Goal: Task Accomplishment & Management: Use online tool/utility

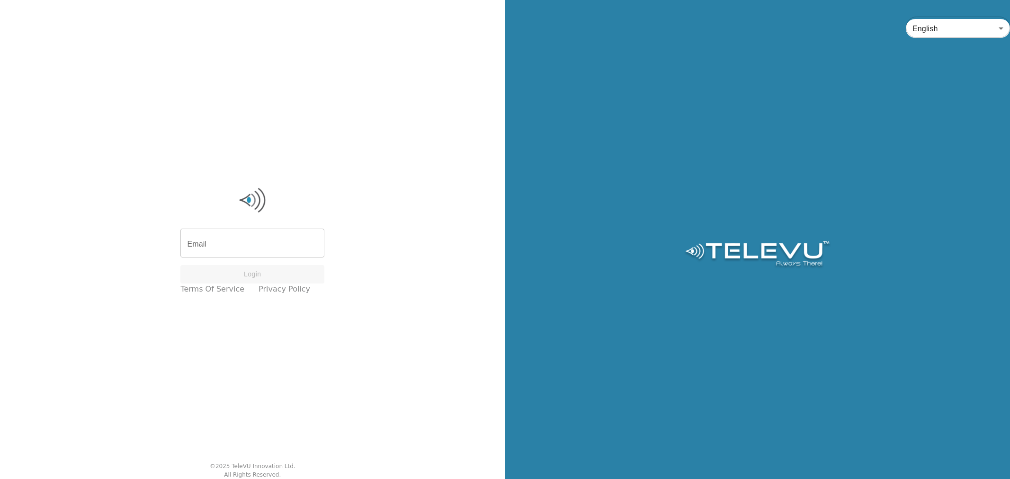
type input "[PERSON_NAME][EMAIL_ADDRESS][DOMAIN_NAME]"
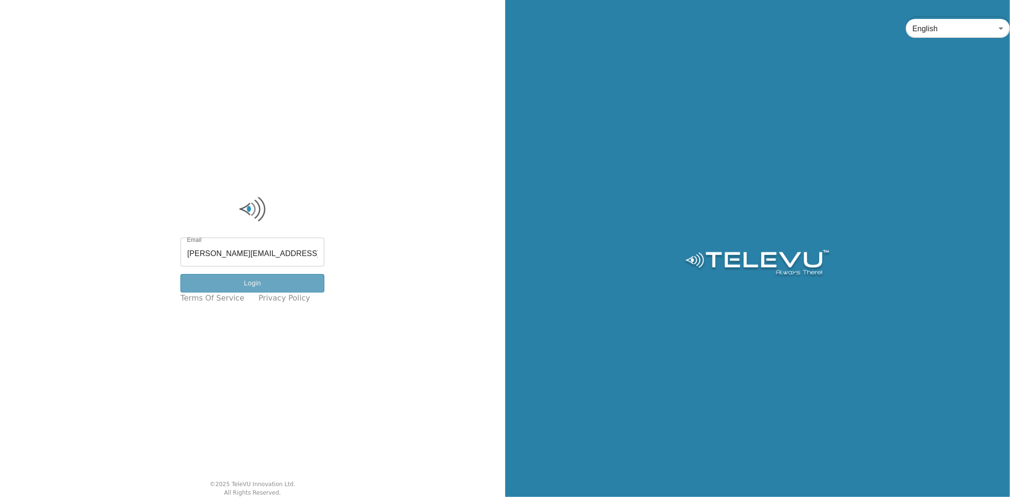
click at [265, 277] on button "Login" at bounding box center [252, 283] width 144 height 18
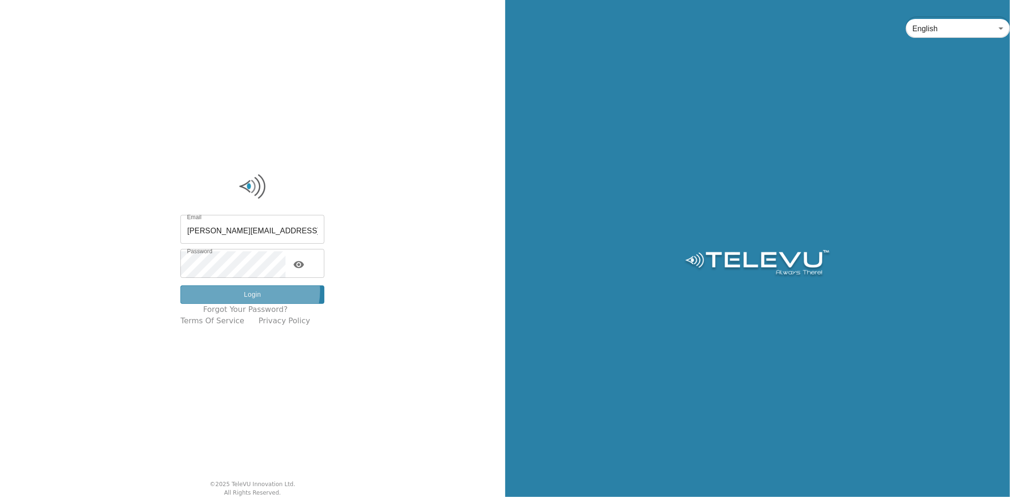
click at [258, 291] on button "Login" at bounding box center [252, 295] width 144 height 18
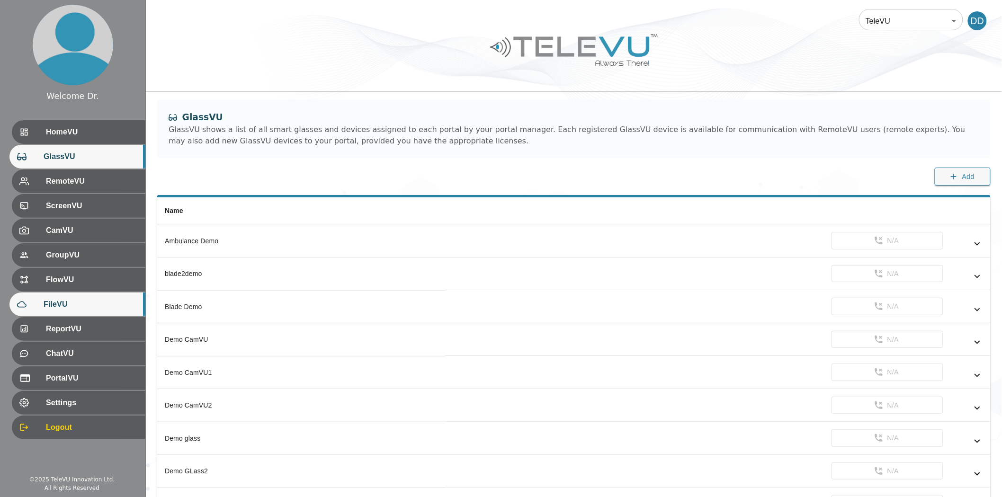
click at [73, 305] on span "FileVU" at bounding box center [91, 304] width 94 height 11
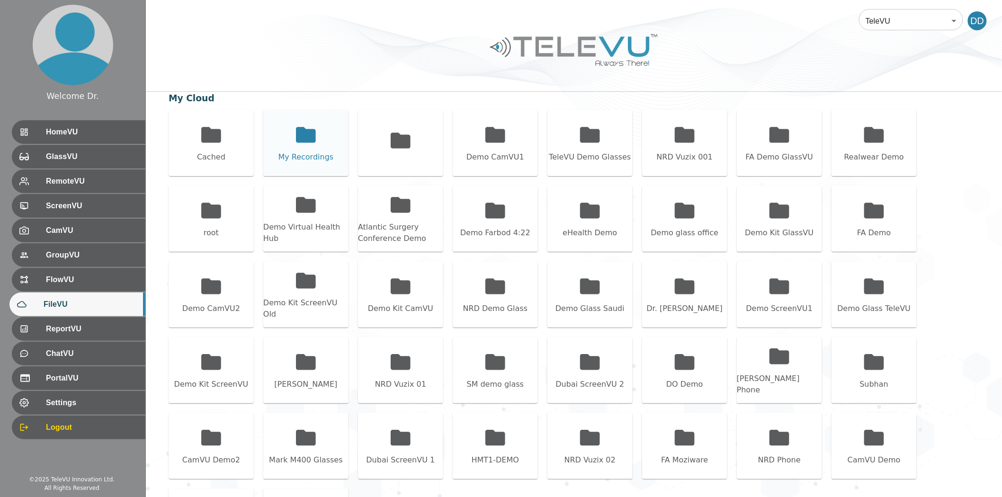
click at [341, 145] on div "My Recordings" at bounding box center [305, 143] width 85 height 66
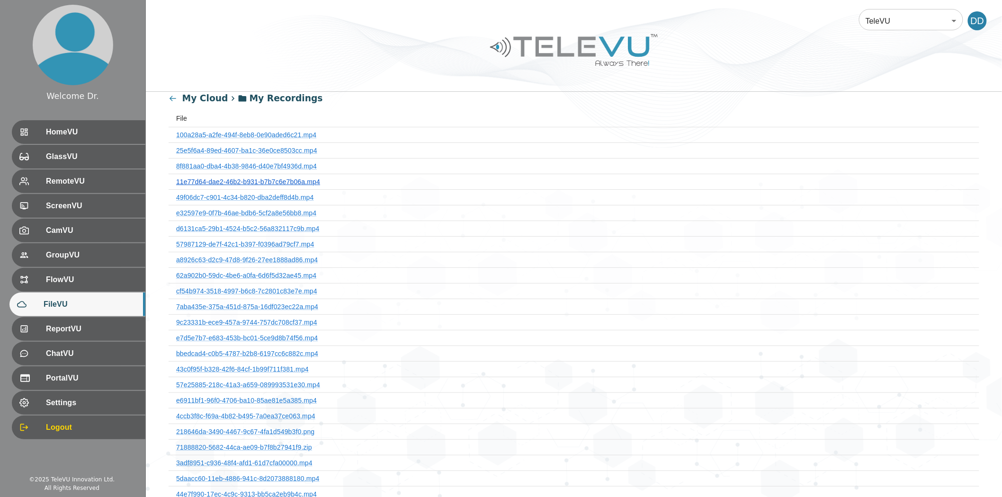
click at [282, 182] on link "11e77d64-dae2-46b2-b931-b7b7c6e7b06a.mp4" at bounding box center [248, 182] width 144 height 8
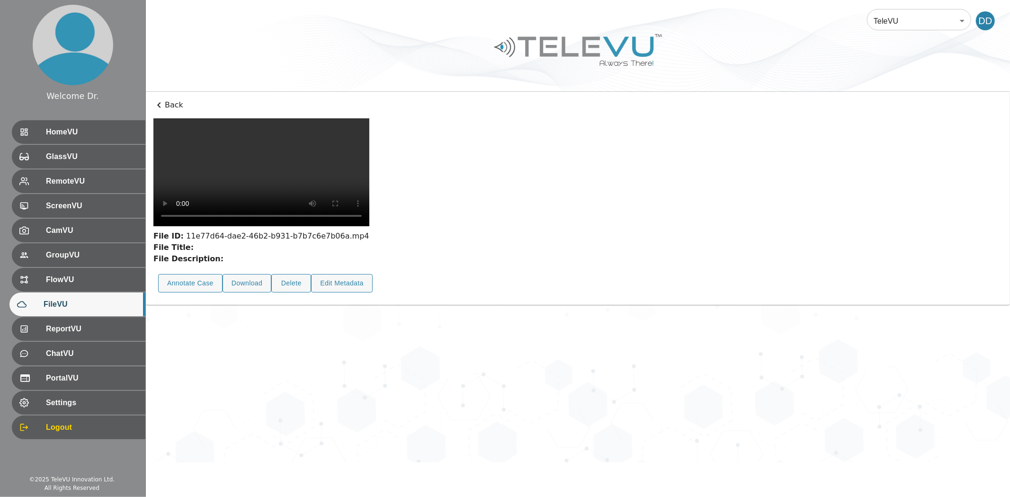
click at [168, 115] on div "Back File ID: 11e77d64-dae2-46b2-b931-b7b7c6e7b06a.mp4 File Title: File Descrip…" at bounding box center [578, 198] width 865 height 213
click at [168, 109] on p "Back" at bounding box center [577, 104] width 849 height 11
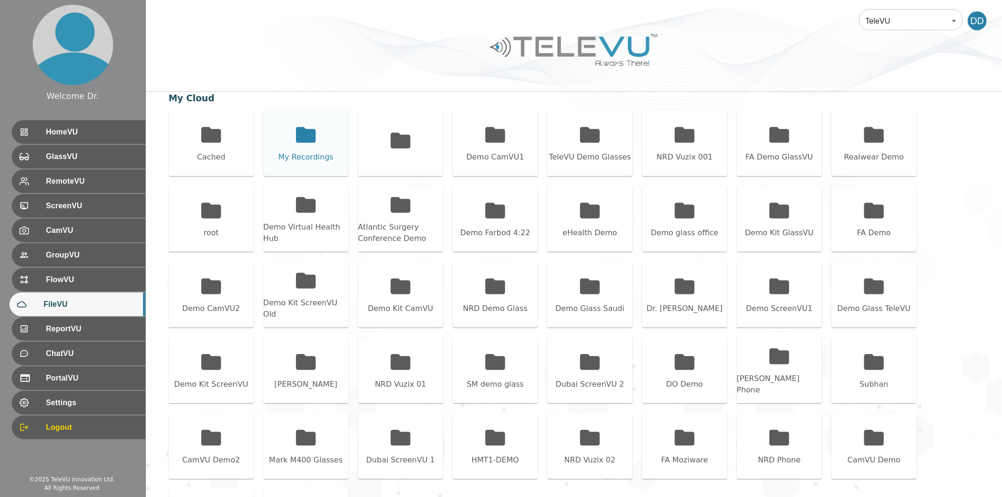
click at [304, 137] on icon at bounding box center [306, 135] width 20 height 16
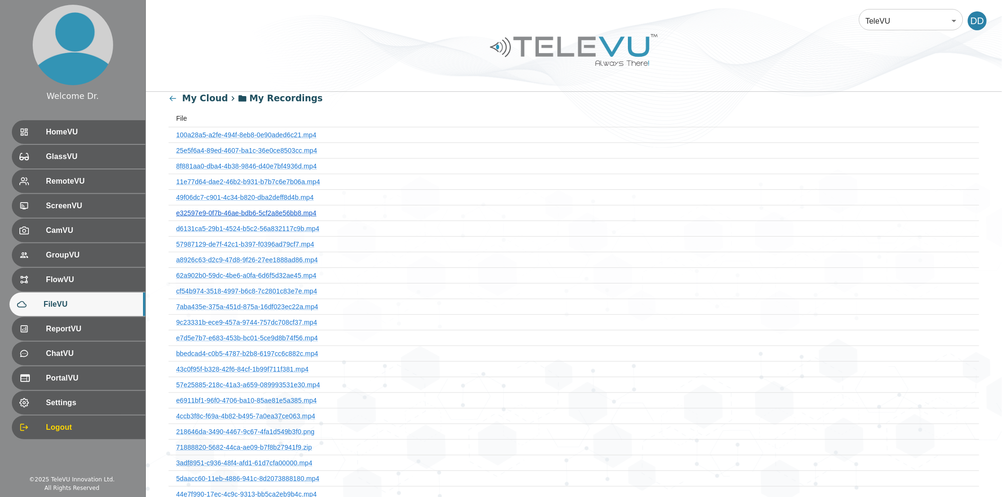
click at [275, 214] on link "e32597e9-0f7b-46ae-bdb6-5cf2a8e56bb8.mp4" at bounding box center [246, 213] width 140 height 8
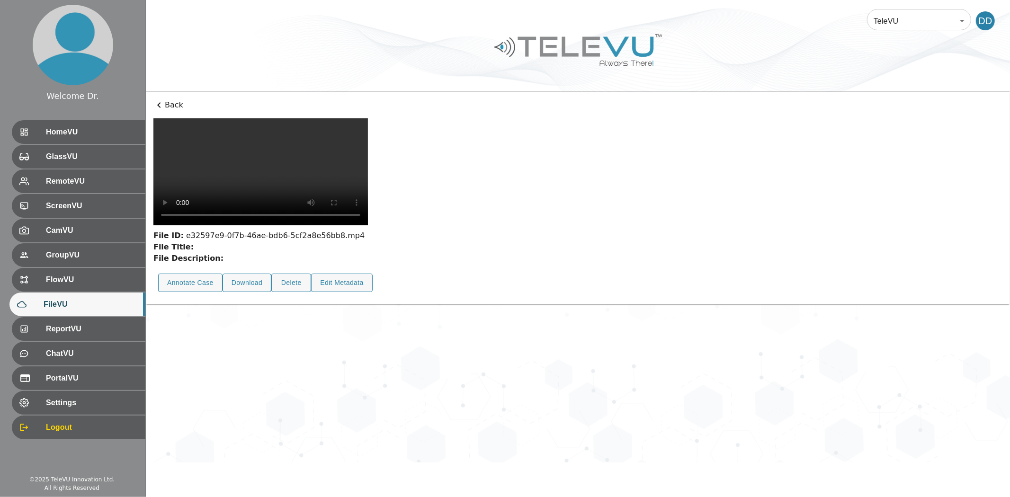
click at [159, 98] on div "Back File ID: e32597e9-0f7b-46ae-bdb6-5cf2a8e56bb8.mp4 File Title: File Descrip…" at bounding box center [578, 198] width 865 height 213
click at [173, 109] on p "Back" at bounding box center [577, 104] width 849 height 11
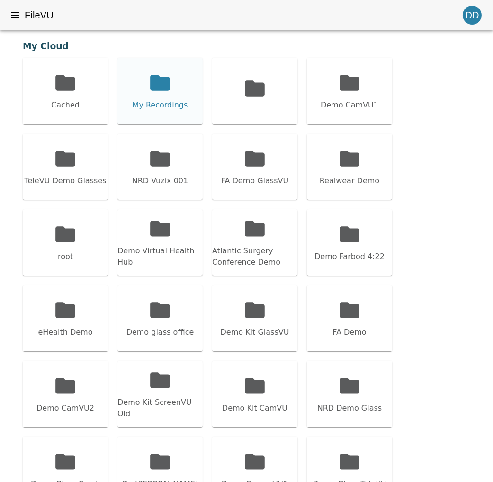
click at [167, 90] on icon at bounding box center [160, 83] width 20 height 16
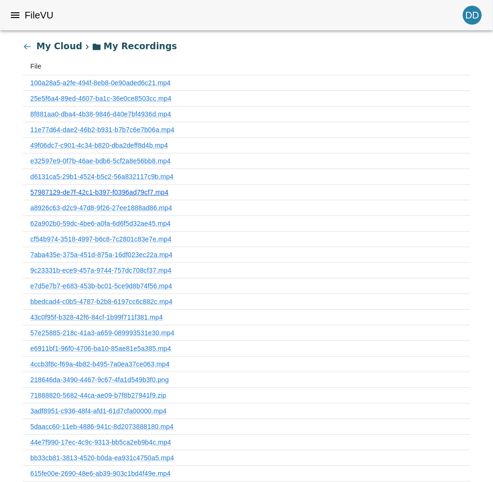
click at [144, 191] on link "57987129-de7f-42c1-b397-f0396ad79cf7.mp4" at bounding box center [99, 193] width 138 height 8
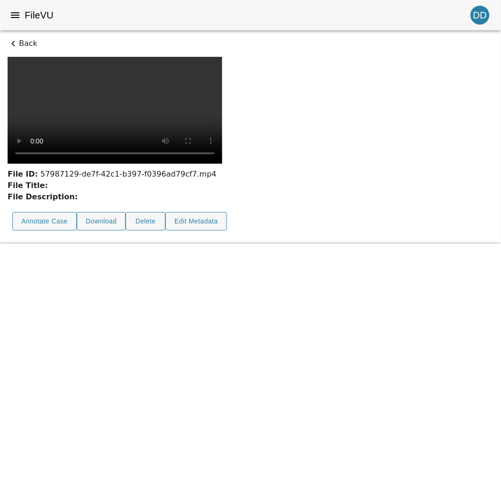
click at [21, 47] on p "Back" at bounding box center [251, 43] width 486 height 11
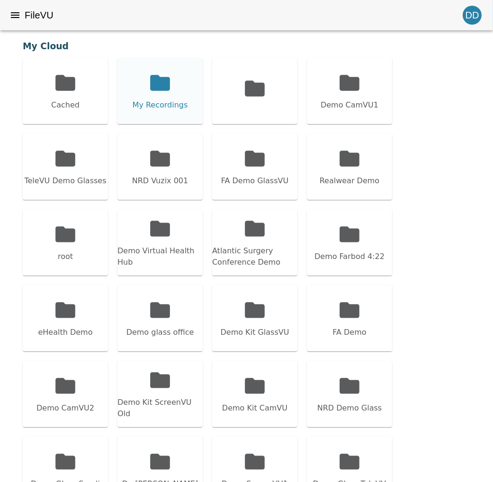
click at [149, 89] on icon at bounding box center [160, 83] width 24 height 24
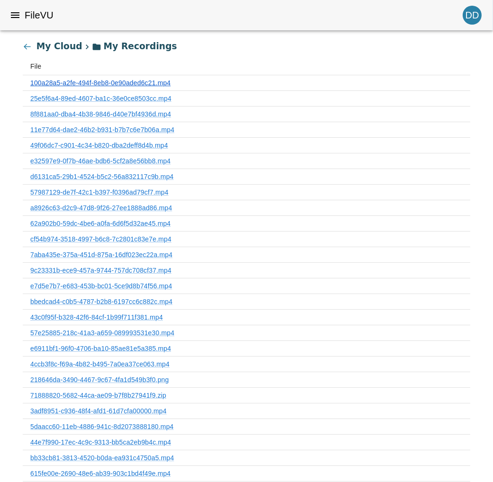
click at [101, 81] on link "100a28a5-a2fe-494f-8eb8-0e90aded6c21.mp4" at bounding box center [100, 83] width 140 height 8
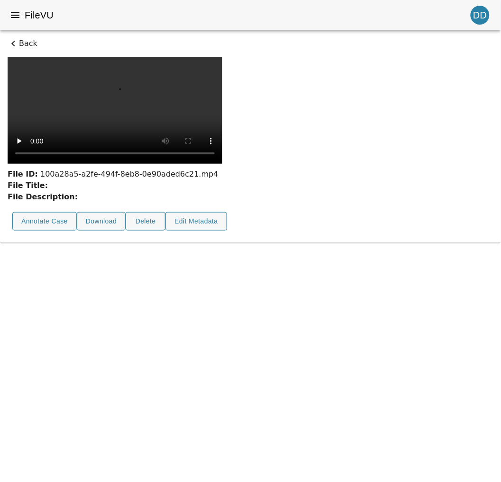
click at [29, 41] on p "Back" at bounding box center [251, 43] width 486 height 11
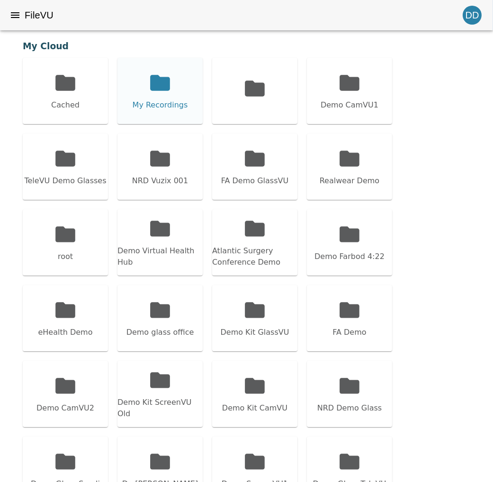
click at [150, 81] on icon at bounding box center [160, 83] width 20 height 16
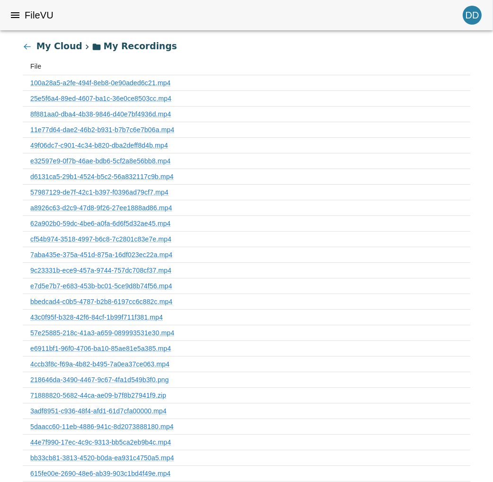
click at [135, 249] on th "7aba435e-375a-451d-875a-16df023ec22a.mp4" at bounding box center [247, 255] width 448 height 16
click at [134, 253] on link "7aba435e-375a-451d-875a-16df023ec22a.mp4" at bounding box center [101, 255] width 142 height 8
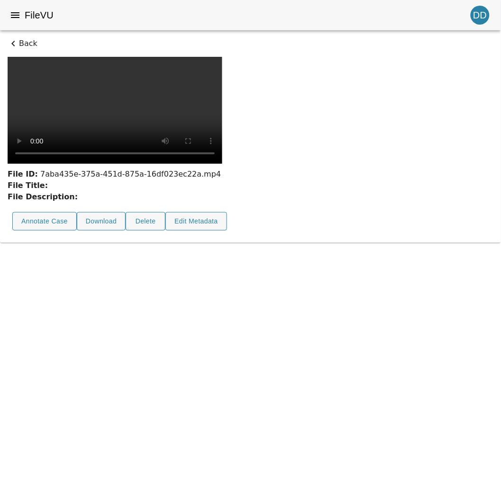
click at [19, 41] on p "Back" at bounding box center [251, 43] width 486 height 11
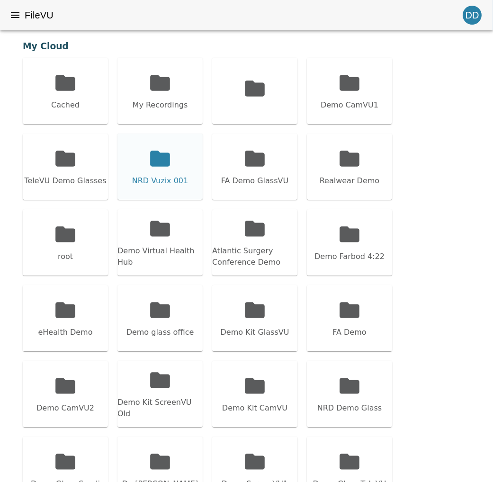
click at [149, 166] on icon at bounding box center [160, 159] width 24 height 24
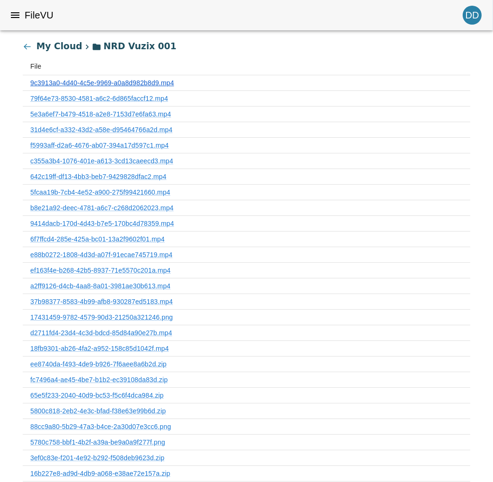
click at [115, 82] on link "9c3913a0-4d40-4c5e-9969-a0a8d982b8d9.mp4" at bounding box center [102, 83] width 144 height 8
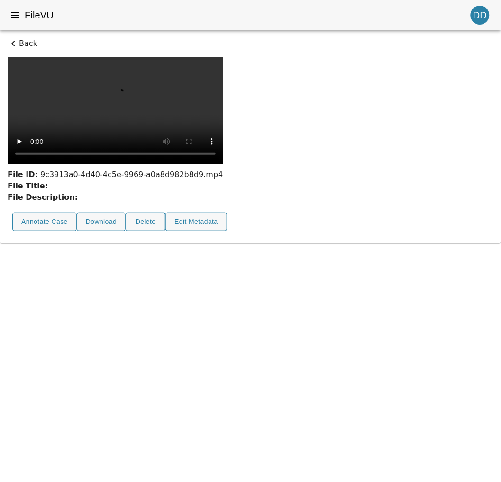
click at [35, 46] on p "Back" at bounding box center [251, 43] width 486 height 11
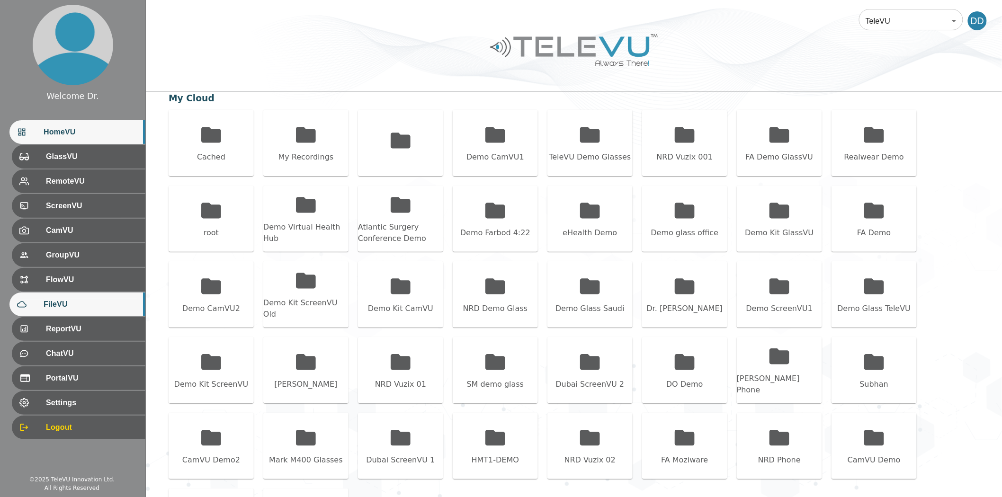
click at [82, 131] on span "HomeVU" at bounding box center [91, 131] width 94 height 11
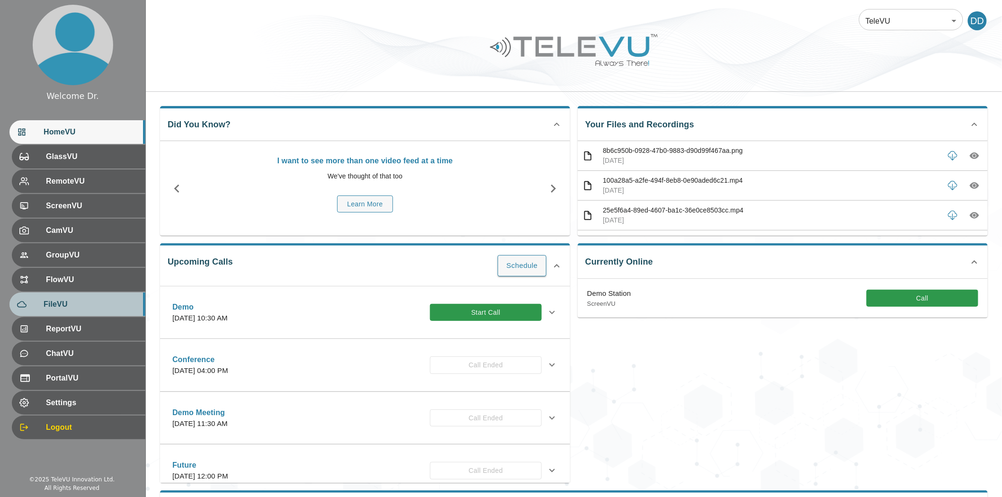
click at [77, 304] on span "FileVU" at bounding box center [91, 304] width 94 height 11
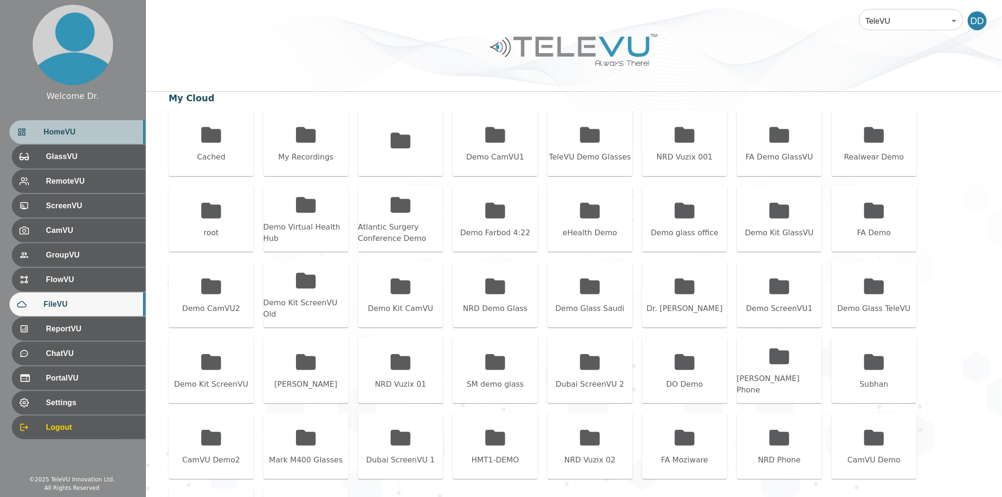
click at [105, 139] on div "HomeVU" at bounding box center [77, 132] width 136 height 24
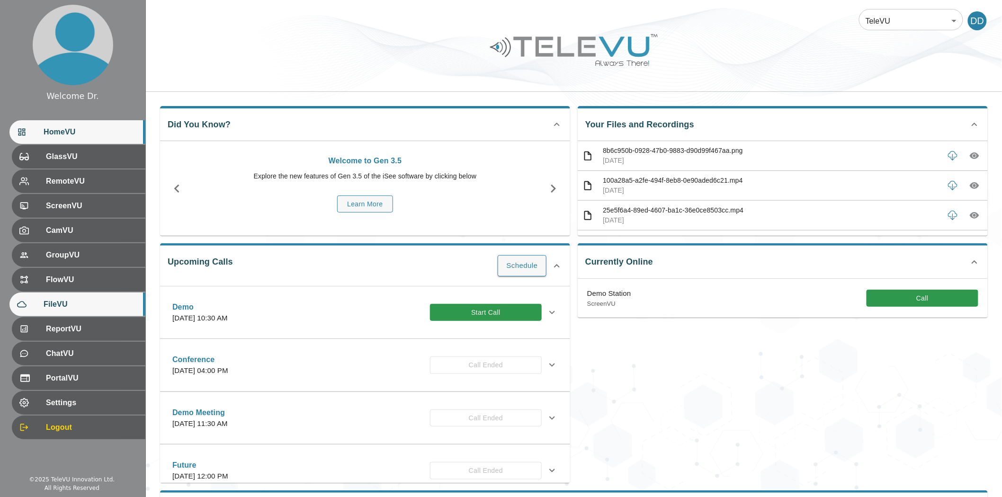
click at [69, 309] on span "FileVU" at bounding box center [91, 304] width 94 height 11
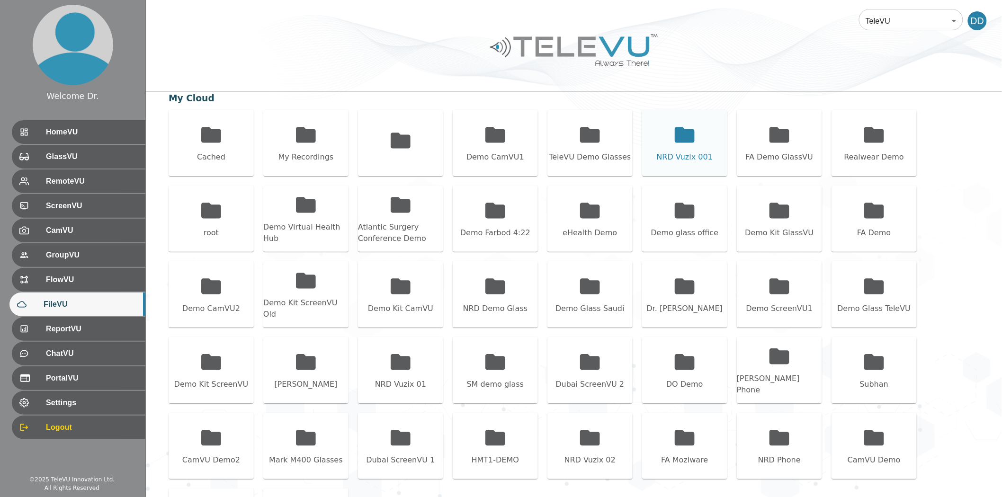
click at [683, 136] on icon at bounding box center [685, 135] width 20 height 16
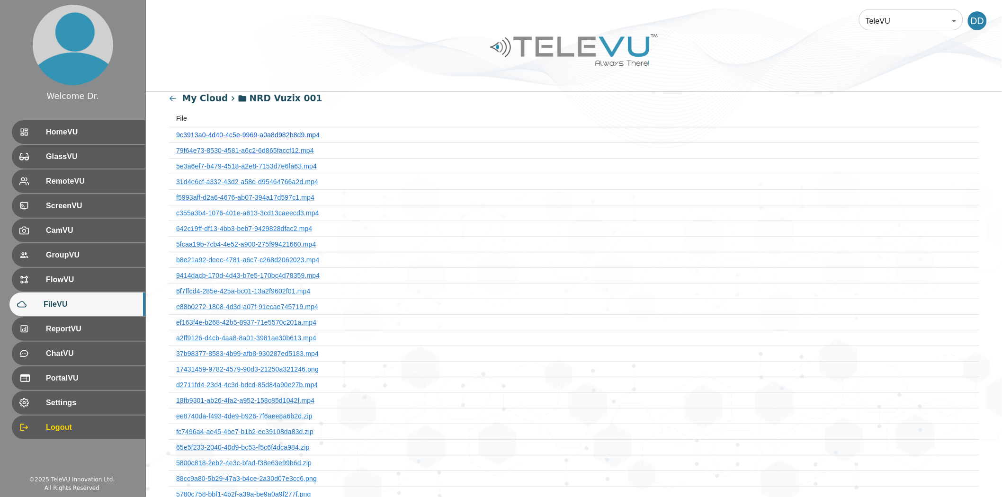
click at [283, 134] on link "9c3913a0-4d40-4c5e-9969-a0a8d982b8d9.mp4" at bounding box center [248, 135] width 144 height 8
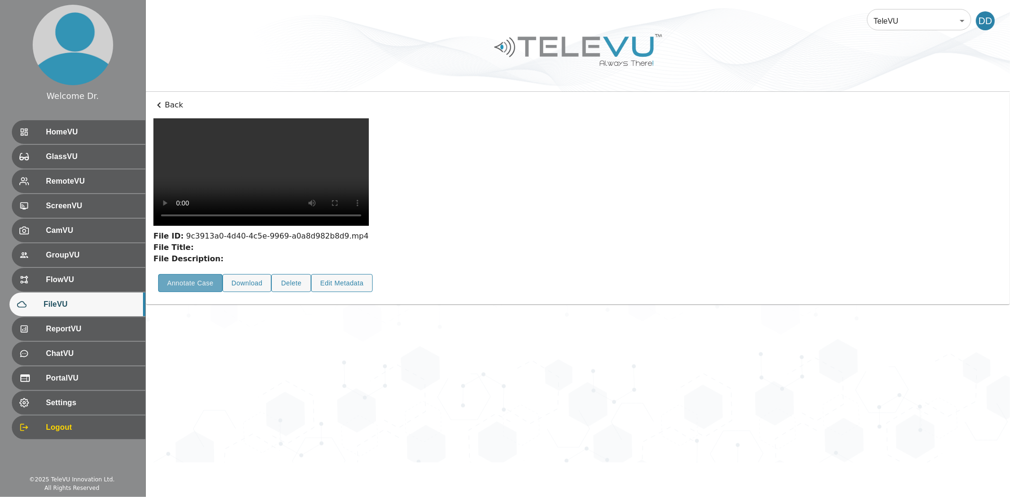
click at [181, 293] on button "Annotate Case" at bounding box center [190, 283] width 64 height 18
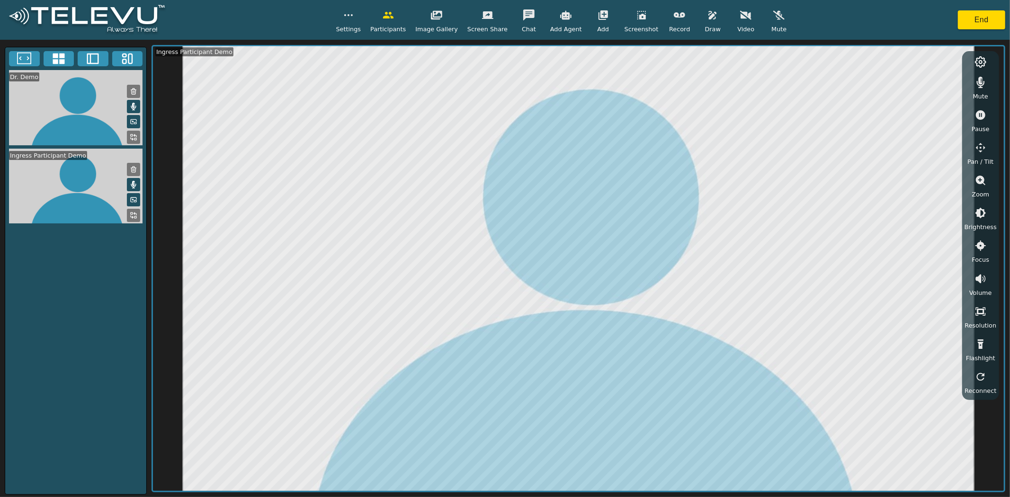
click at [705, 26] on span "Draw" at bounding box center [713, 29] width 16 height 9
click at [766, 57] on icon "button" at bounding box center [771, 59] width 11 height 11
click at [674, 16] on icon "button" at bounding box center [679, 14] width 11 height 5
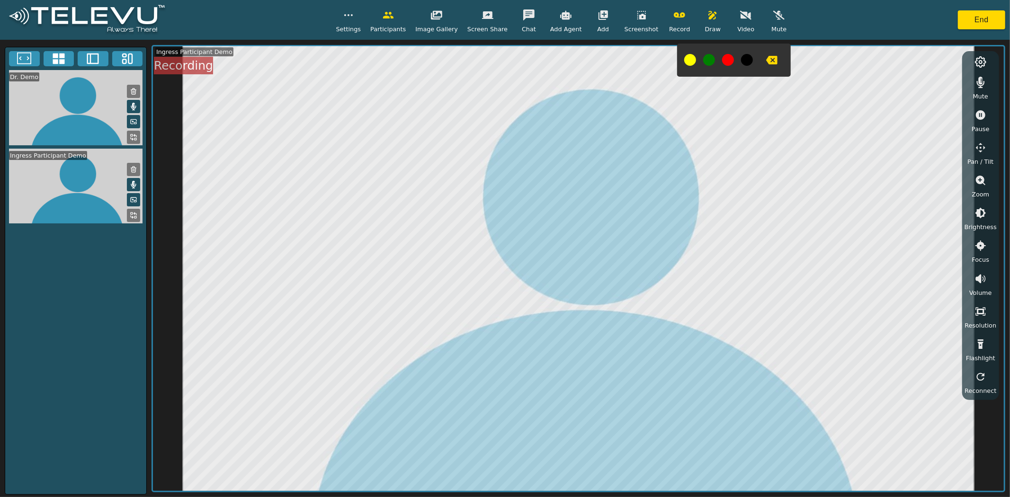
click at [767, 24] on button "button" at bounding box center [779, 15] width 24 height 19
click at [674, 18] on icon "button" at bounding box center [679, 14] width 11 height 11
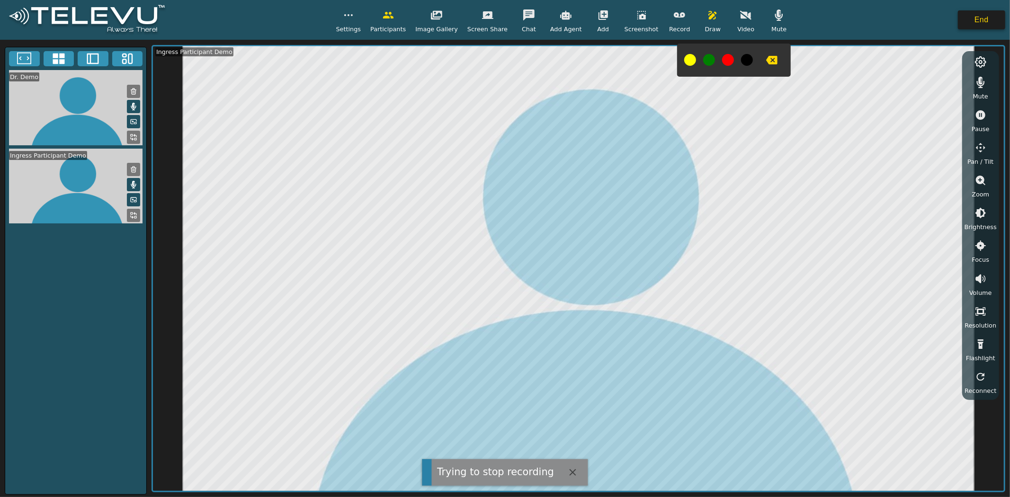
click at [983, 25] on button "End" at bounding box center [981, 19] width 47 height 19
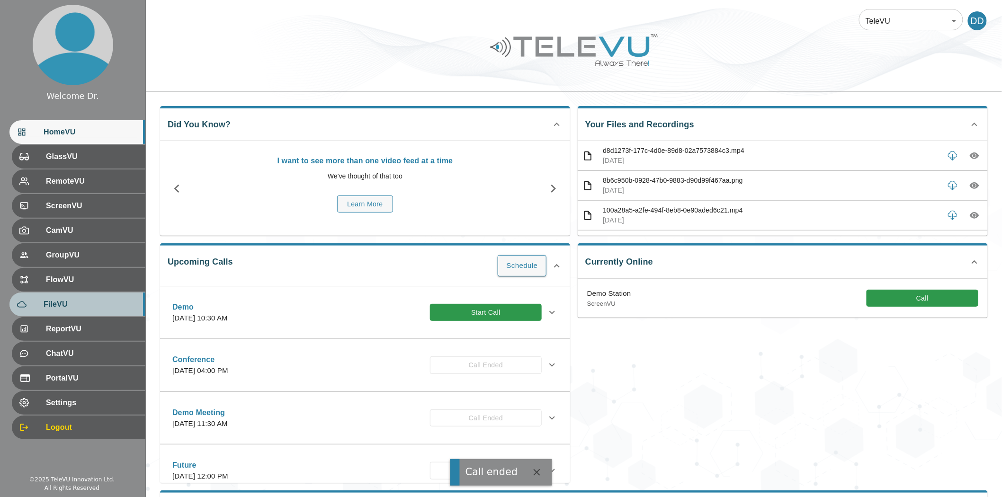
click at [74, 306] on span "FileVU" at bounding box center [91, 304] width 94 height 11
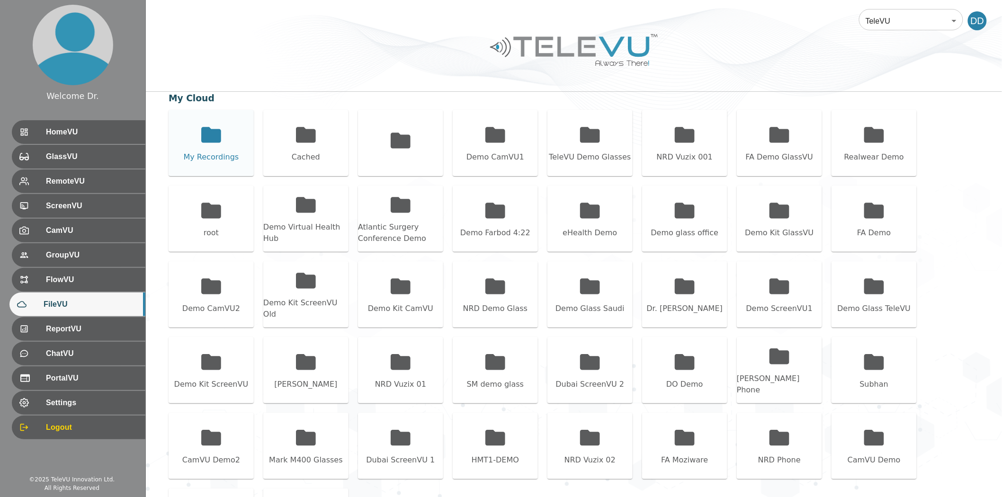
click at [237, 131] on div "My Recordings" at bounding box center [211, 143] width 85 height 66
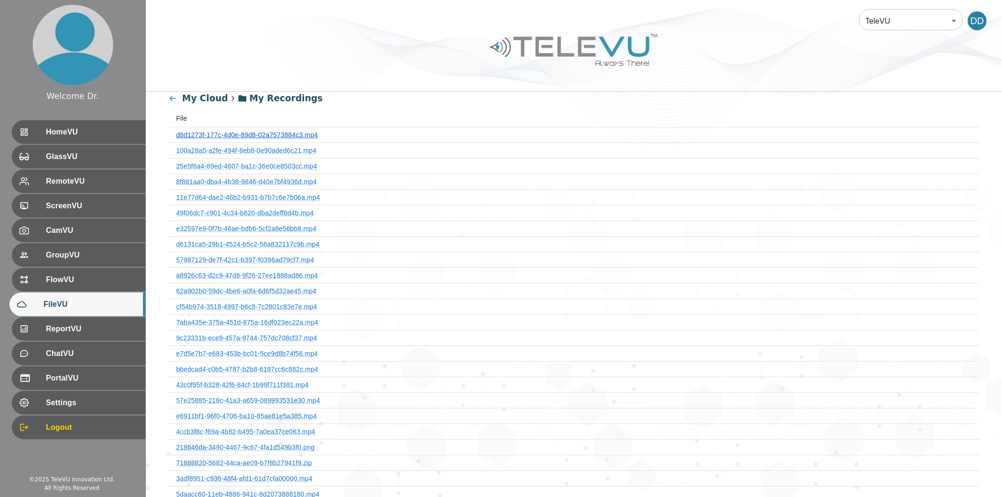
click at [270, 134] on link "d8d1273f-177c-4d0e-89d8-02a7573884c3.mp4" at bounding box center [247, 135] width 142 height 8
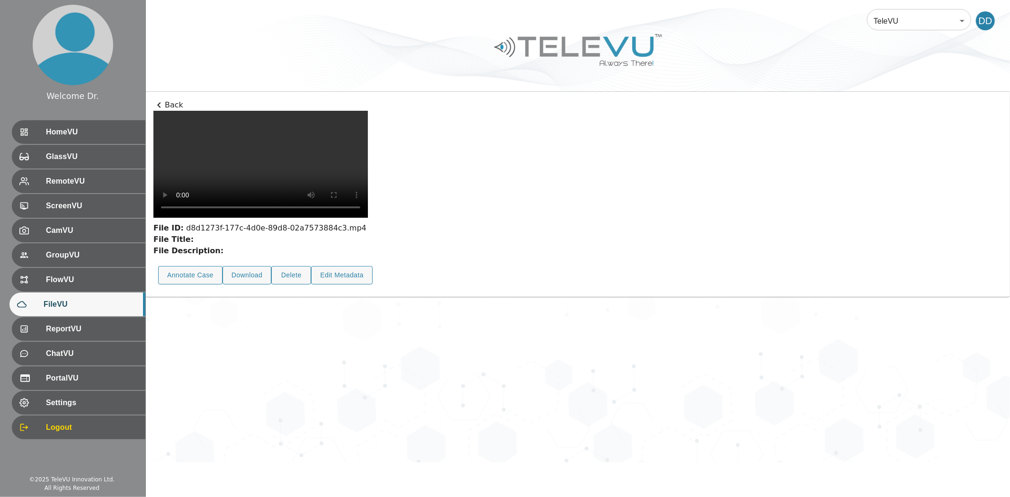
click at [171, 104] on p "Back" at bounding box center [577, 104] width 849 height 11
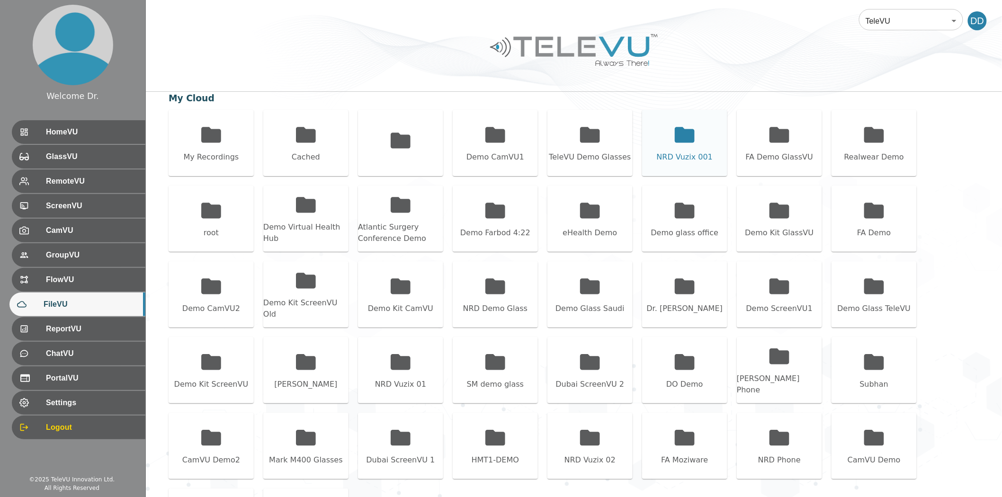
click at [678, 136] on icon at bounding box center [685, 135] width 20 height 16
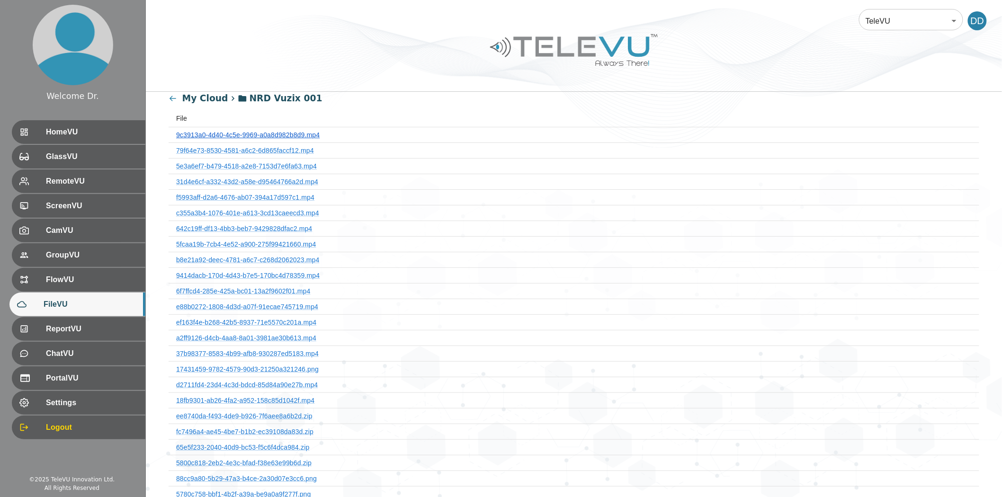
click at [298, 133] on link "9c3913a0-4d40-4c5e-9969-a0a8d982b8d9.mp4" at bounding box center [248, 135] width 144 height 8
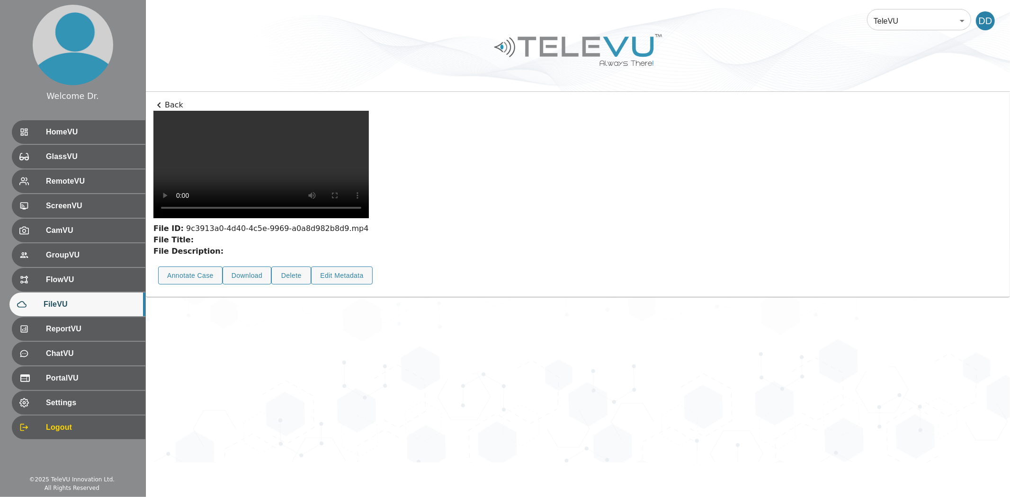
click at [162, 105] on icon at bounding box center [158, 104] width 11 height 11
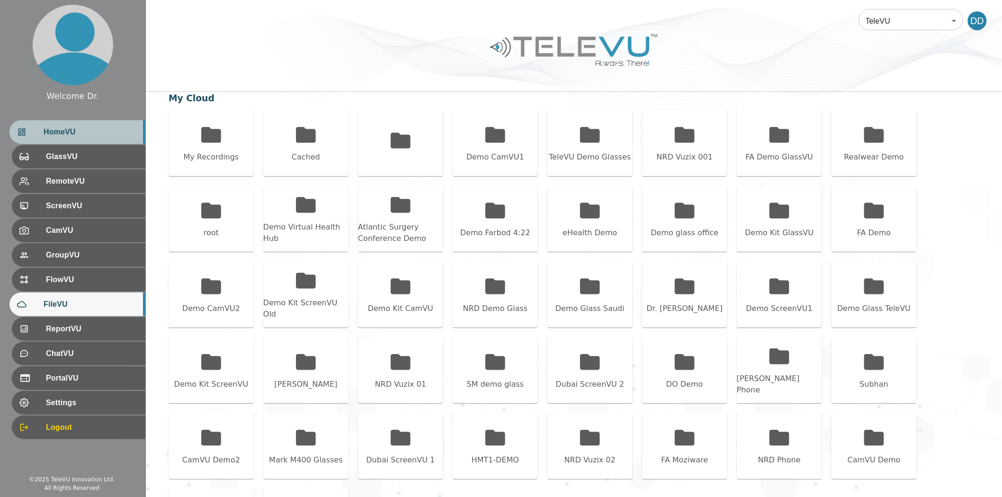
click at [93, 136] on span "HomeVU" at bounding box center [91, 131] width 94 height 11
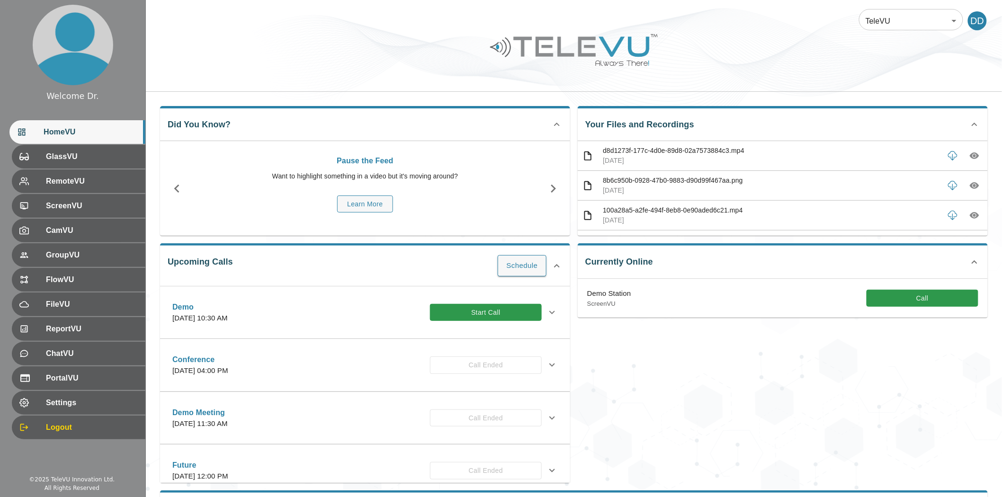
click at [92, 135] on span "HomeVU" at bounding box center [91, 131] width 94 height 11
click at [63, 309] on span "FileVU" at bounding box center [91, 304] width 94 height 11
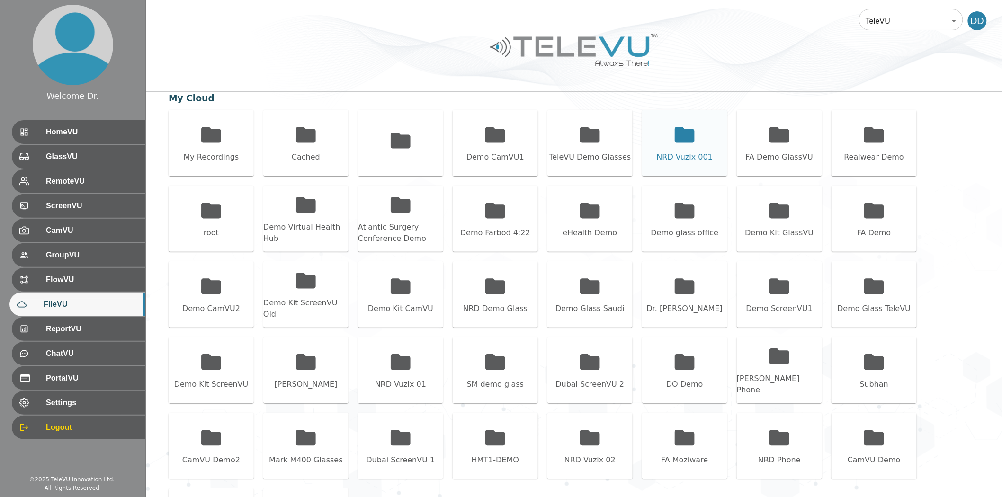
click at [675, 136] on icon at bounding box center [685, 135] width 24 height 24
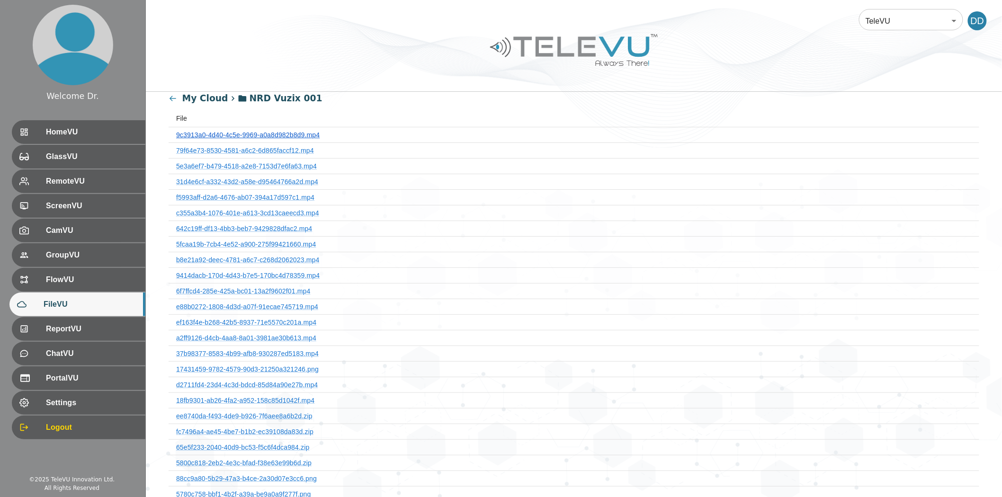
click at [231, 133] on link "9c3913a0-4d40-4c5e-9969-a0a8d982b8d9.mp4" at bounding box center [248, 135] width 144 height 8
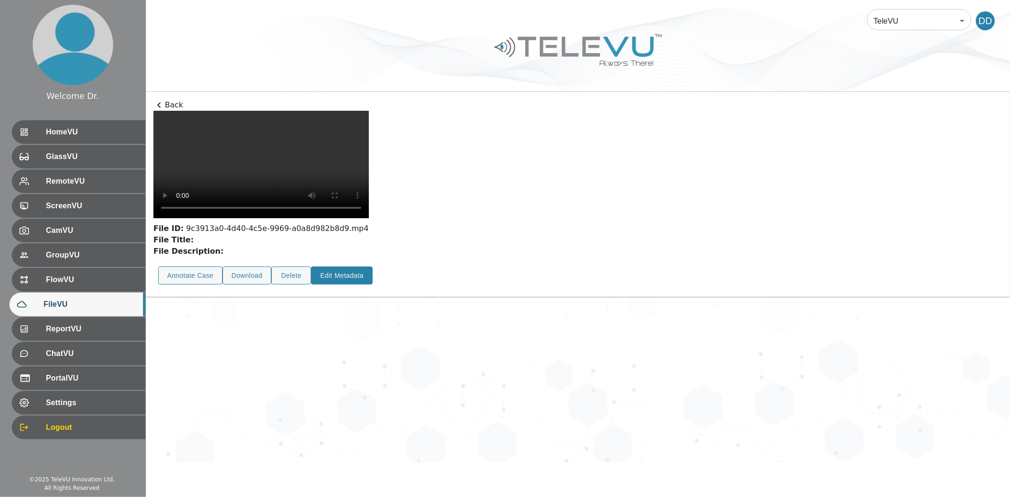
click at [332, 285] on button "Edit Metadata" at bounding box center [342, 276] width 62 height 18
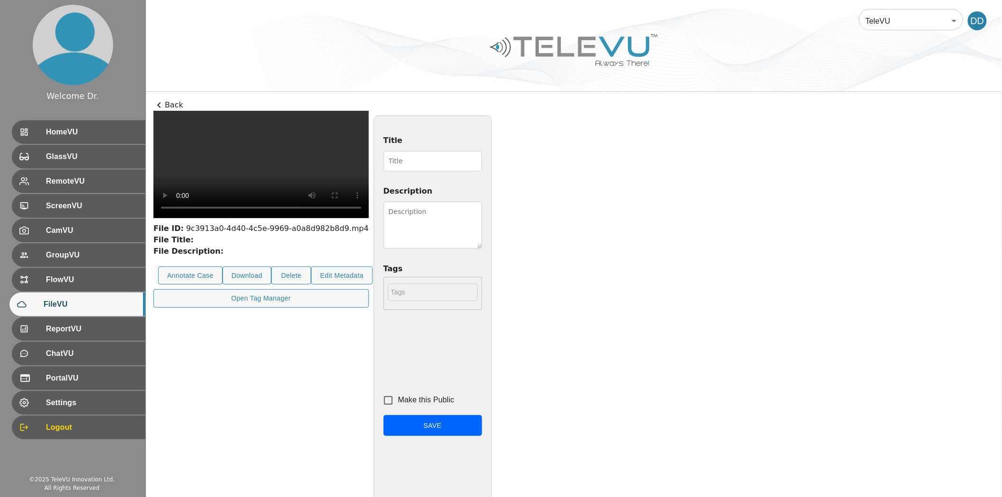
click at [482, 202] on textarea "Description" at bounding box center [433, 225] width 99 height 47
click at [482, 167] on input "Title" at bounding box center [433, 161] width 99 height 20
click at [792, 127] on div "File ID: 9c3913a0-4d40-4c5e-9969-a0a8d982b8d9.mp4 File Title: File Description:…" at bounding box center [573, 364] width 841 height 507
click at [176, 106] on p "Back" at bounding box center [573, 104] width 841 height 11
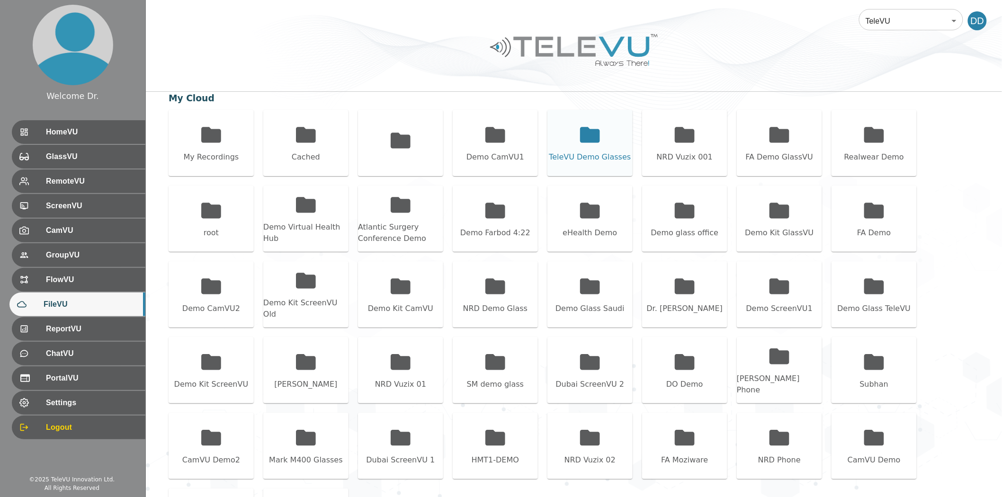
click at [589, 136] on icon at bounding box center [590, 135] width 20 height 16
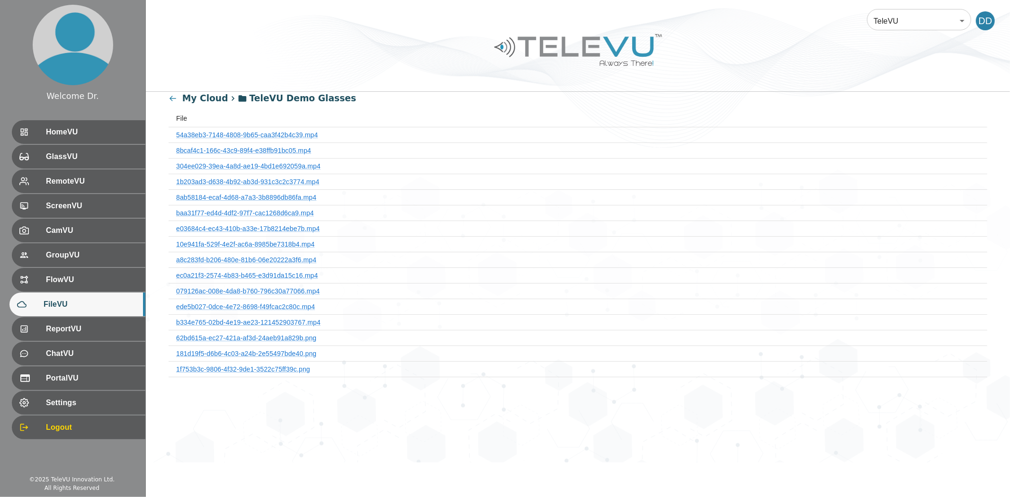
click at [272, 130] on th "54a38eb3-7148-4808-9b65-caa3f42b4c39.mp4" at bounding box center [578, 135] width 819 height 16
click at [266, 134] on link "54a38eb3-7148-4808-9b65-caa3f42b4c39.mp4" at bounding box center [247, 135] width 142 height 8
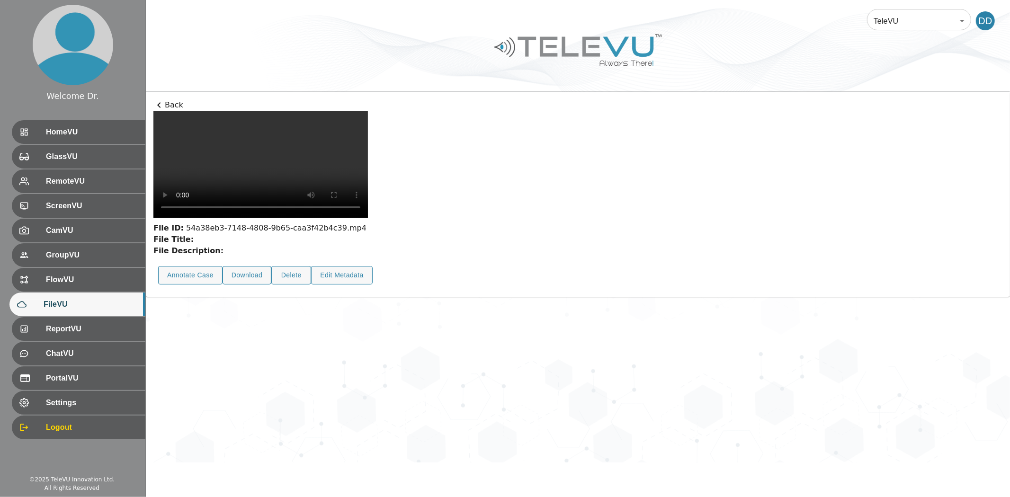
click at [166, 106] on p "Back" at bounding box center [577, 104] width 849 height 11
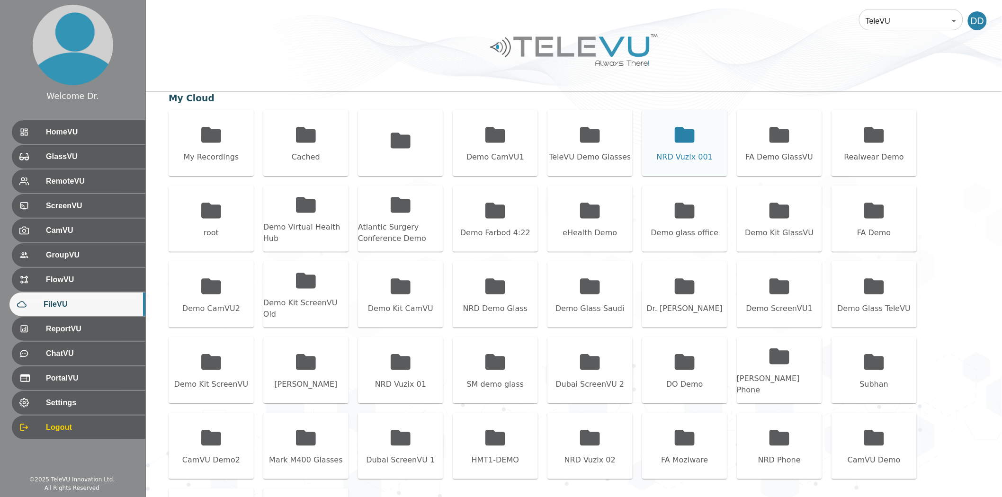
click at [694, 144] on icon at bounding box center [685, 135] width 24 height 24
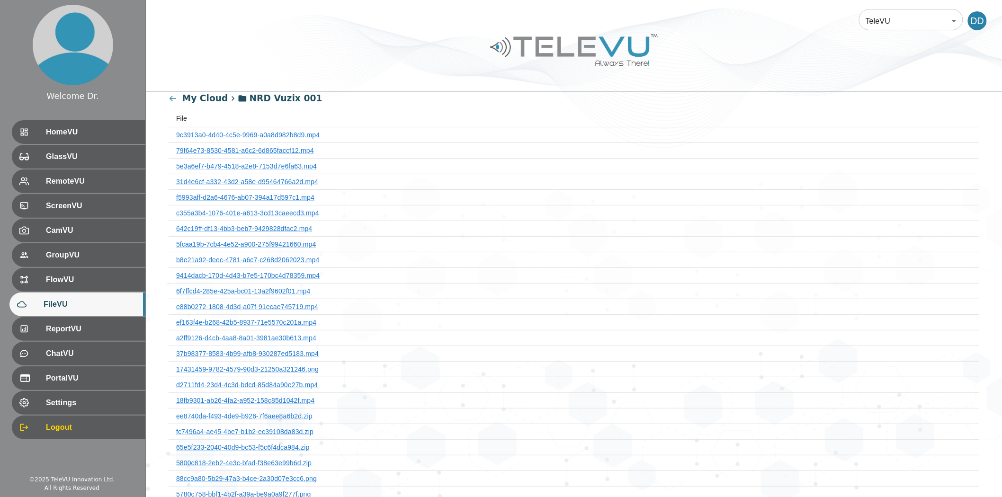
click at [235, 130] on th "9c3913a0-4d40-4c5e-9969-a0a8d982b8d9.mp4" at bounding box center [574, 135] width 811 height 16
click at [239, 135] on link "9c3913a0-4d40-4c5e-9969-a0a8d982b8d9.mp4" at bounding box center [248, 135] width 144 height 8
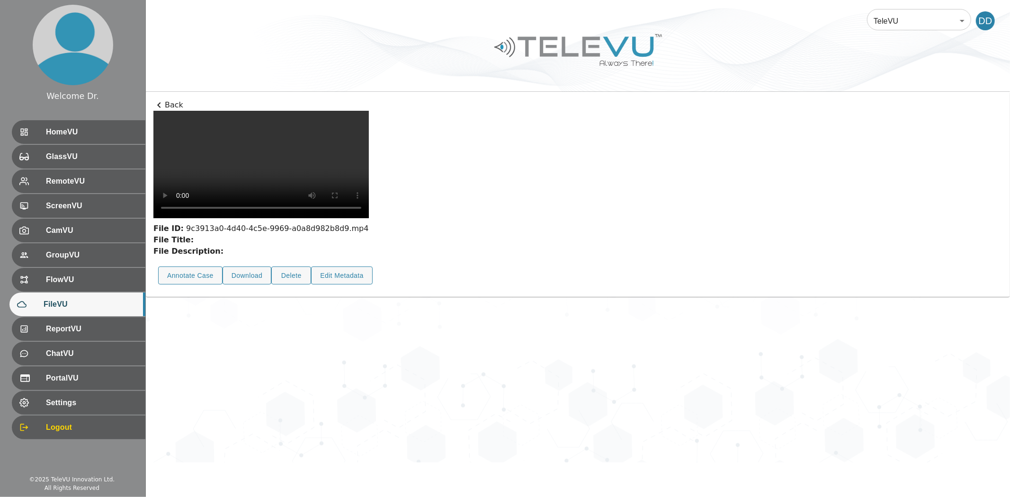
click at [168, 104] on p "Back" at bounding box center [577, 104] width 849 height 11
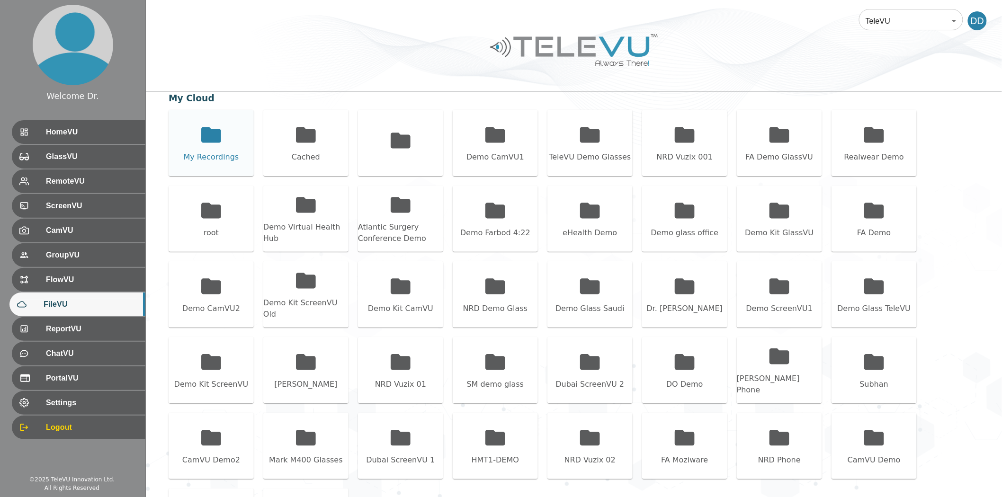
click at [221, 133] on icon at bounding box center [211, 135] width 20 height 16
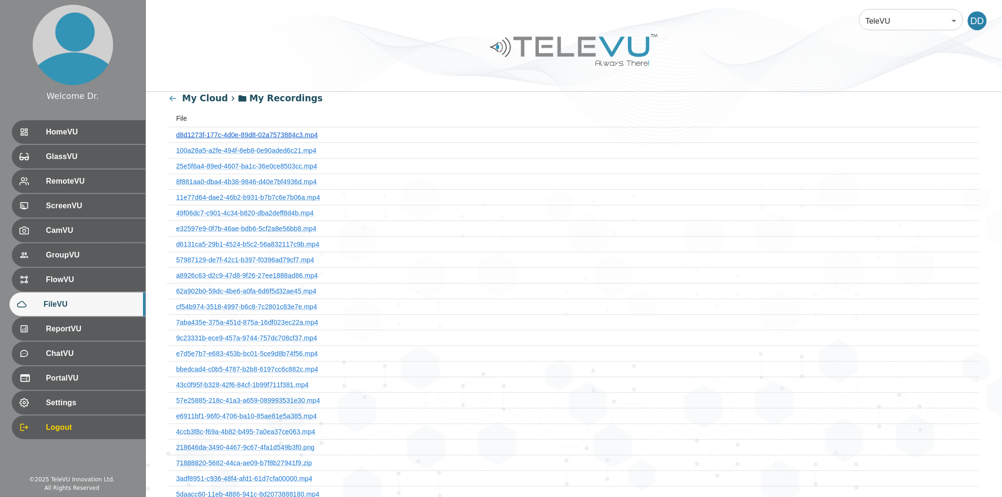
click at [225, 133] on link "d8d1273f-177c-4d0e-89d8-02a7573884c3.mp4" at bounding box center [247, 135] width 142 height 8
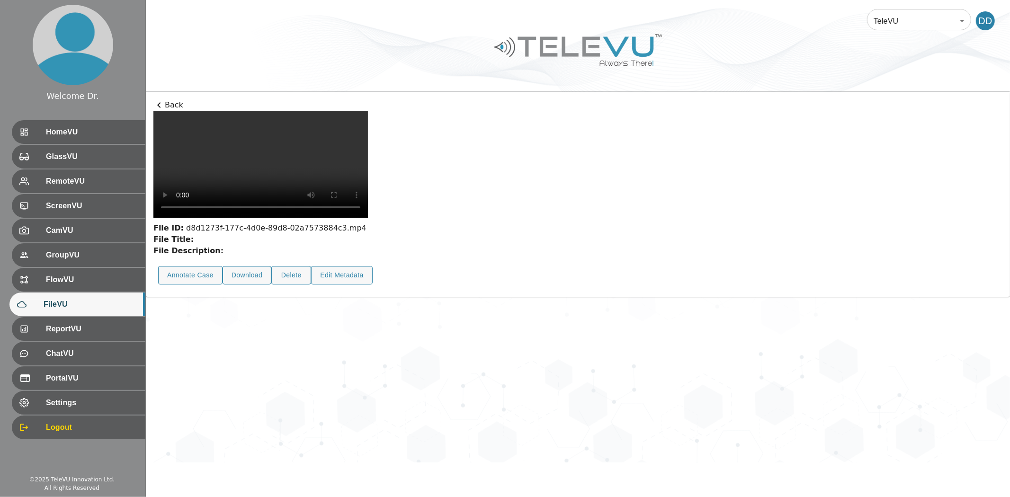
click at [153, 102] on icon at bounding box center [158, 104] width 11 height 11
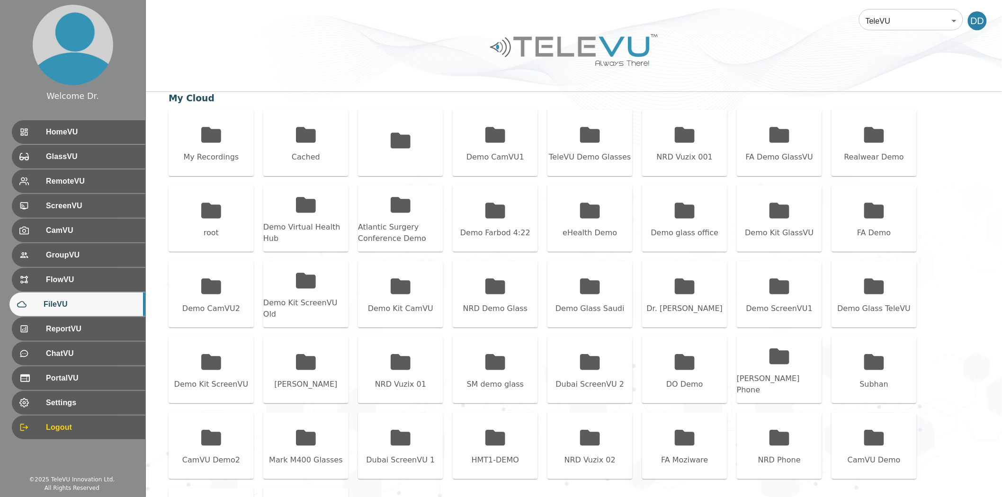
click at [164, 105] on div "My Cloud My Recordings Cached Demo CamVU1 TeleVU Demo Glasses NRD Vuzix 001 FA …" at bounding box center [574, 335] width 856 height 486
click at [226, 120] on div "My Recordings" at bounding box center [211, 143] width 85 height 66
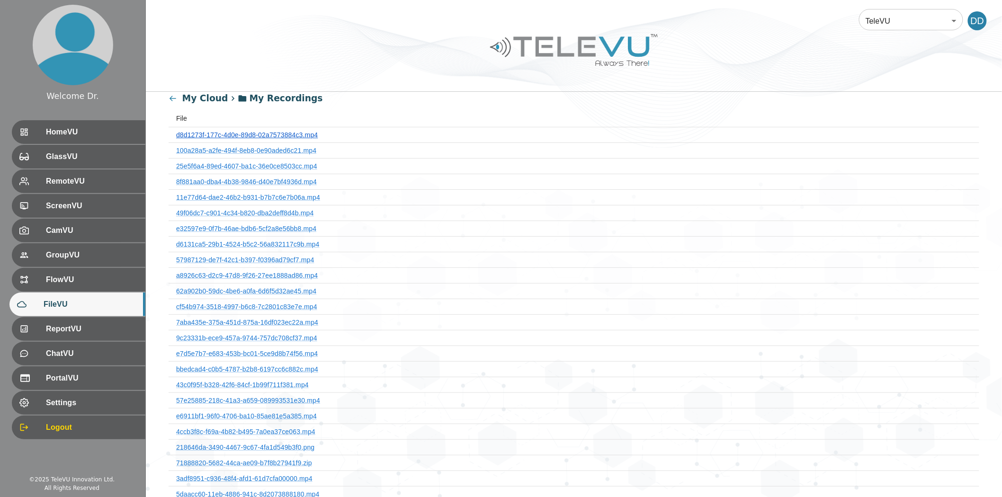
click at [237, 133] on link "d8d1273f-177c-4d0e-89d8-02a7573884c3.mp4" at bounding box center [247, 135] width 142 height 8
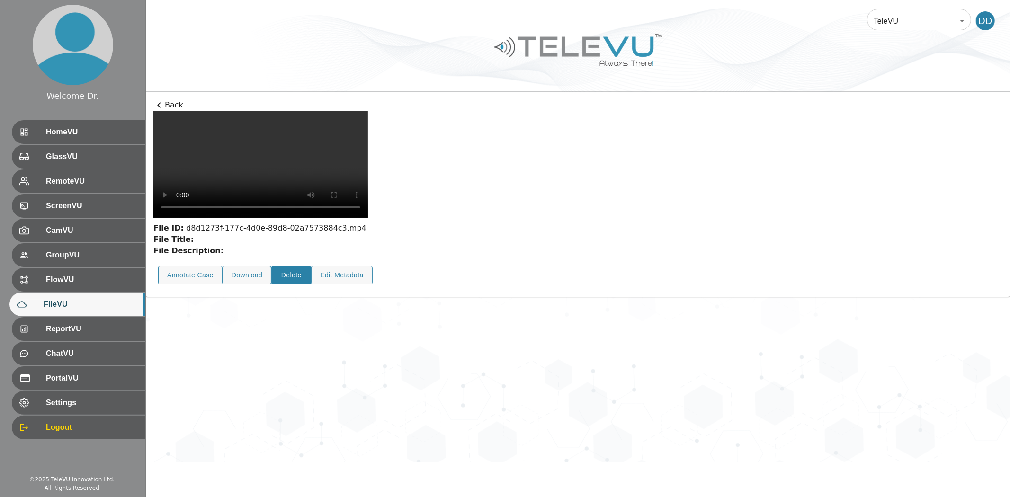
click at [294, 285] on button "Delete" at bounding box center [291, 275] width 40 height 18
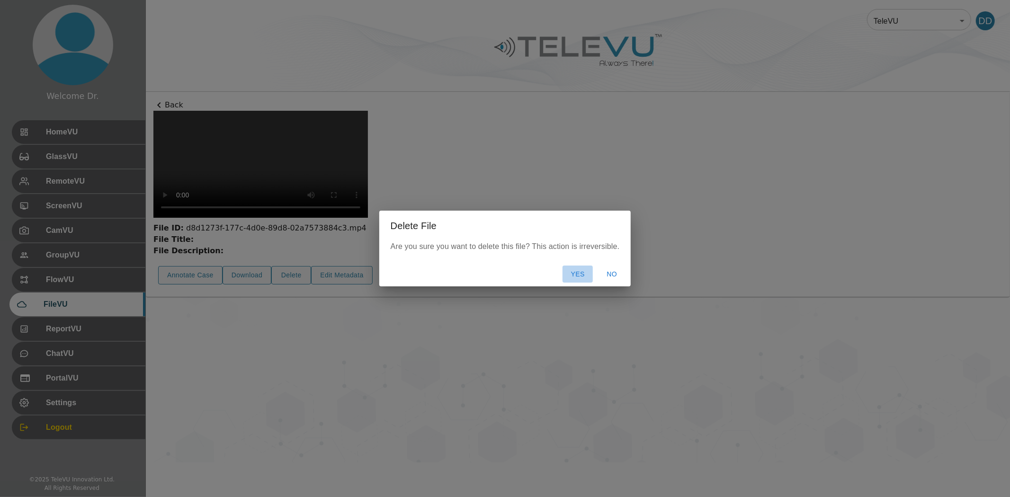
click at [578, 276] on button "Yes" at bounding box center [578, 275] width 30 height 18
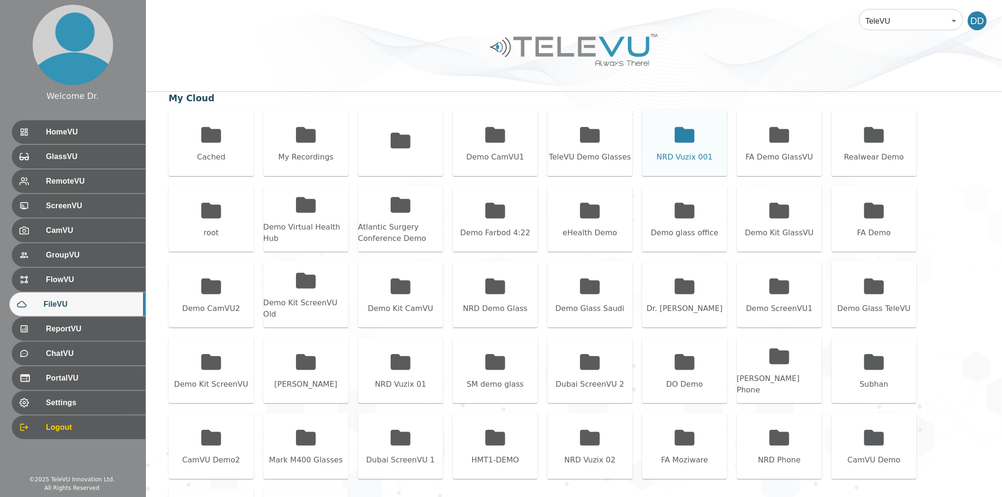
click at [676, 134] on icon at bounding box center [685, 135] width 20 height 16
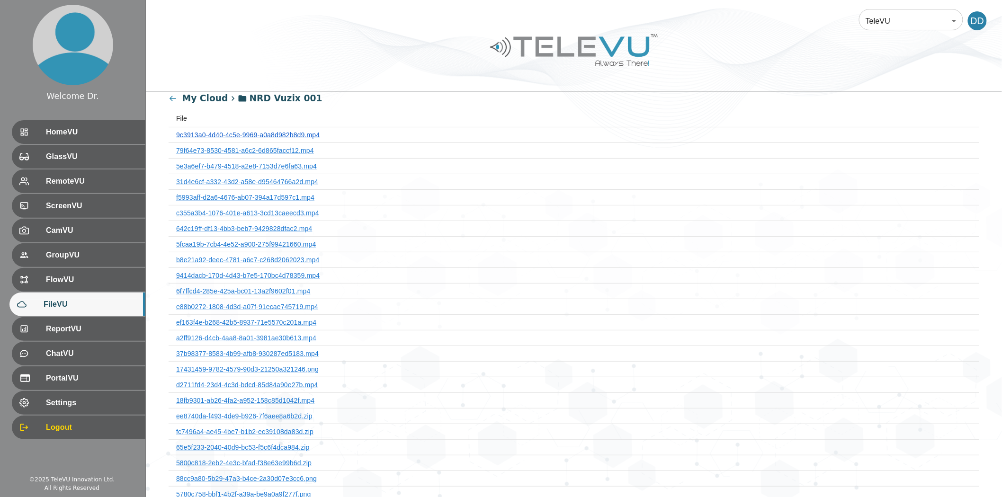
click at [281, 136] on link "9c3913a0-4d40-4c5e-9969-a0a8d982b8d9.mp4" at bounding box center [248, 135] width 144 height 8
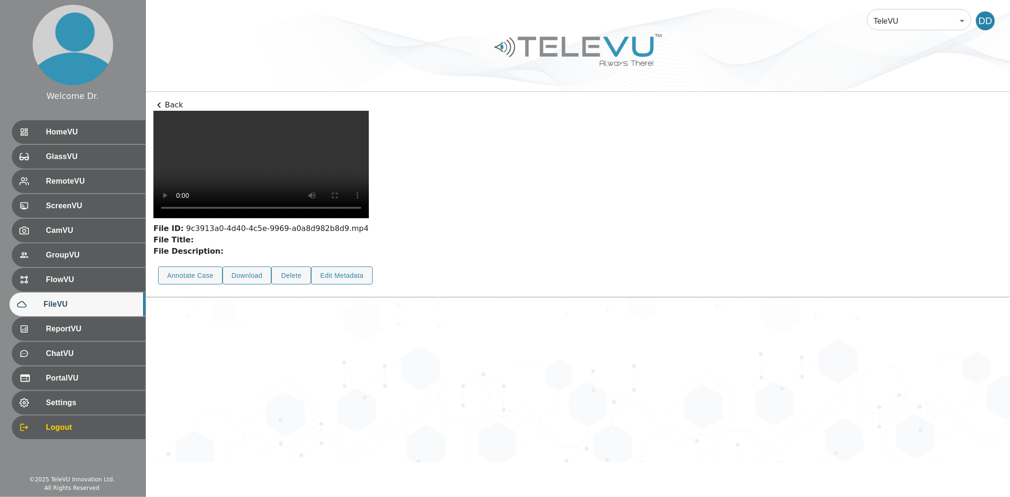
click at [196, 285] on button "Annotate Case" at bounding box center [190, 276] width 64 height 18
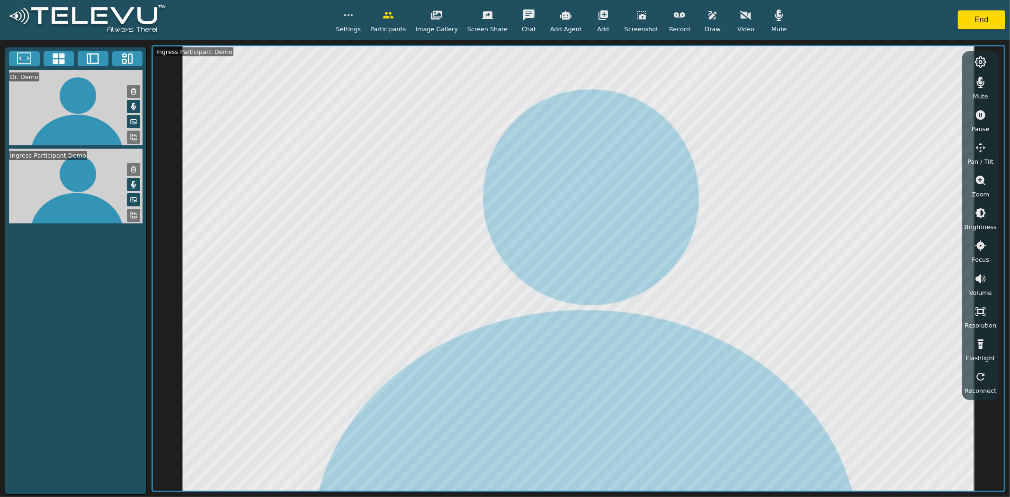
click at [140, 215] on button at bounding box center [133, 215] width 13 height 13
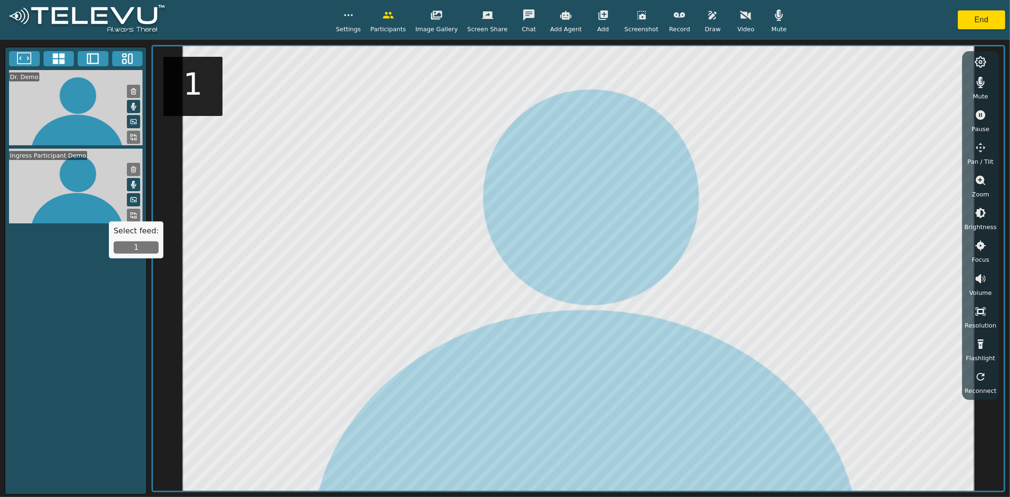
click at [145, 249] on button "1" at bounding box center [136, 248] width 45 height 12
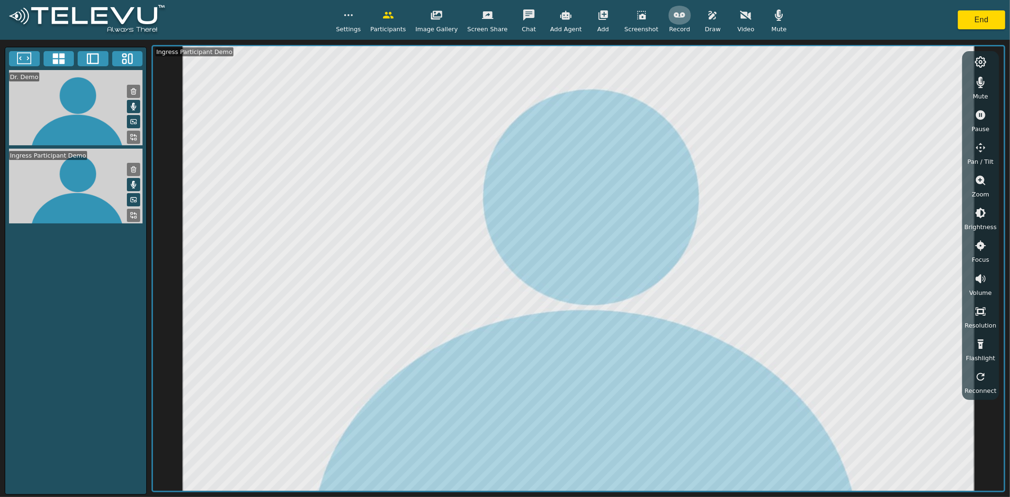
click at [674, 19] on icon "button" at bounding box center [679, 14] width 11 height 11
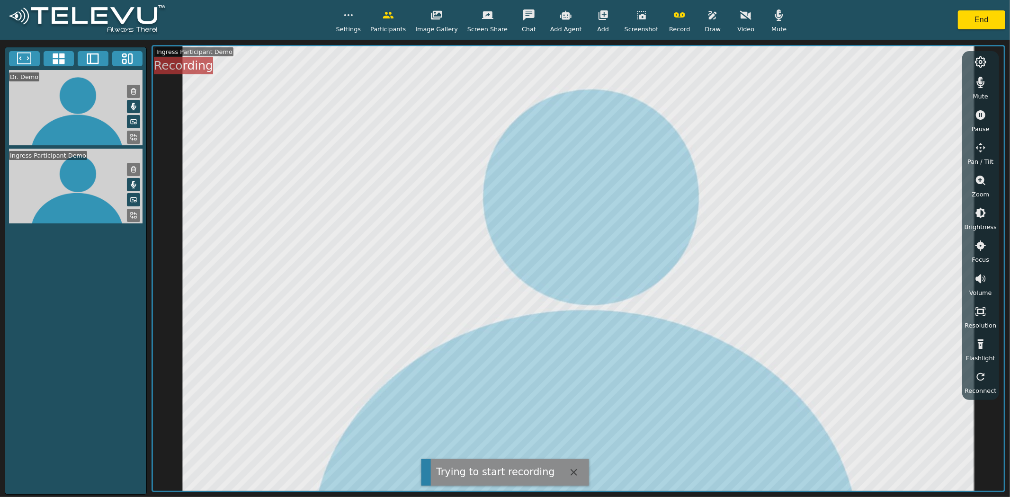
click at [707, 15] on icon "button" at bounding box center [712, 14] width 11 height 11
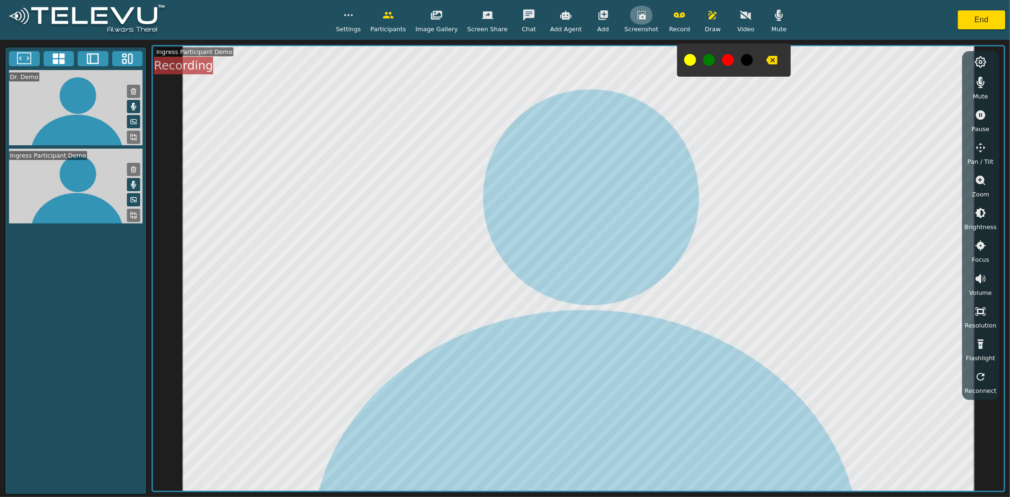
click at [630, 15] on button "button" at bounding box center [642, 15] width 24 height 19
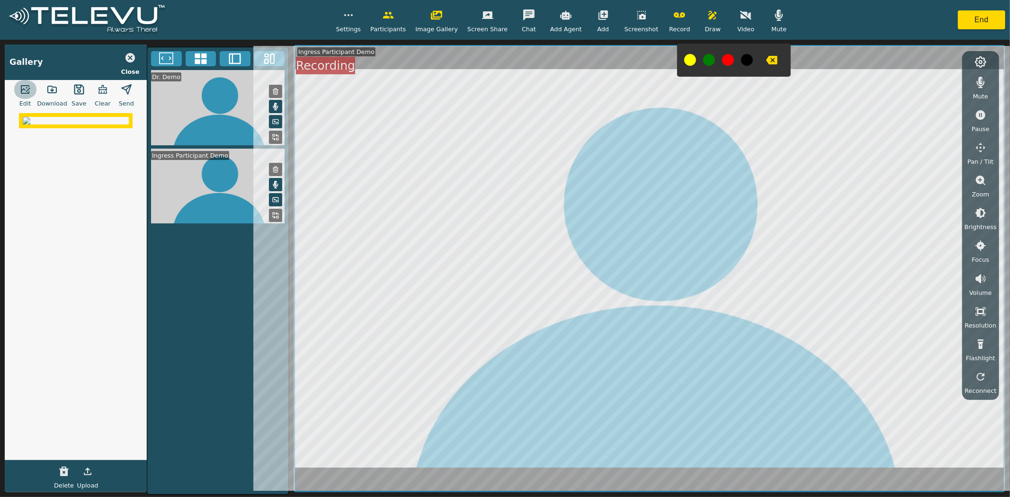
click at [28, 94] on icon "button" at bounding box center [24, 89] width 11 height 11
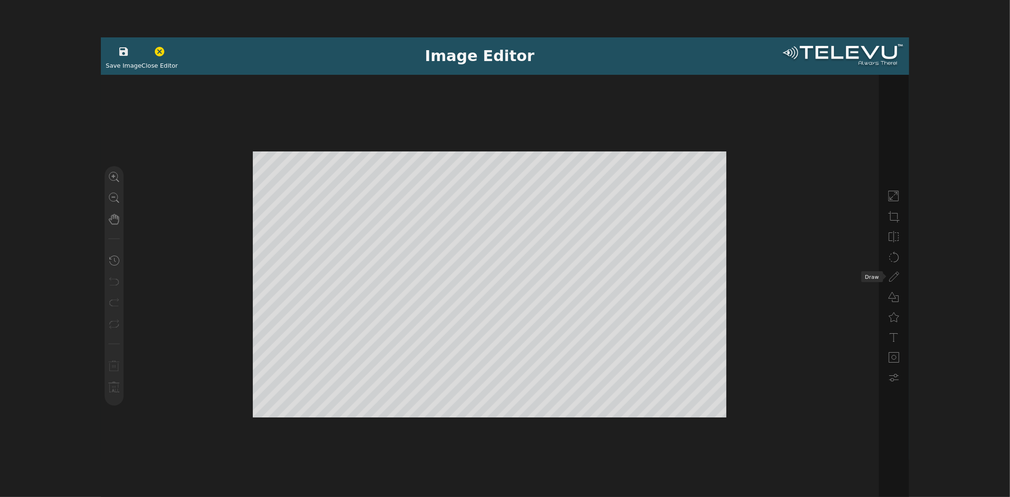
click at [885, 272] on li at bounding box center [894, 276] width 19 height 17
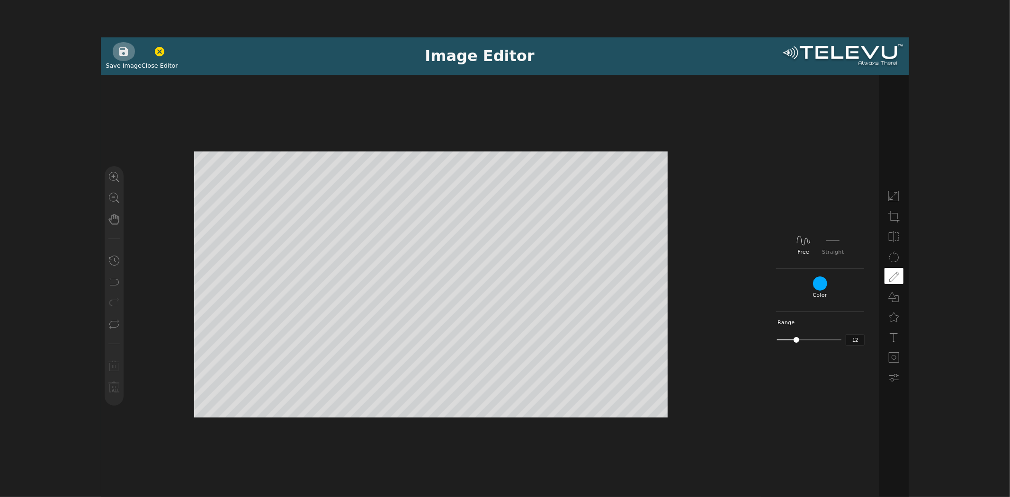
click at [127, 53] on button "button" at bounding box center [124, 51] width 24 height 19
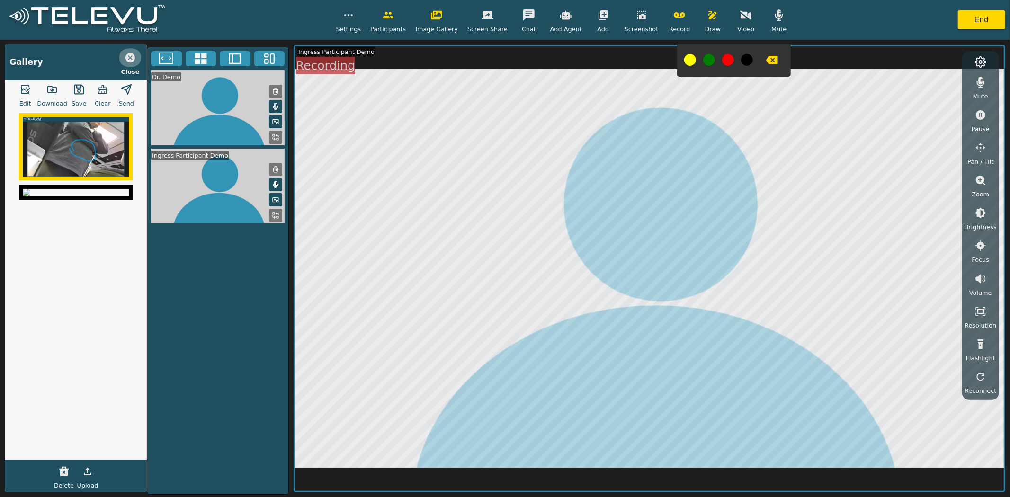
click at [129, 59] on icon "button" at bounding box center [130, 57] width 11 height 11
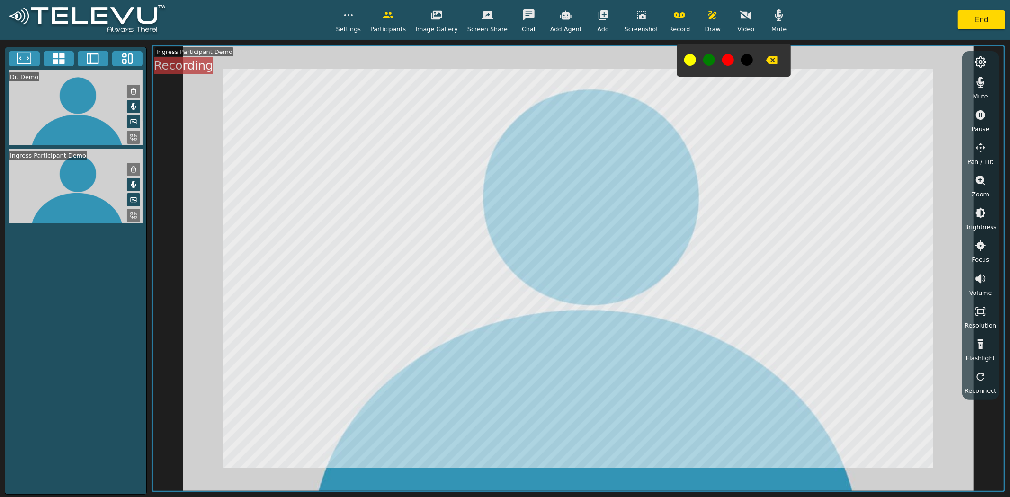
click at [669, 21] on button "button" at bounding box center [680, 15] width 24 height 19
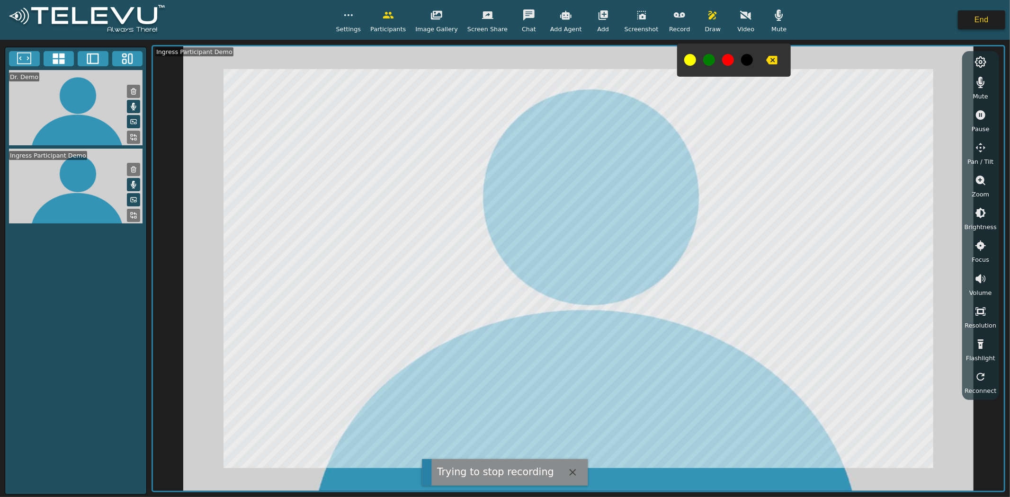
click at [971, 21] on button "End" at bounding box center [981, 19] width 47 height 19
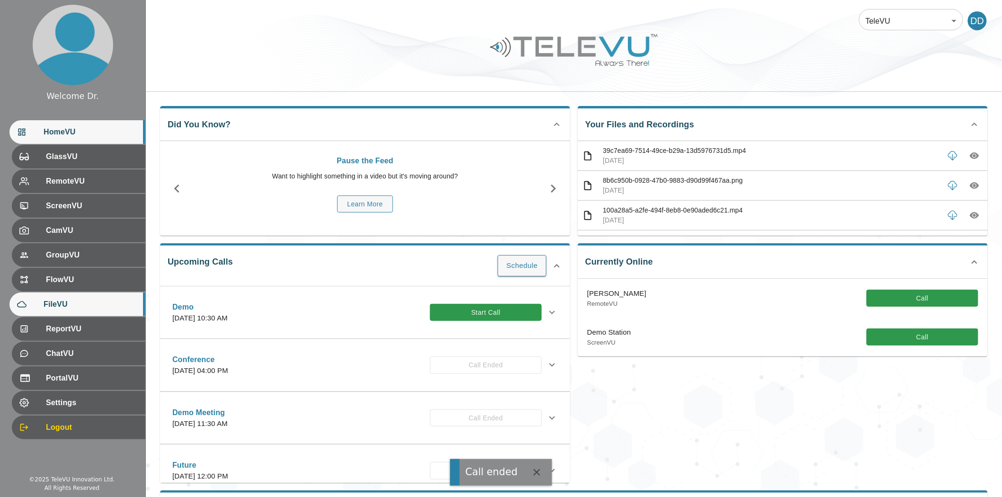
click at [68, 302] on span "FileVU" at bounding box center [91, 304] width 94 height 11
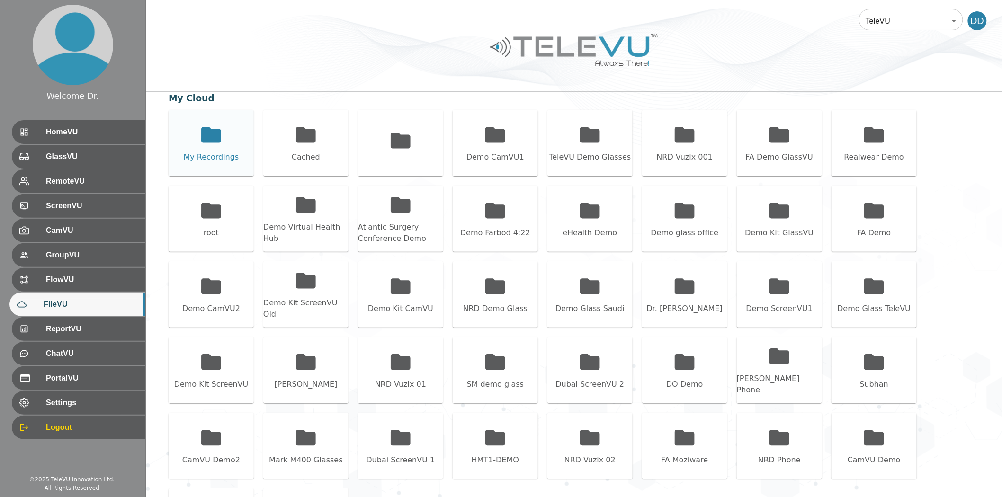
click at [223, 136] on icon at bounding box center [211, 135] width 24 height 24
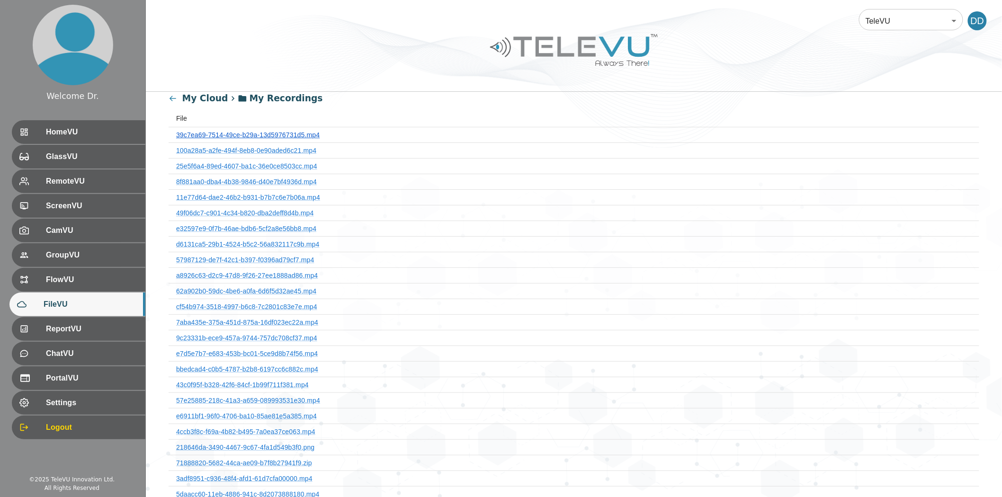
click at [242, 133] on link "39c7ea69-7514-49ce-b29a-13d5976731d5.mp4" at bounding box center [248, 135] width 144 height 8
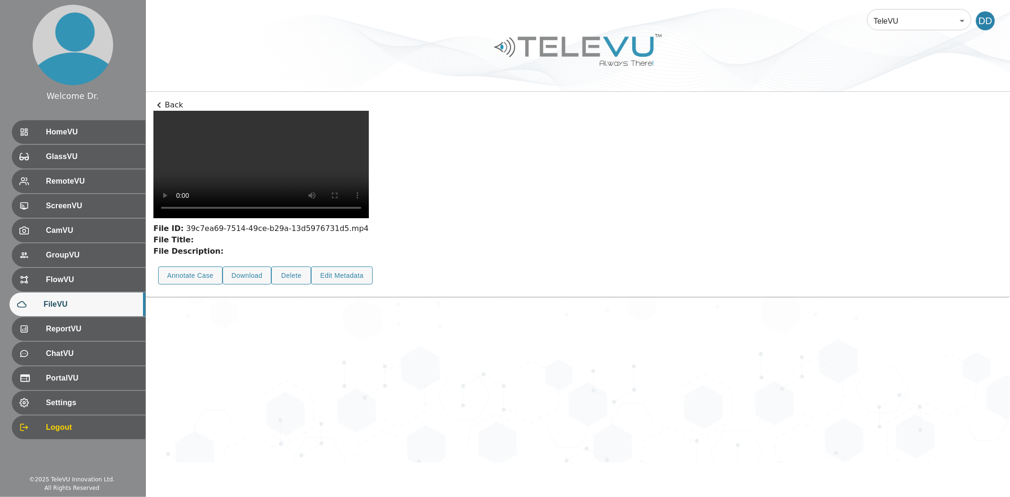
click at [176, 103] on p "Back" at bounding box center [577, 104] width 849 height 11
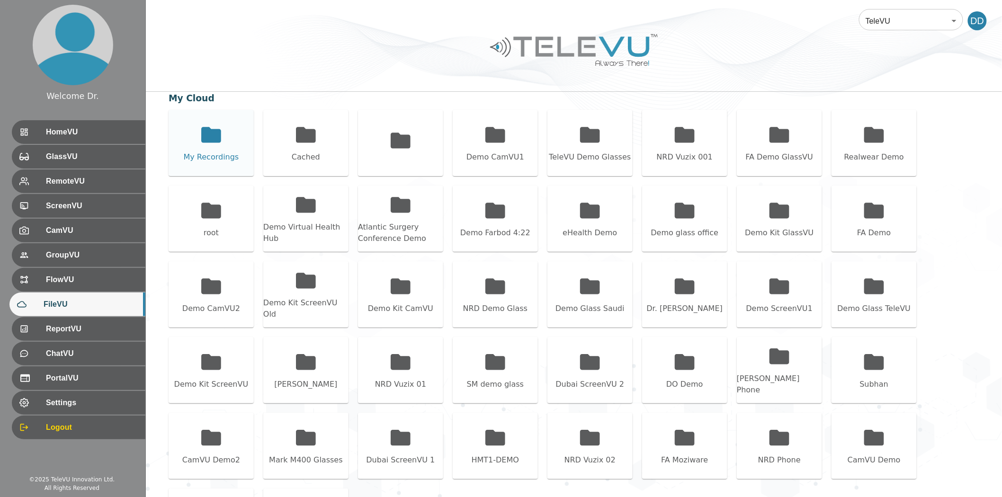
click at [223, 135] on div "My Recordings" at bounding box center [211, 143] width 85 height 66
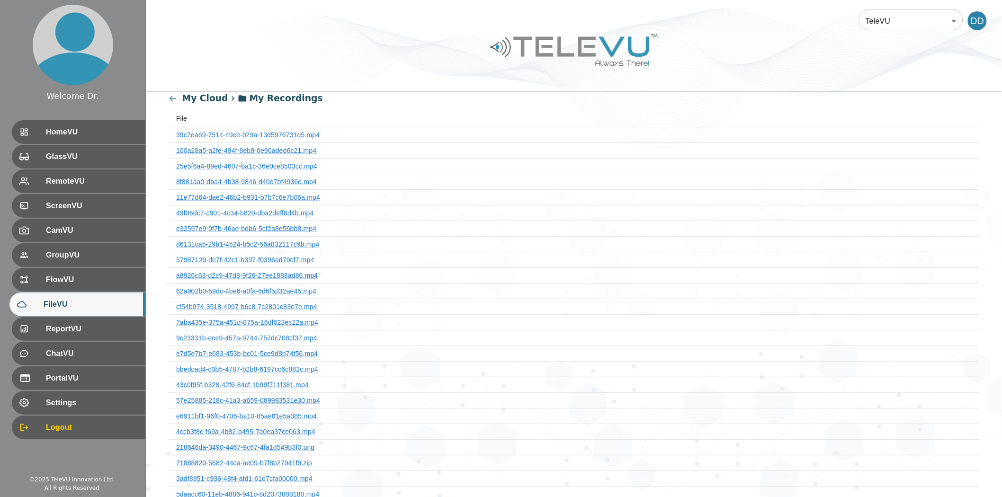
click at [273, 130] on th "39c7ea69-7514-49ce-b29a-13d5976731d5.mp4" at bounding box center [574, 135] width 811 height 16
click at [239, 134] on link "39c7ea69-7514-49ce-b29a-13d5976731d5.mp4" at bounding box center [248, 135] width 144 height 8
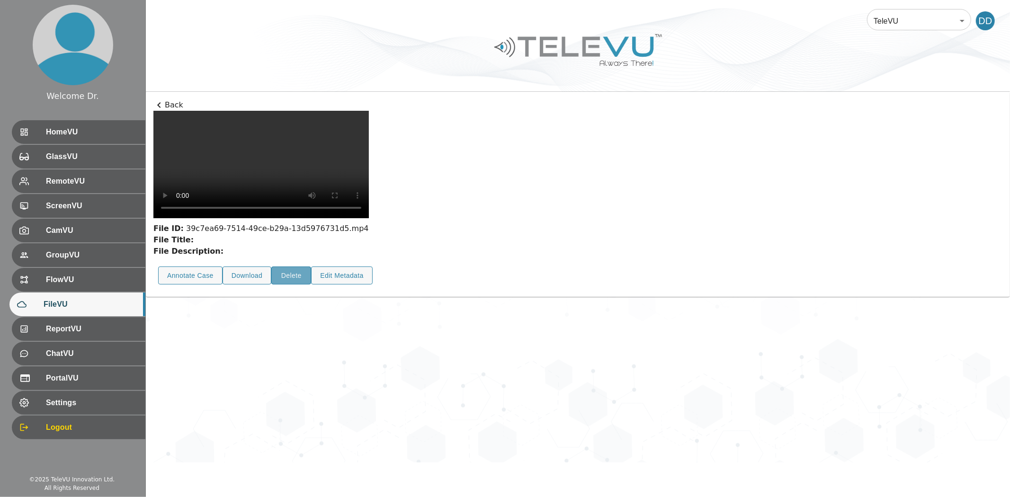
click at [292, 285] on button "Delete" at bounding box center [291, 276] width 40 height 18
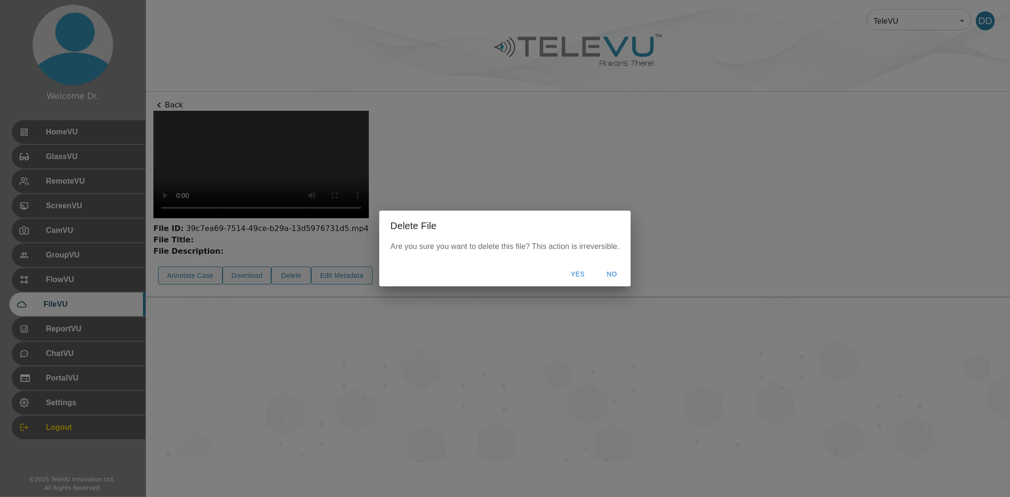
click at [575, 273] on button "Yes" at bounding box center [578, 275] width 30 height 18
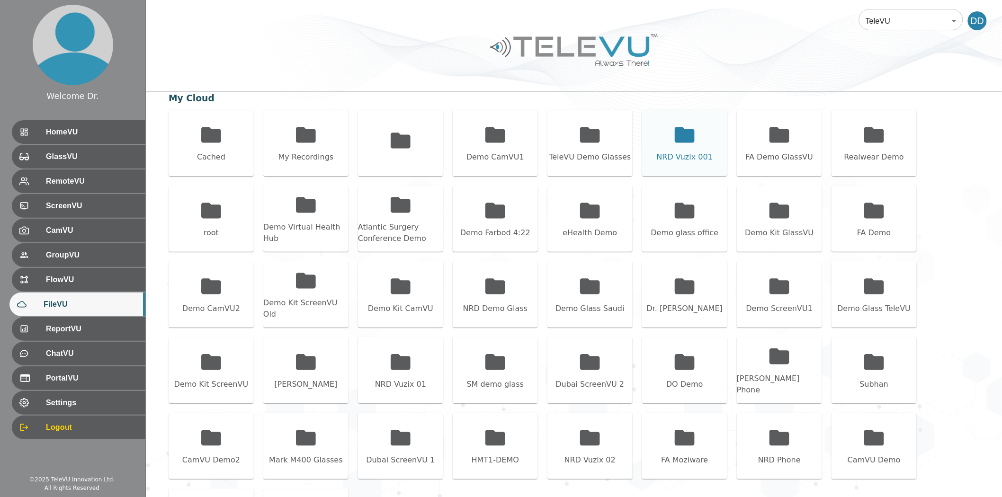
click at [669, 136] on div "NRD Vuzix 001" at bounding box center [684, 143] width 85 height 66
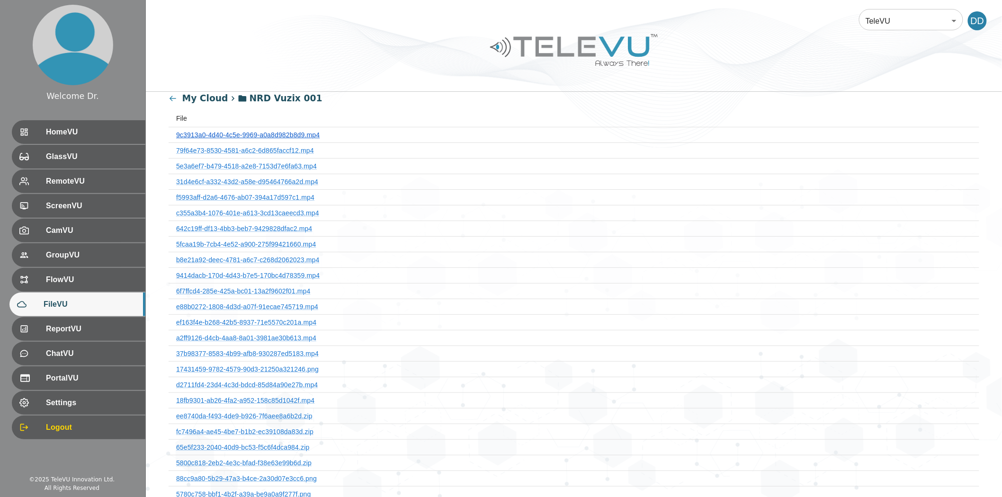
click at [219, 134] on link "9c3913a0-4d40-4c5e-9969-a0a8d982b8d9.mp4" at bounding box center [248, 135] width 144 height 8
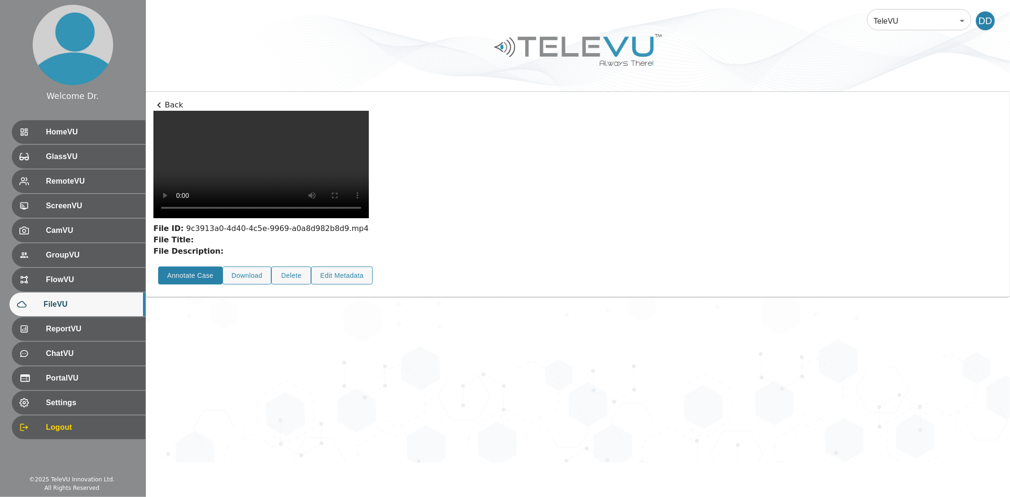
click at [204, 285] on button "Annotate Case" at bounding box center [190, 276] width 64 height 18
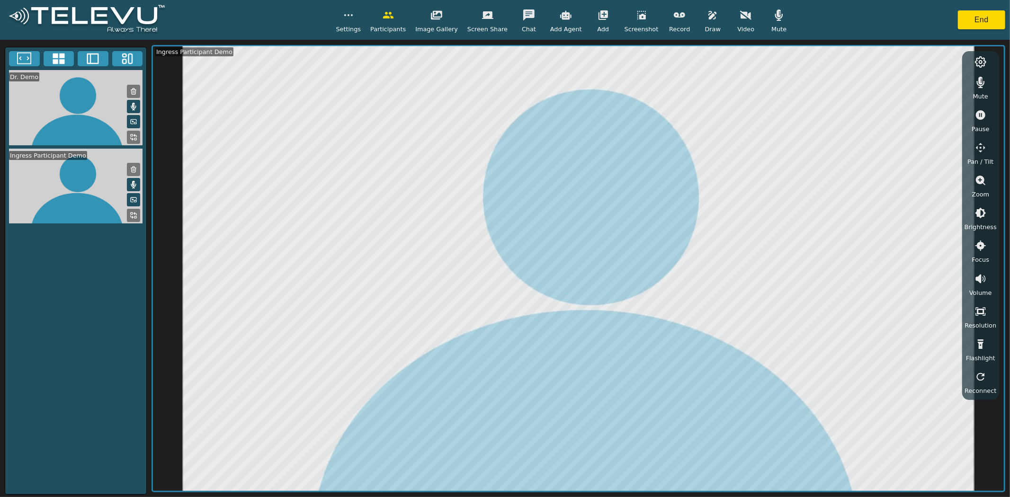
click at [740, 15] on icon "button" at bounding box center [745, 14] width 11 height 11
click at [64, 57] on icon at bounding box center [59, 59] width 12 height 11
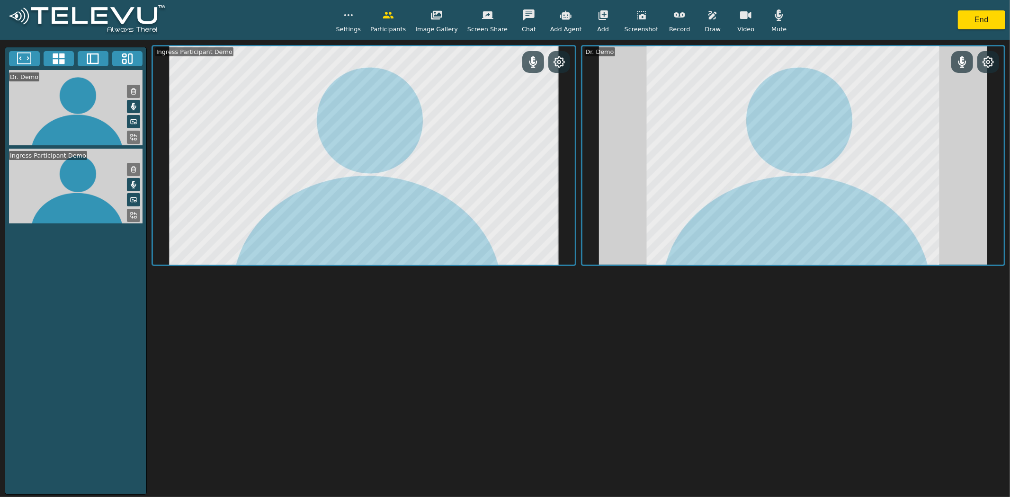
click at [54, 58] on icon at bounding box center [59, 59] width 12 height 11
click at [95, 58] on icon at bounding box center [93, 59] width 14 height 14
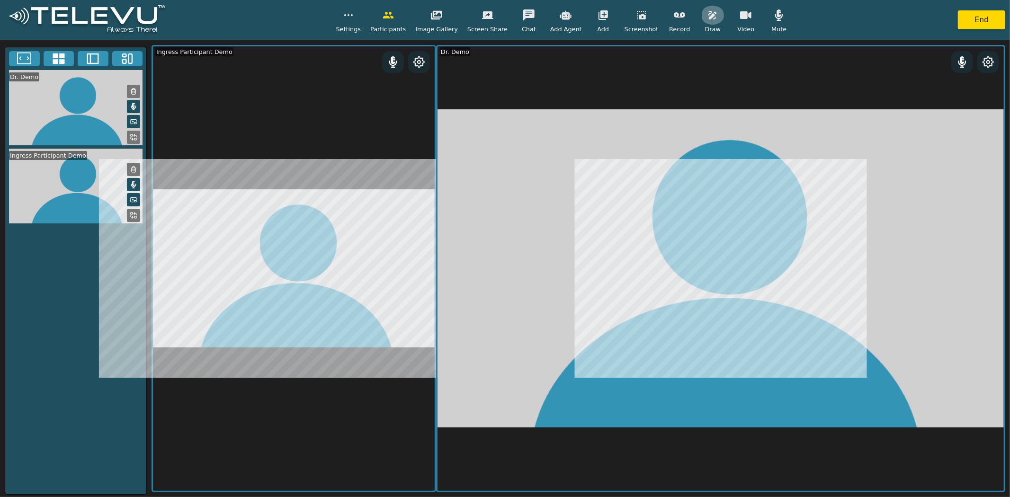
drag, startPoint x: 700, startPoint y: 16, endPoint x: 704, endPoint y: 27, distance: 11.9
click at [709, 16] on icon "button" at bounding box center [713, 15] width 8 height 9
drag, startPoint x: 662, startPoint y: 16, endPoint x: 659, endPoint y: 24, distance: 8.5
click at [674, 20] on icon "button" at bounding box center [679, 14] width 11 height 11
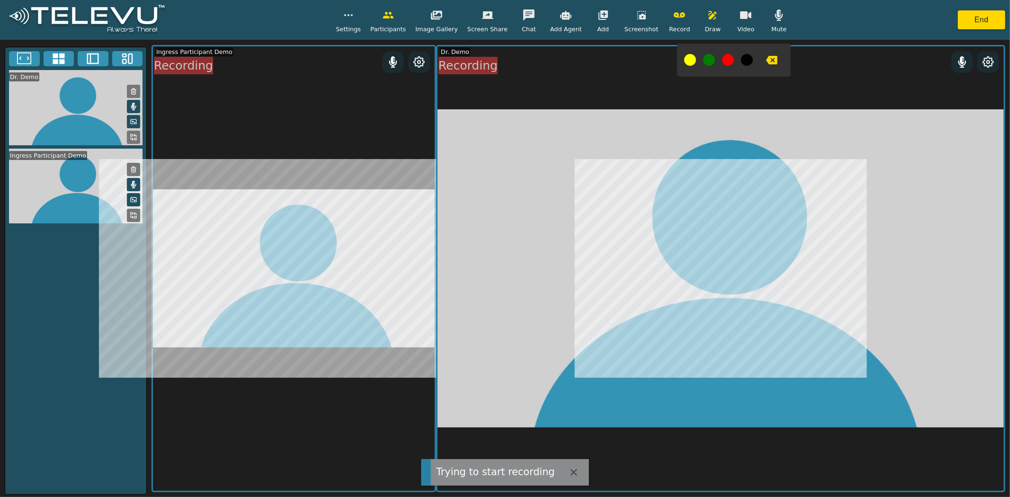
click at [767, 59] on icon "button" at bounding box center [772, 60] width 11 height 9
click at [850, 102] on div "Dr. Demo Recording" at bounding box center [720, 269] width 569 height 448
drag, startPoint x: 684, startPoint y: 122, endPoint x: 656, endPoint y: 66, distance: 62.5
click at [685, 148] on video at bounding box center [721, 268] width 567 height 445
click at [677, 51] on div at bounding box center [734, 60] width 114 height 33
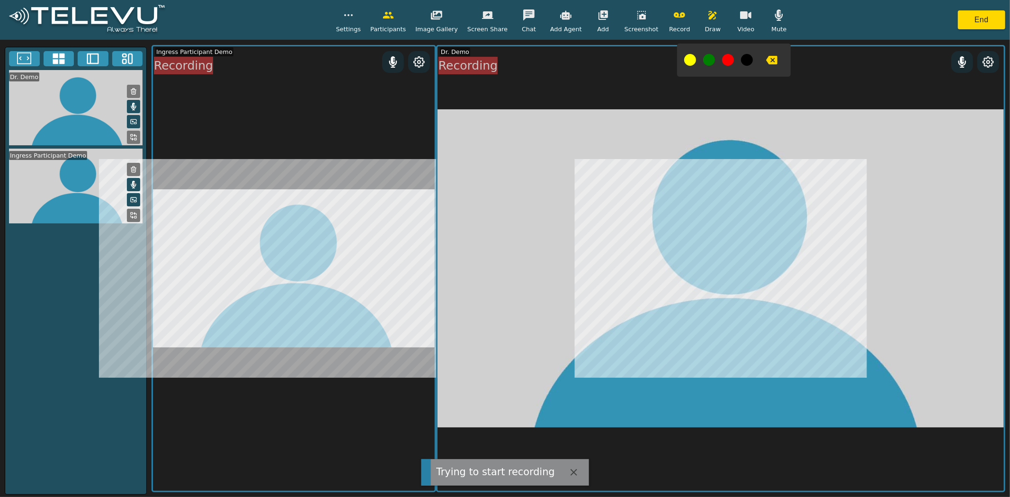
click at [685, 62] on button at bounding box center [691, 60] width 12 height 12
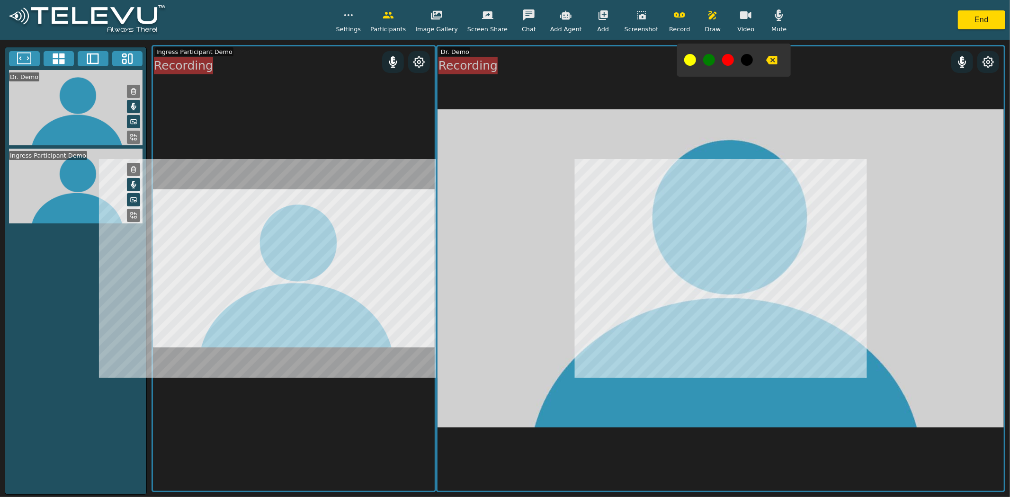
drag, startPoint x: 670, startPoint y: 107, endPoint x: 621, endPoint y: 124, distance: 52.3
click at [816, 123] on video at bounding box center [721, 268] width 567 height 445
click at [837, 121] on div "Dr. Demo Recording" at bounding box center [720, 269] width 569 height 448
click at [825, 126] on video at bounding box center [721, 268] width 567 height 445
click at [766, 60] on button "button" at bounding box center [772, 60] width 24 height 19
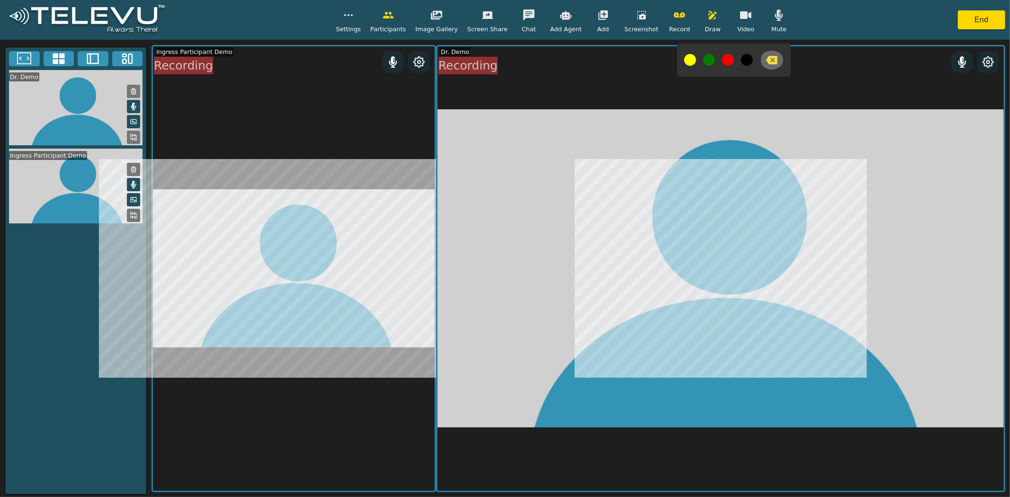
click at [767, 57] on icon "button" at bounding box center [772, 60] width 11 height 9
click at [674, 19] on icon "button" at bounding box center [679, 14] width 11 height 11
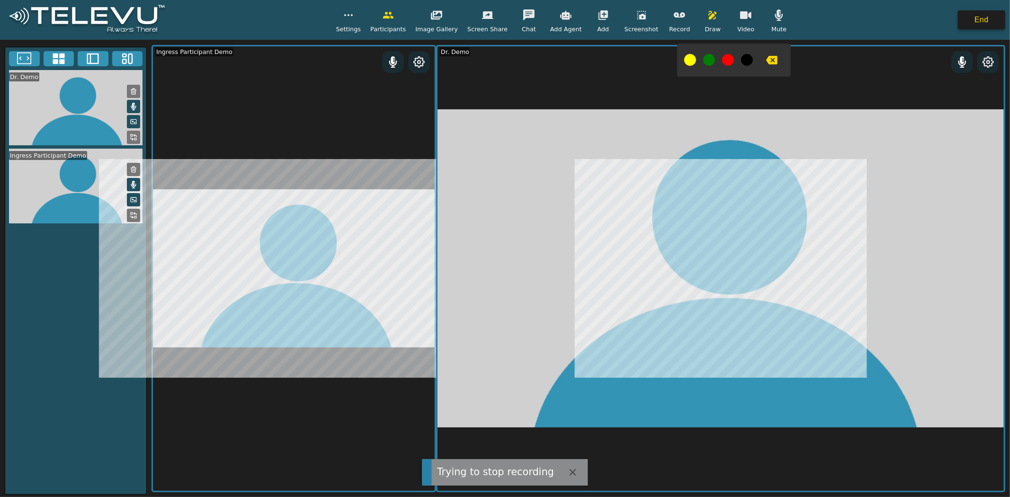
click at [983, 18] on button "End" at bounding box center [981, 19] width 47 height 19
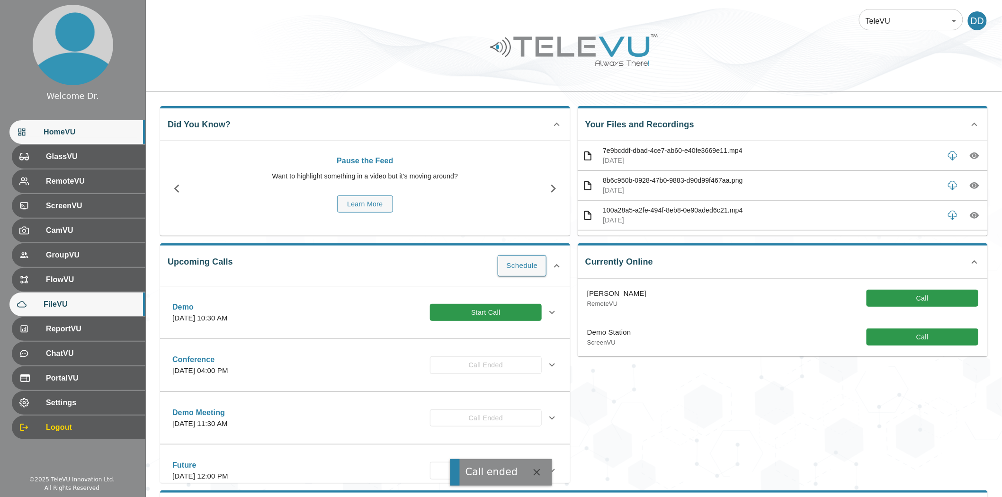
click at [87, 297] on div "FileVU" at bounding box center [77, 305] width 136 height 24
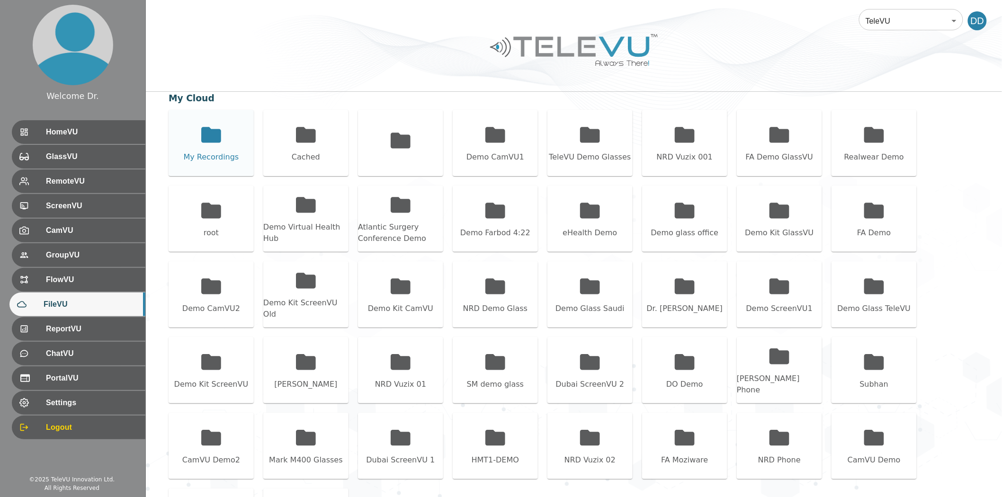
click at [227, 144] on div "My Recordings" at bounding box center [211, 143] width 85 height 66
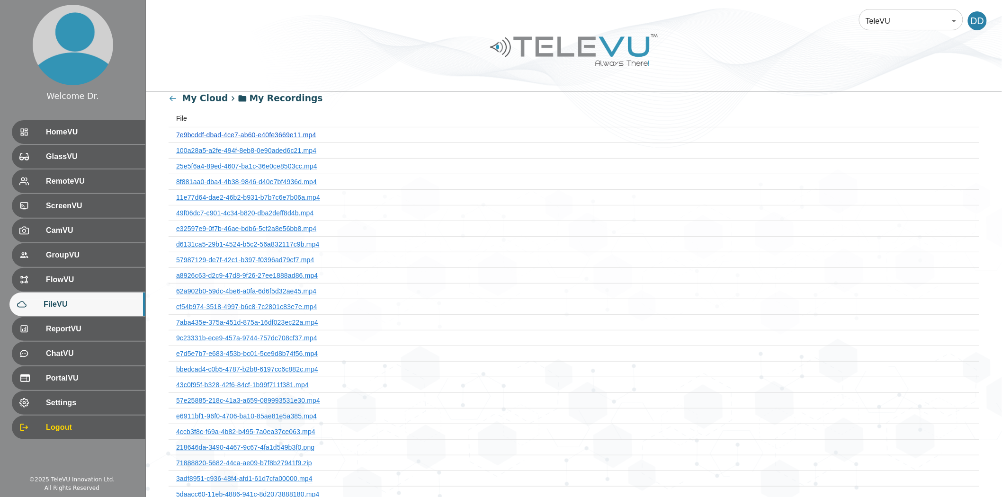
click at [231, 134] on link "7e9bcddf-dbad-4ce7-ab60-e40fe3669e11.mp4" at bounding box center [246, 135] width 140 height 8
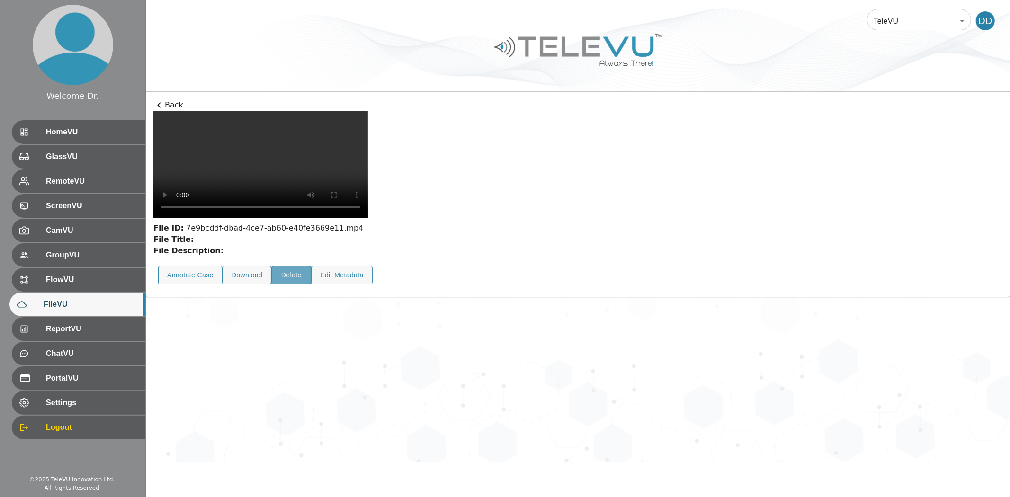
click at [299, 285] on button "Delete" at bounding box center [291, 275] width 40 height 18
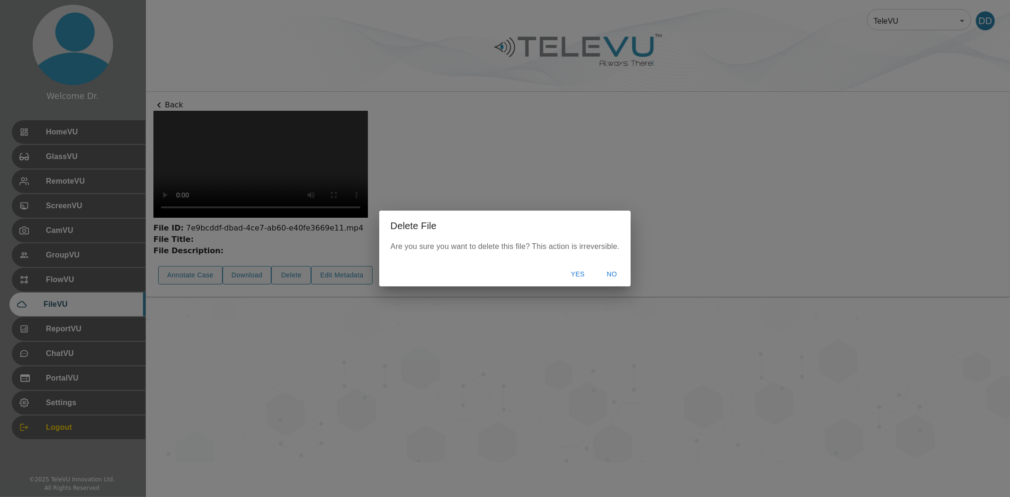
click at [580, 264] on div "Yes No" at bounding box center [505, 274] width 252 height 25
click at [579, 276] on button "Yes" at bounding box center [578, 275] width 30 height 18
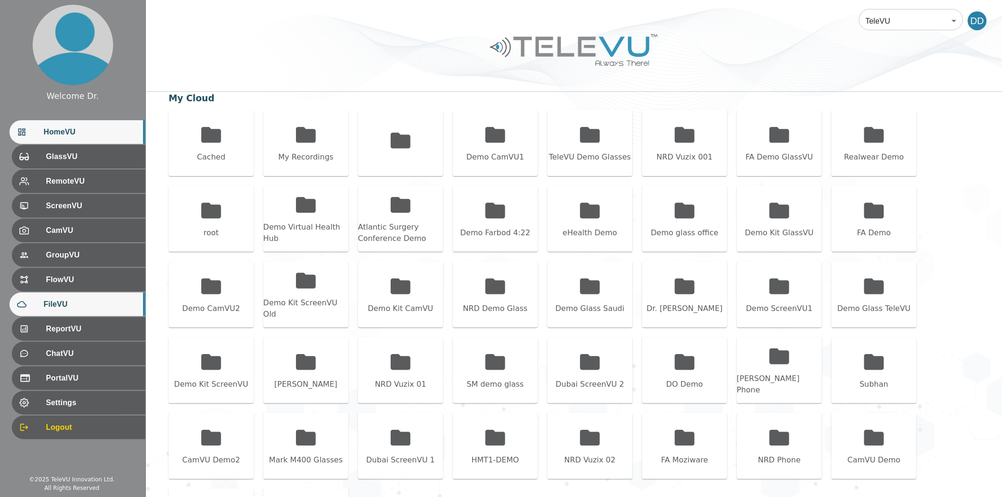
click at [68, 137] on span "HomeVU" at bounding box center [91, 131] width 94 height 11
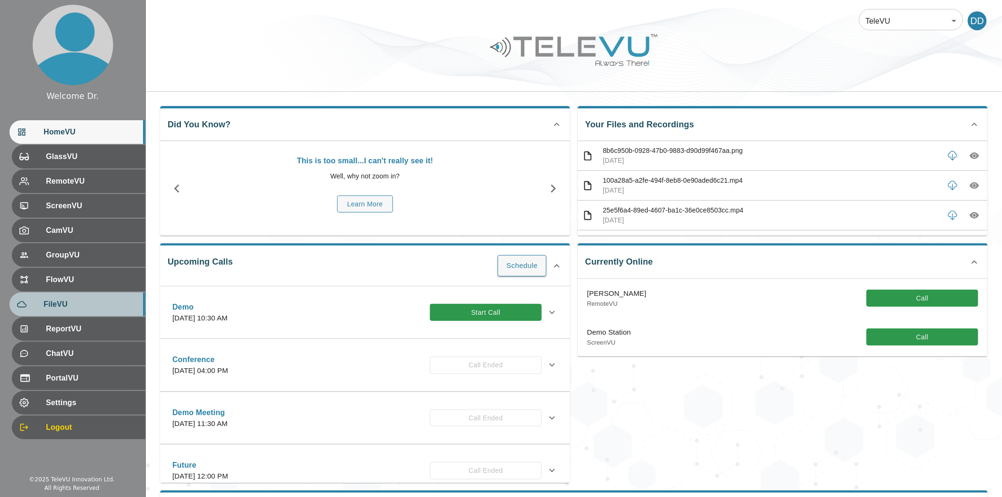
click at [69, 306] on span "FileVU" at bounding box center [91, 304] width 94 height 11
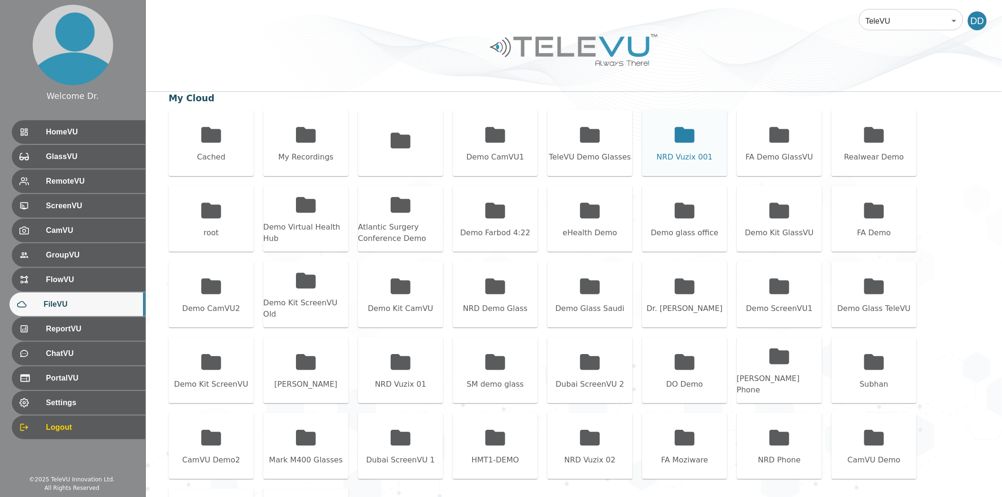
click at [678, 133] on icon at bounding box center [685, 135] width 20 height 16
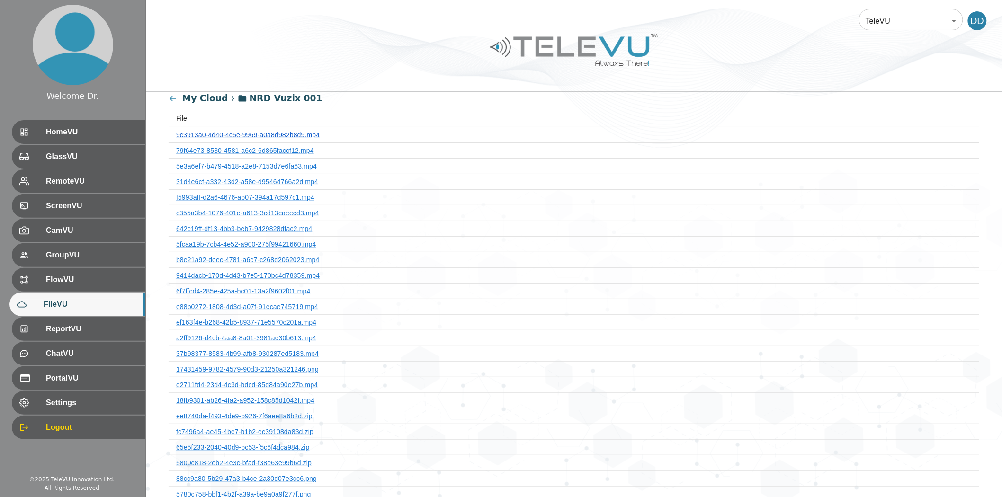
click at [262, 132] on link "9c3913a0-4d40-4c5e-9969-a0a8d982b8d9.mp4" at bounding box center [248, 135] width 144 height 8
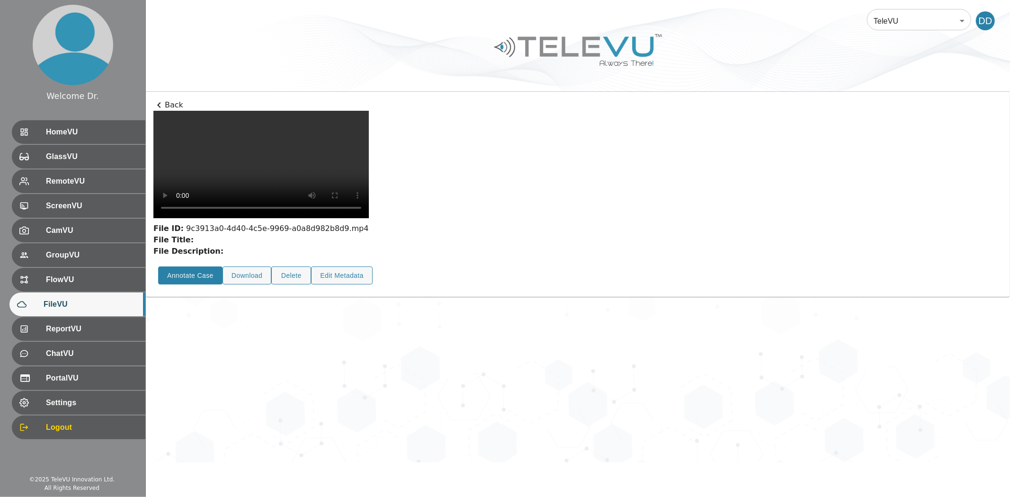
click at [188, 285] on button "Annotate Case" at bounding box center [190, 276] width 64 height 18
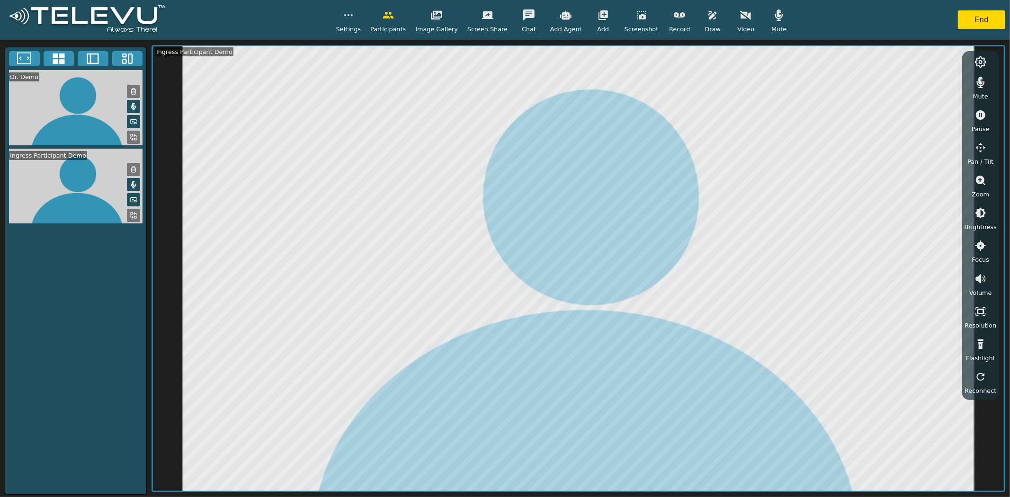
click at [136, 216] on rect at bounding box center [136, 217] width 2 height 2
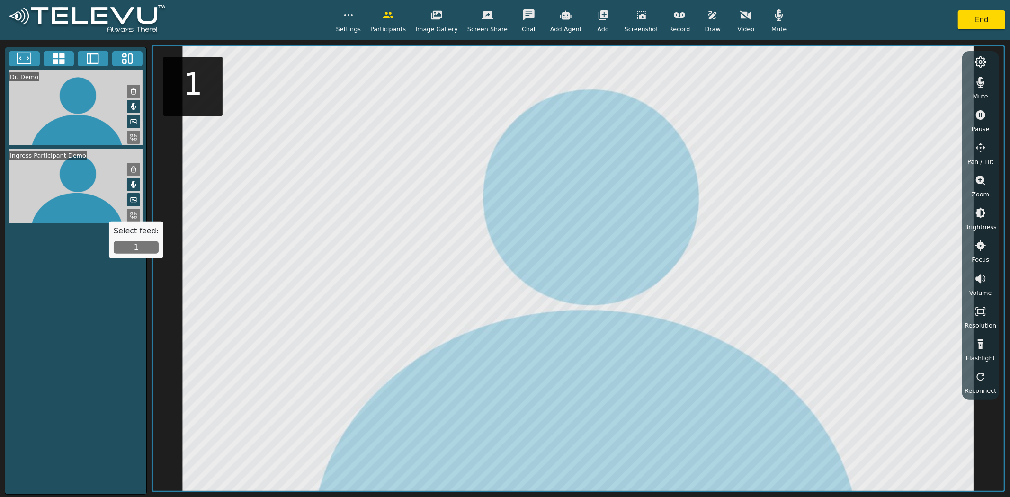
click at [132, 250] on button "1" at bounding box center [136, 248] width 45 height 12
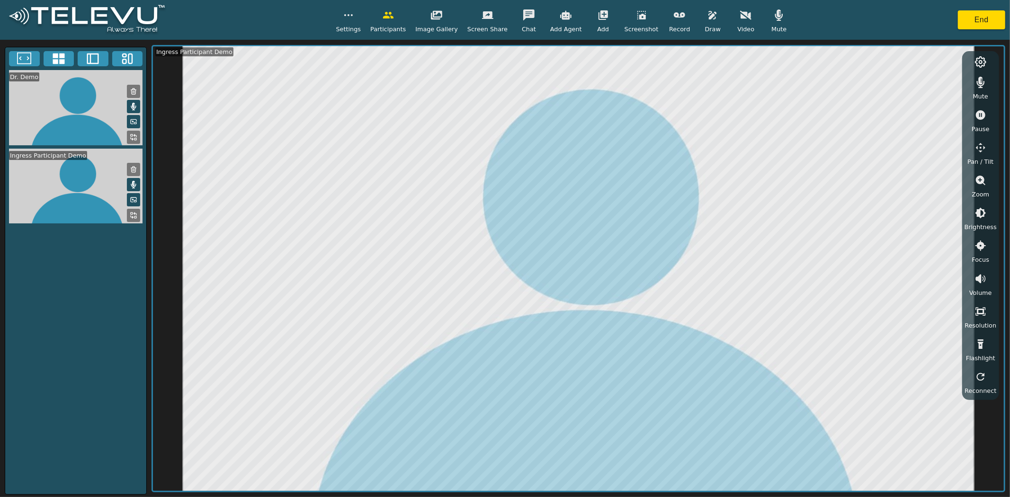
click at [133, 136] on icon at bounding box center [134, 138] width 8 height 8
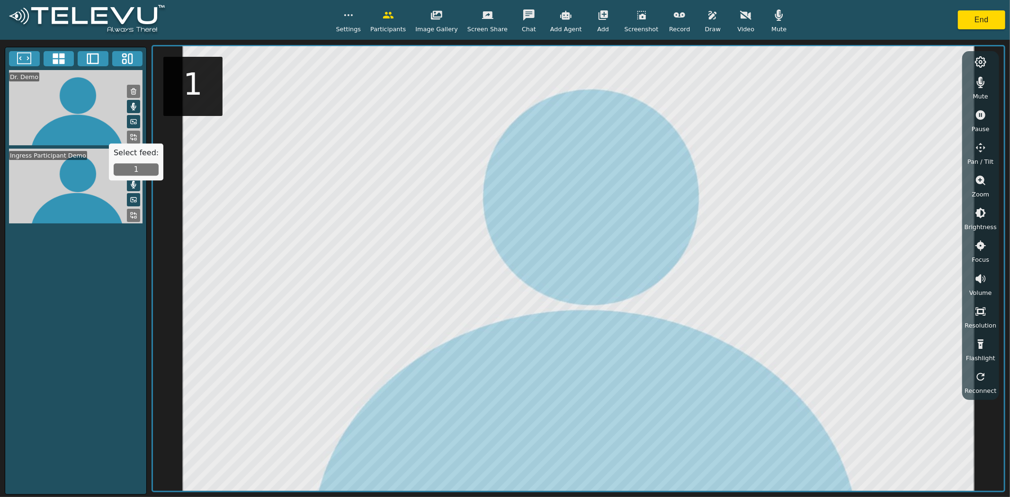
click at [144, 174] on button "1" at bounding box center [136, 170] width 45 height 12
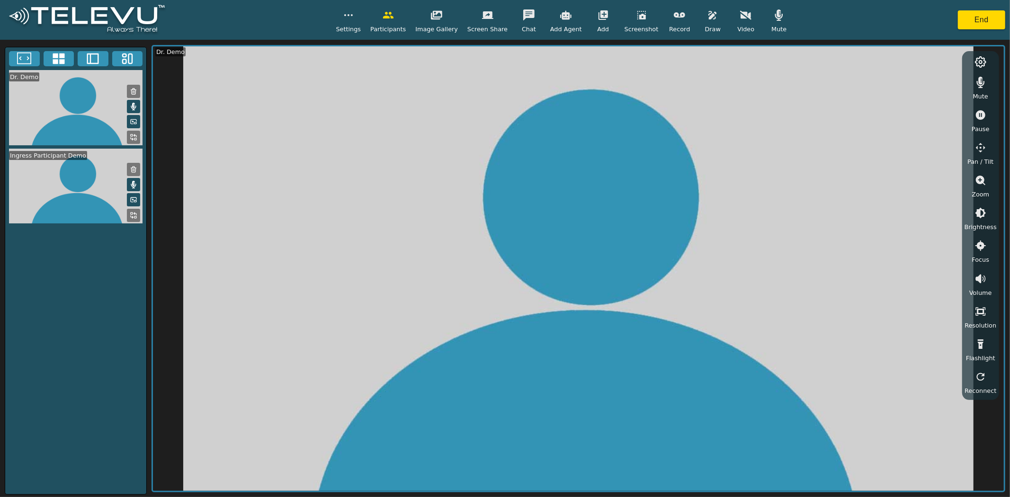
click at [135, 216] on rect at bounding box center [136, 217] width 2 height 2
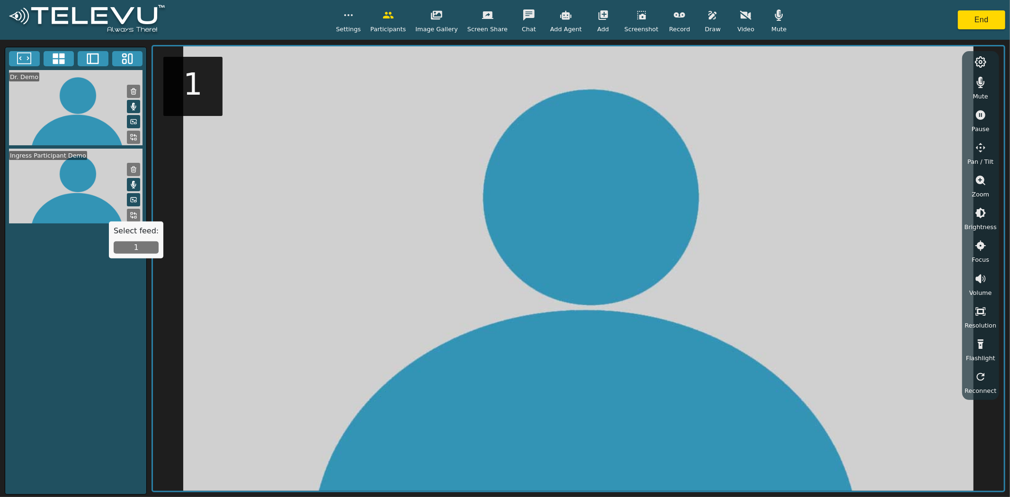
click at [138, 247] on button "1" at bounding box center [136, 248] width 45 height 12
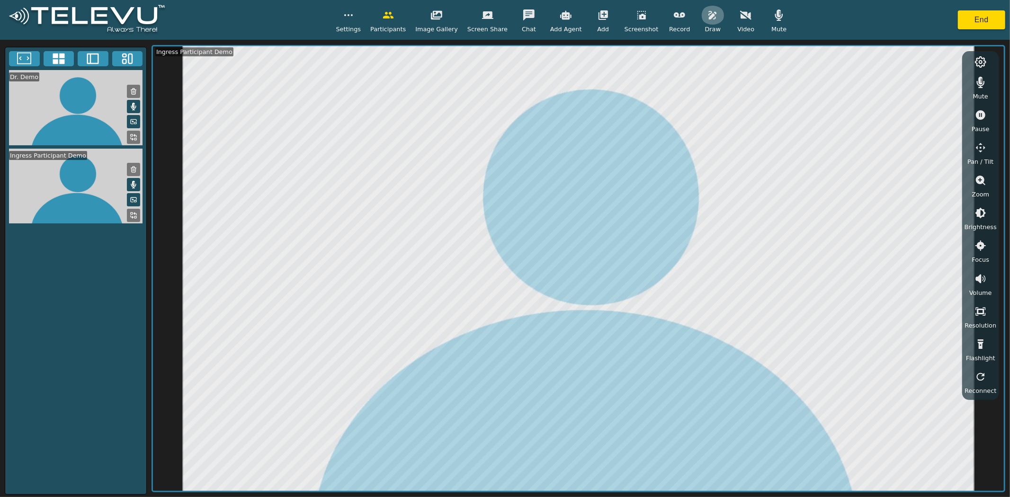
click at [707, 18] on icon "button" at bounding box center [712, 14] width 11 height 11
click at [674, 20] on icon "button" at bounding box center [679, 14] width 11 height 11
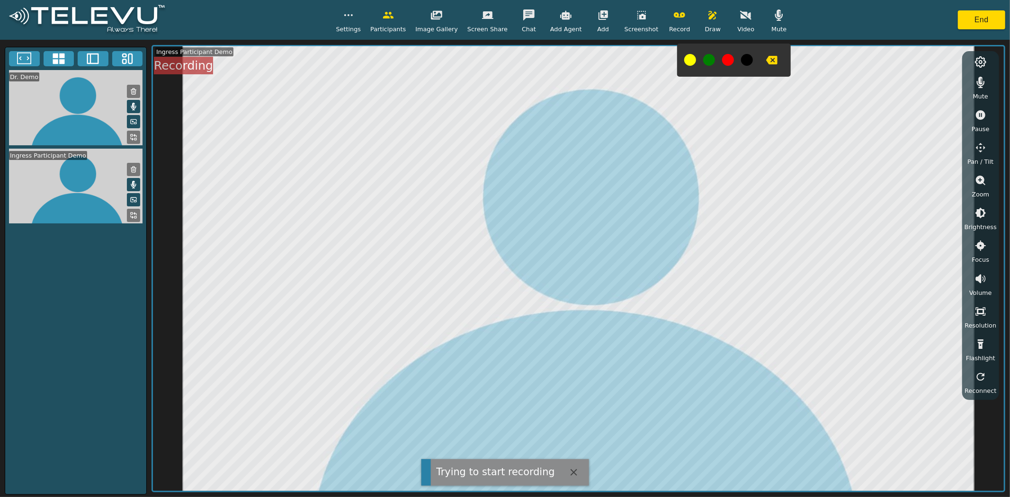
click at [734, 21] on button "button" at bounding box center [746, 15] width 24 height 19
click at [132, 137] on icon at bounding box center [134, 138] width 8 height 8
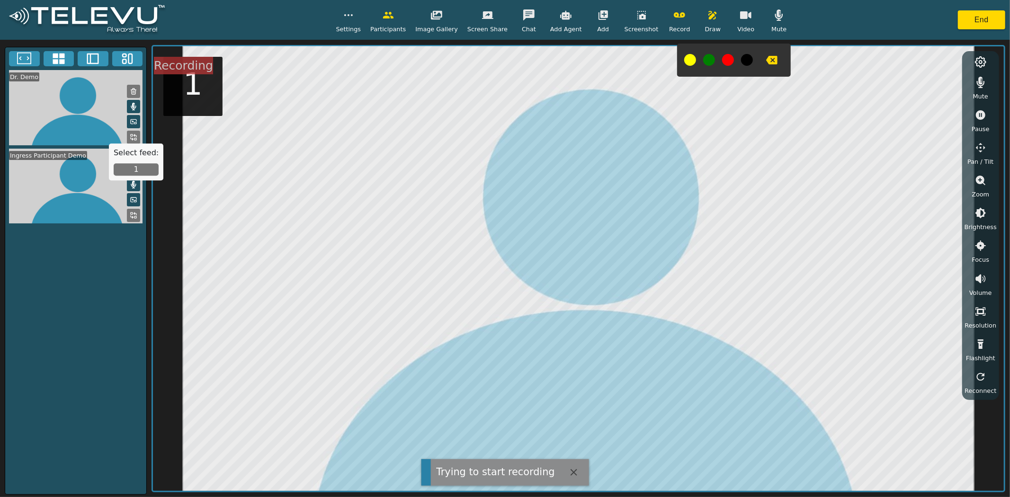
click at [135, 172] on button "1" at bounding box center [136, 170] width 45 height 12
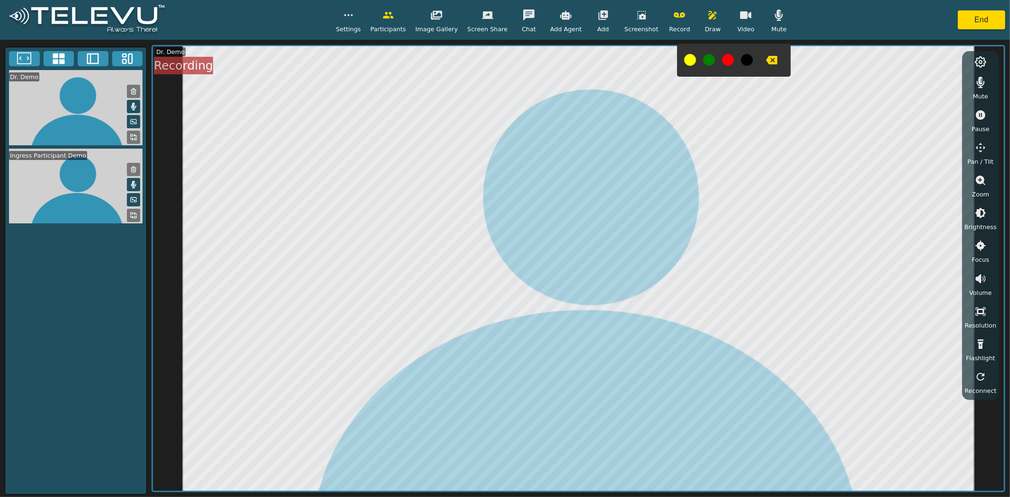
click at [135, 218] on rect at bounding box center [136, 217] width 2 height 2
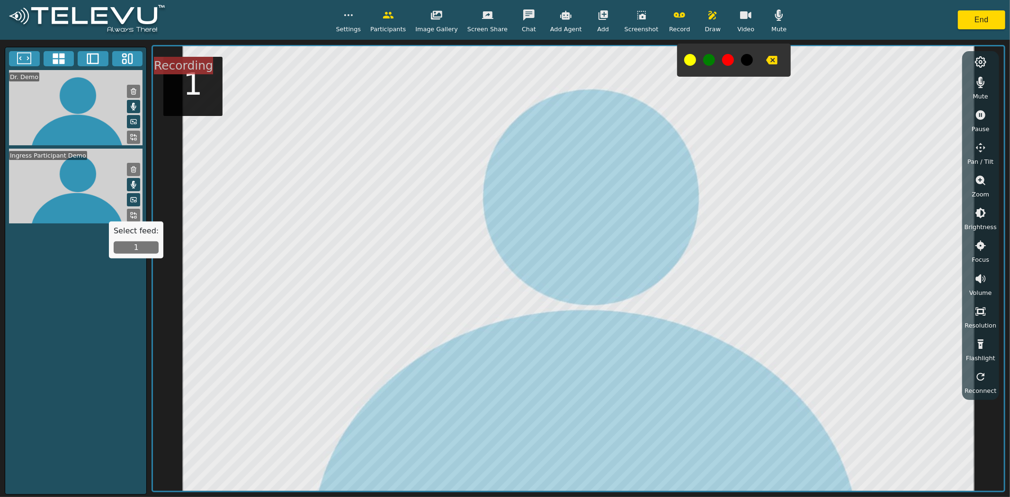
click at [146, 248] on button "1" at bounding box center [136, 248] width 45 height 12
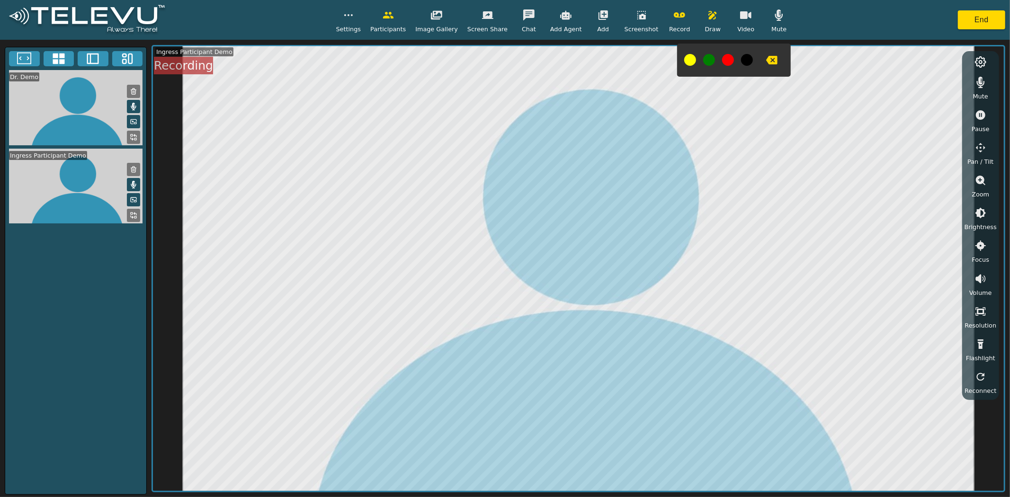
click at [668, 15] on button "button" at bounding box center [680, 15] width 24 height 19
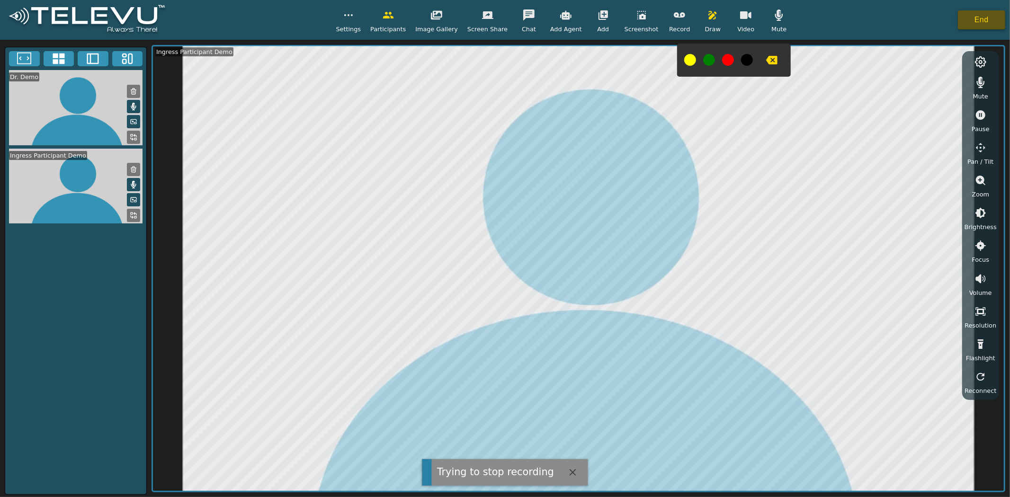
click at [973, 17] on button "End" at bounding box center [981, 19] width 47 height 19
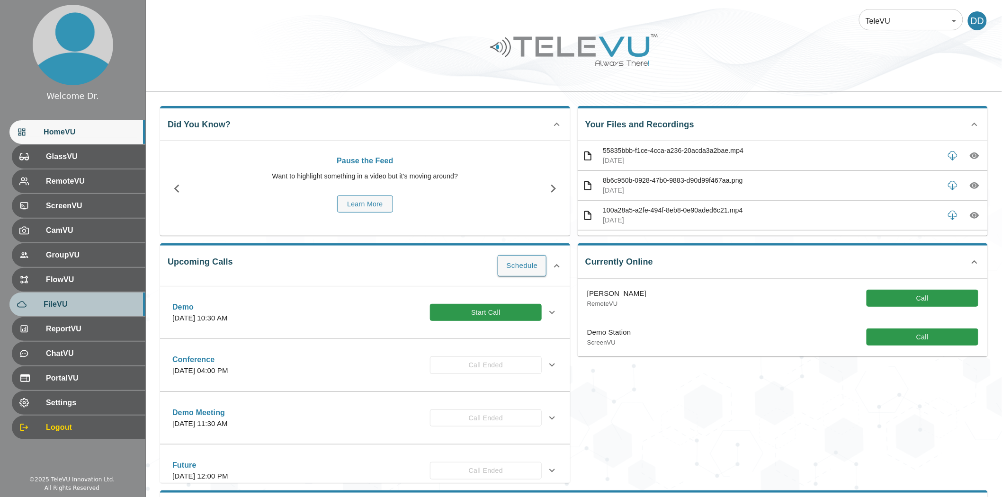
click at [120, 309] on span "FileVU" at bounding box center [91, 304] width 94 height 11
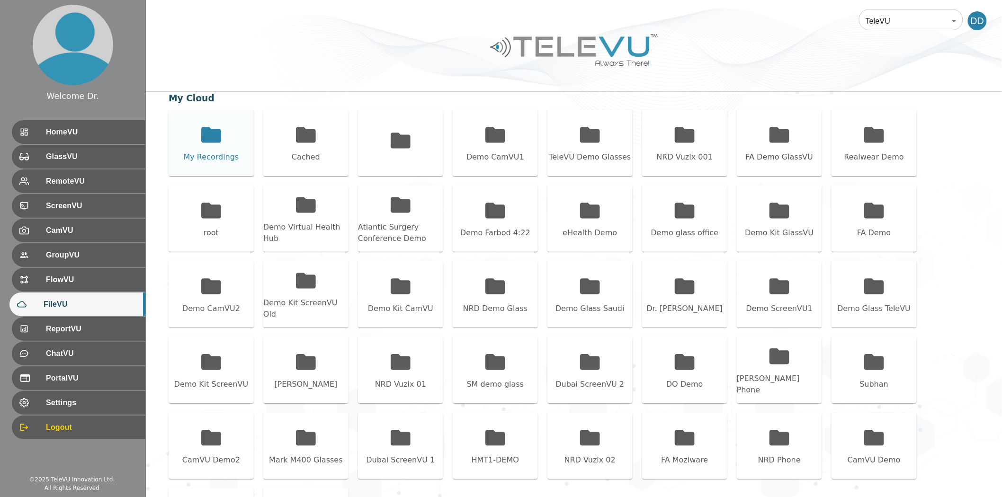
click at [214, 130] on icon at bounding box center [211, 135] width 20 height 16
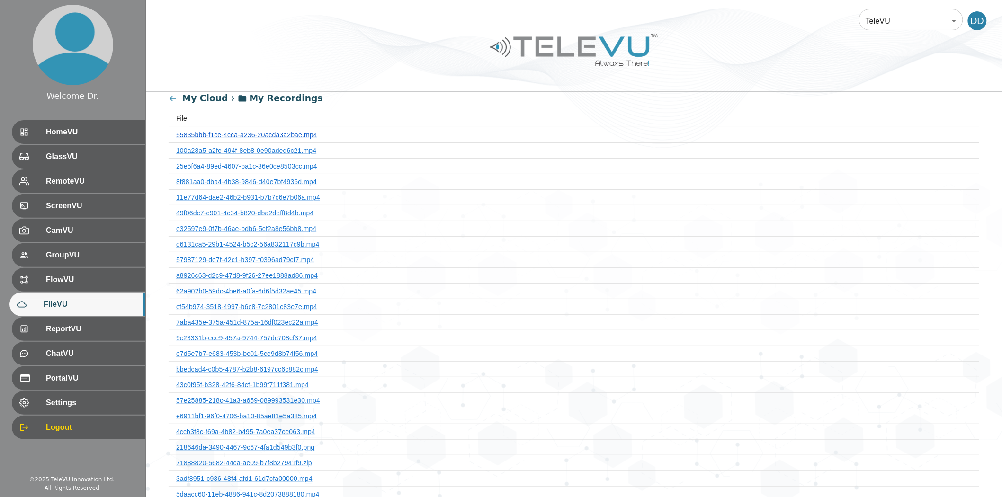
click at [236, 131] on link "55835bbb-f1ce-4cca-a236-20acda3a2bae.mp4" at bounding box center [246, 135] width 141 height 8
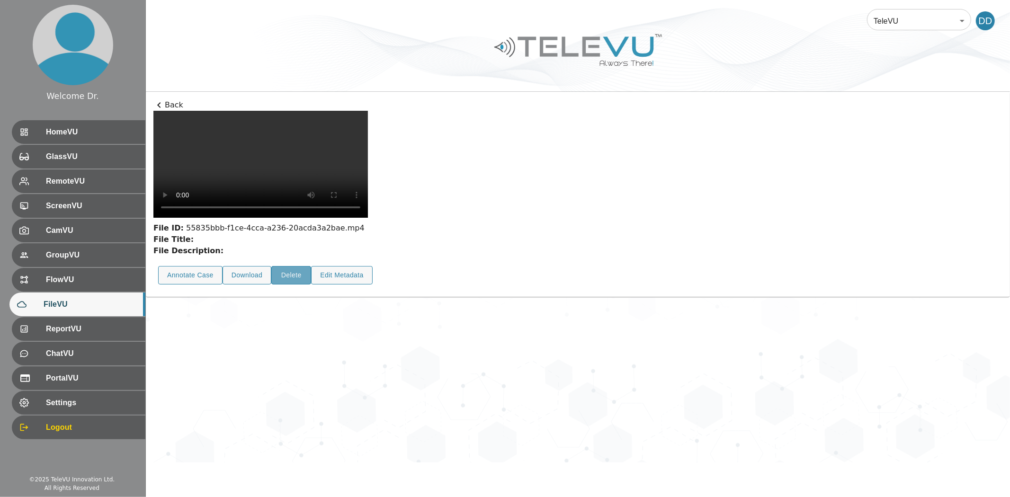
click at [284, 285] on button "Delete" at bounding box center [291, 275] width 40 height 18
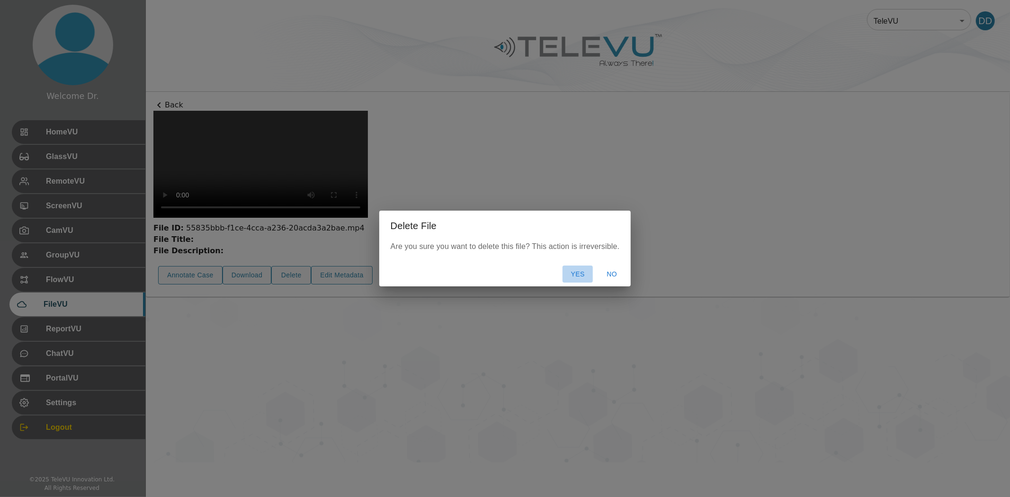
click at [575, 277] on button "Yes" at bounding box center [578, 275] width 30 height 18
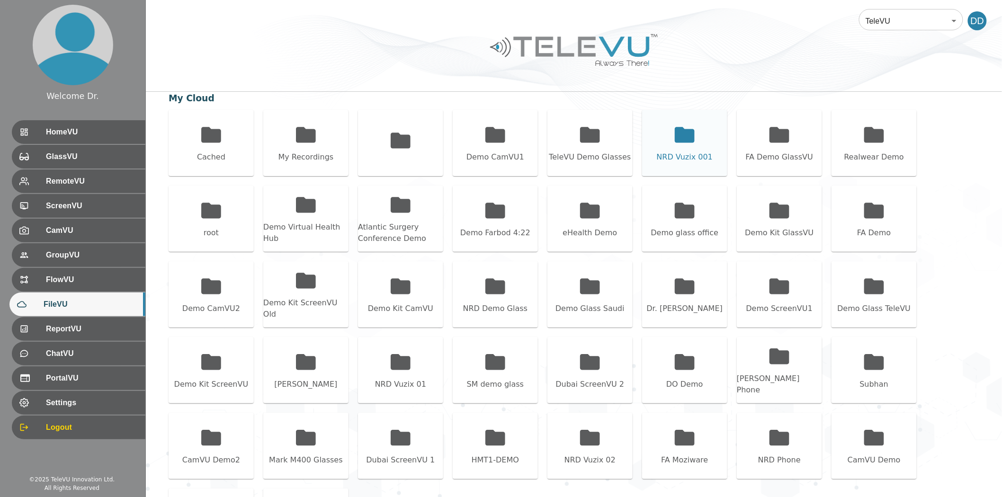
click at [673, 133] on icon at bounding box center [685, 135] width 24 height 24
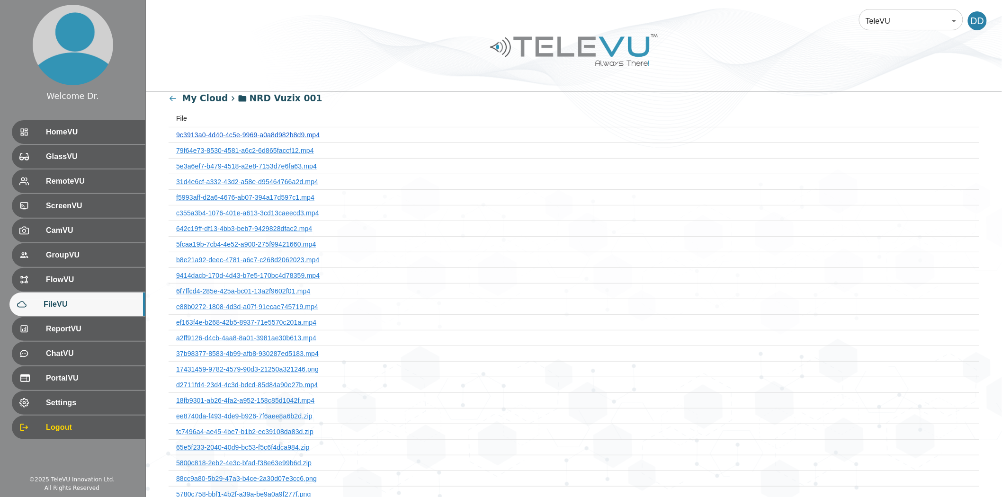
click at [289, 136] on link "9c3913a0-4d40-4c5e-9969-a0a8d982b8d9.mp4" at bounding box center [248, 135] width 144 height 8
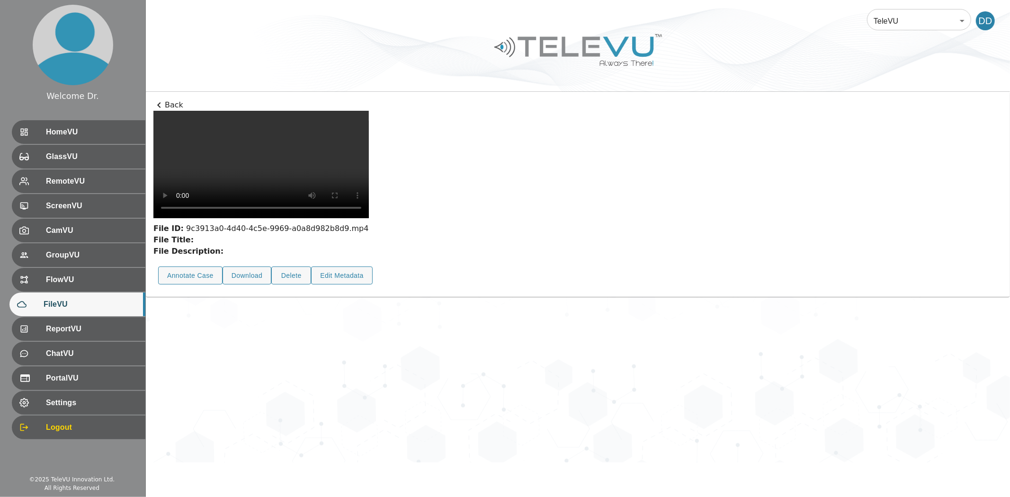
click at [202, 285] on button "Annotate Case" at bounding box center [190, 276] width 64 height 18
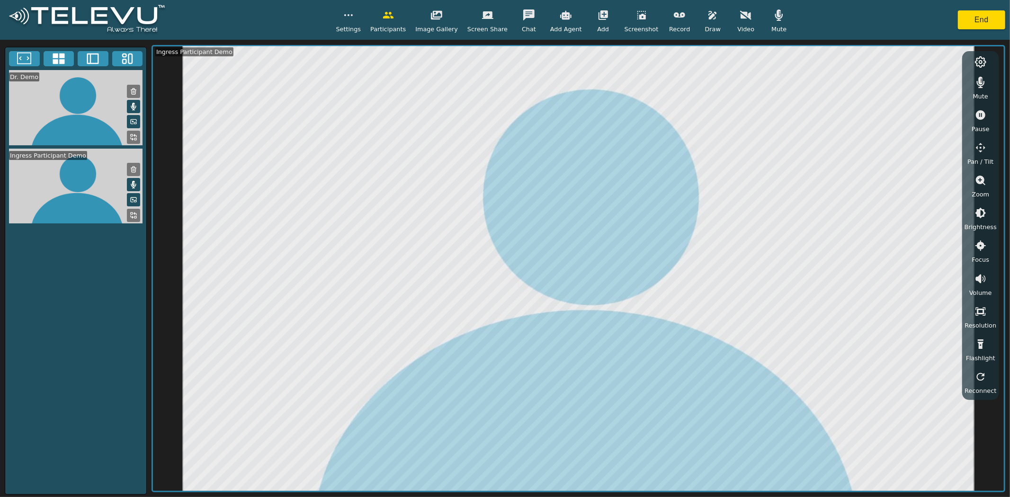
click at [133, 140] on icon at bounding box center [134, 138] width 8 height 8
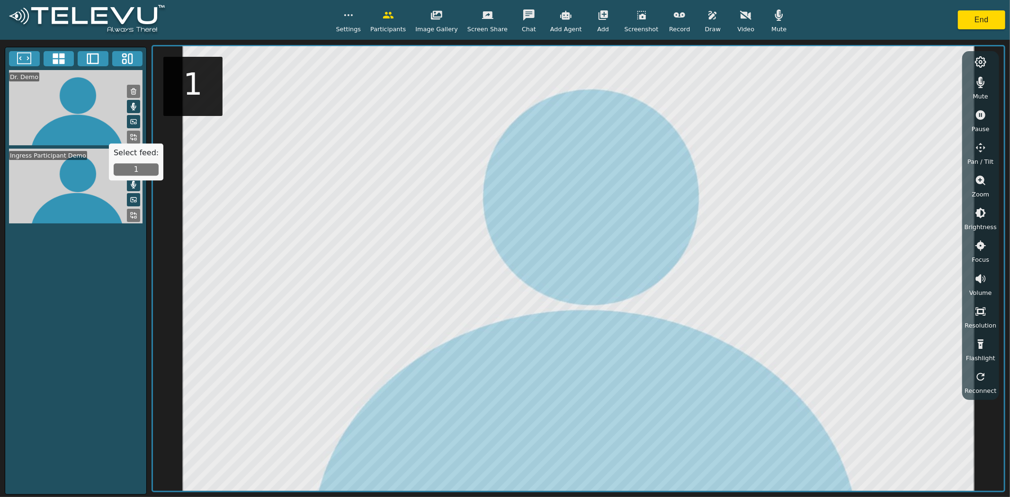
click at [125, 169] on button "1" at bounding box center [136, 170] width 45 height 12
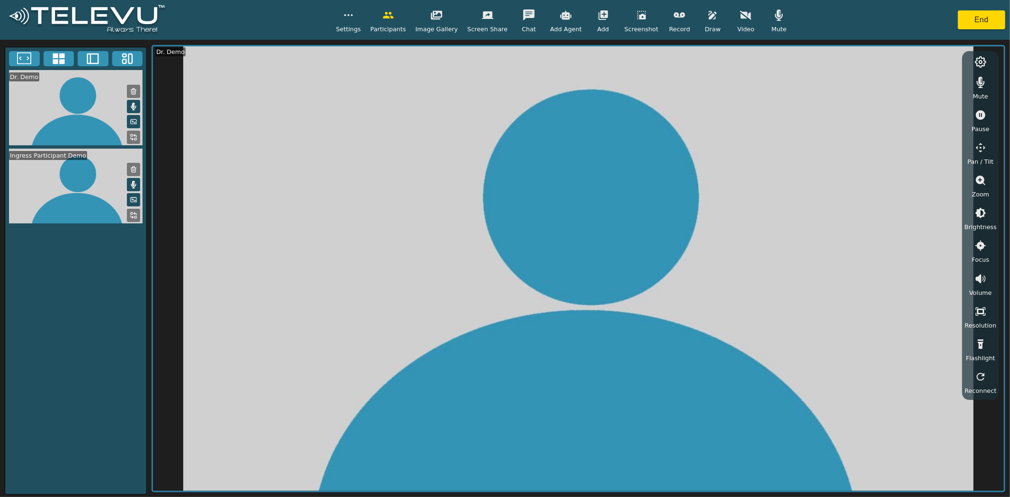
click at [131, 219] on button at bounding box center [133, 215] width 13 height 13
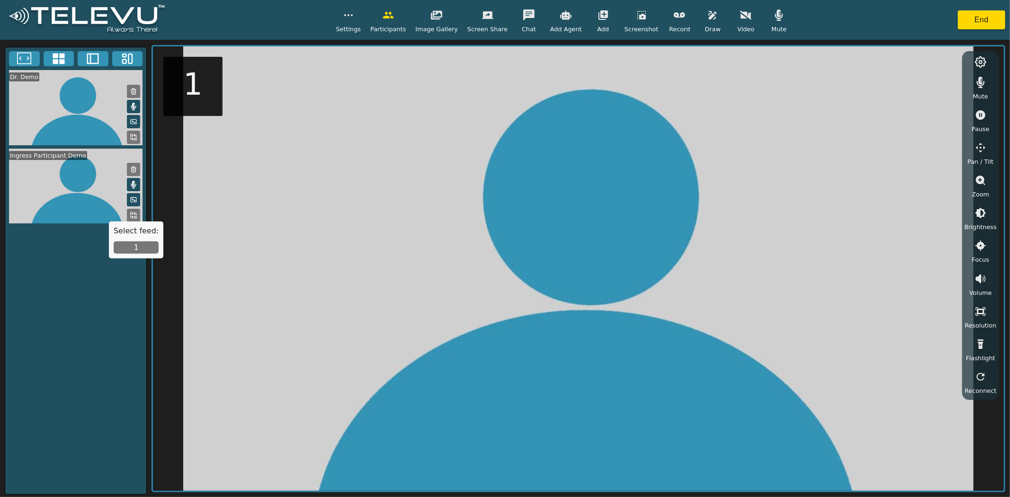
click at [133, 244] on button "1" at bounding box center [136, 248] width 45 height 12
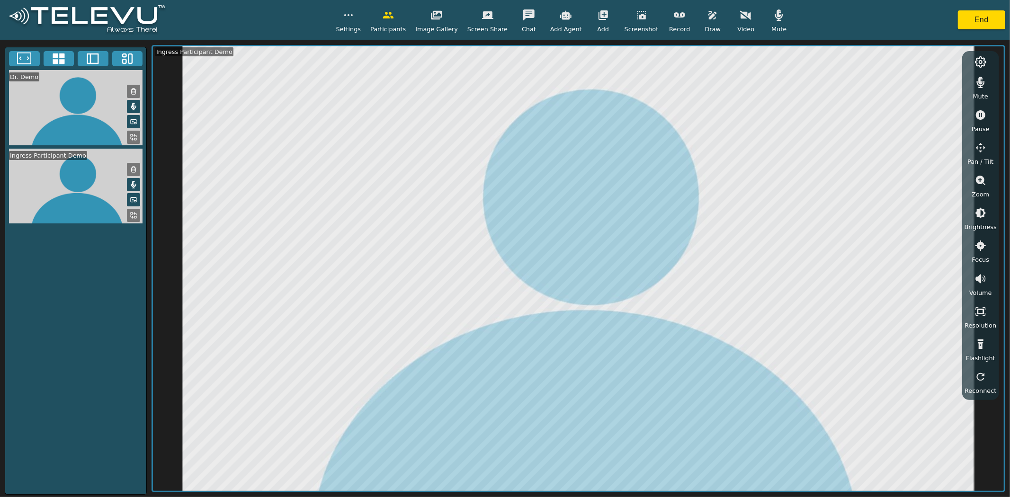
click at [709, 12] on icon "button" at bounding box center [713, 15] width 8 height 9
click at [668, 7] on div "Record" at bounding box center [680, 20] width 24 height 28
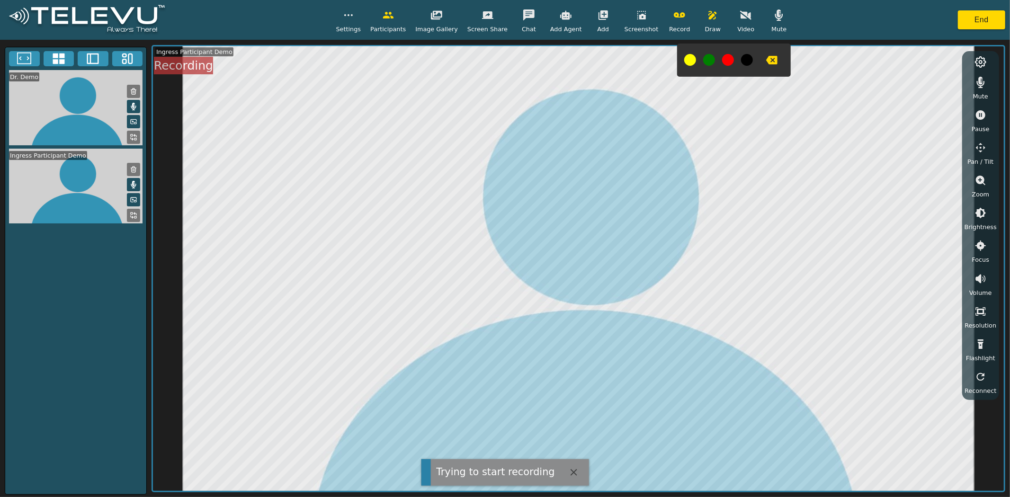
click at [598, 18] on icon "button" at bounding box center [603, 14] width 11 height 11
click at [612, 101] on span "Add GlassVU" at bounding box center [614, 105] width 39 height 9
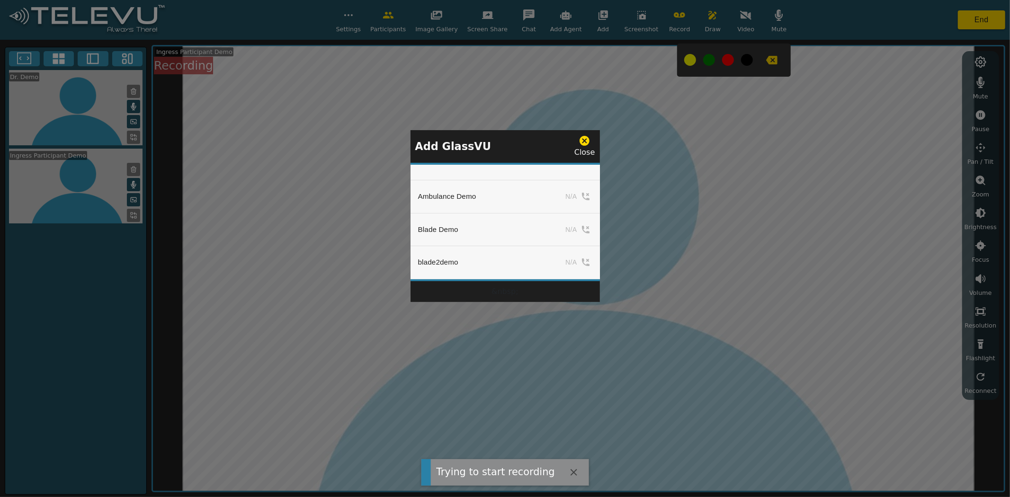
click at [583, 140] on icon at bounding box center [585, 141] width 10 height 10
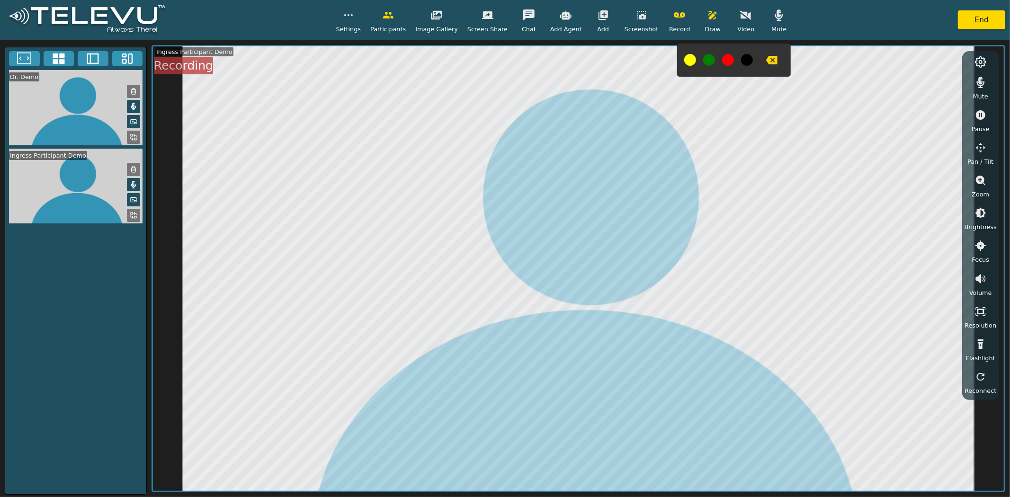
click at [447, 16] on button "button" at bounding box center [437, 15] width 24 height 19
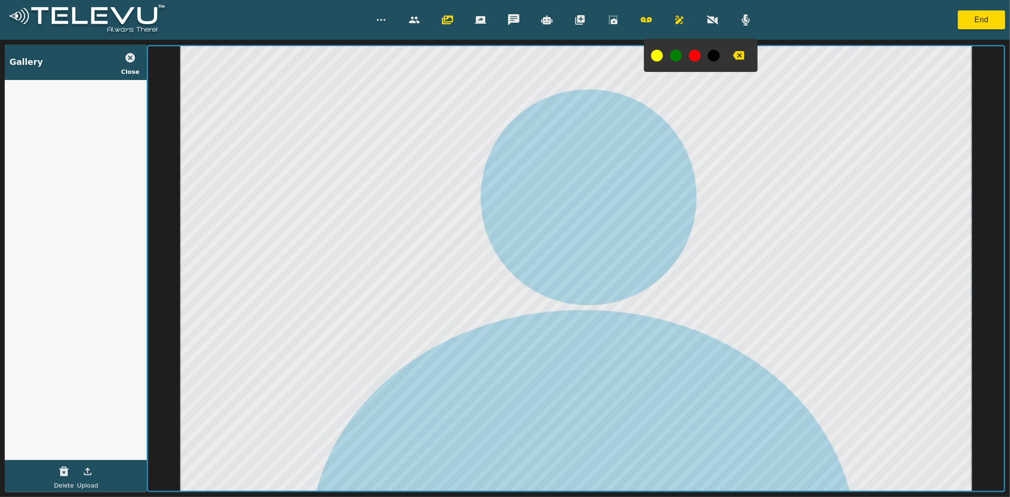
click at [652, 14] on button "button" at bounding box center [647, 19] width 24 height 19
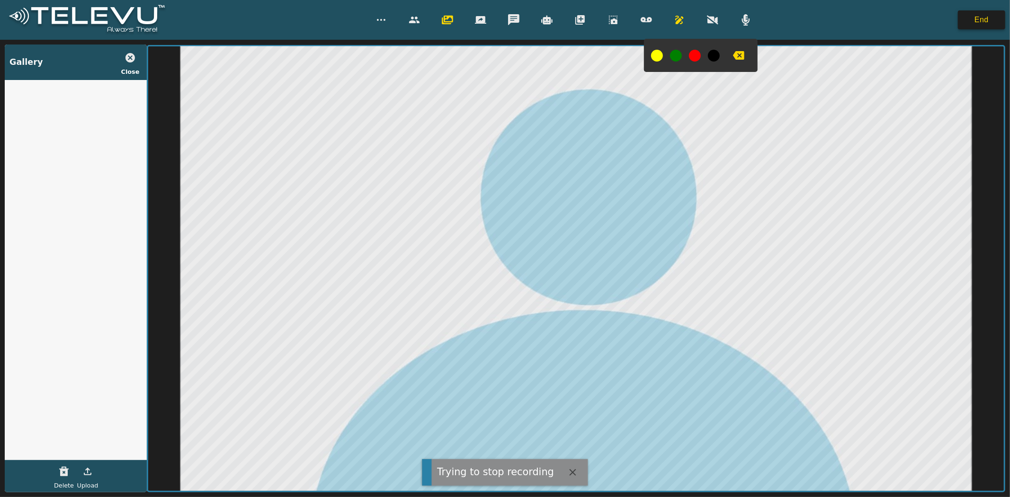
click at [988, 25] on button "End" at bounding box center [981, 19] width 47 height 19
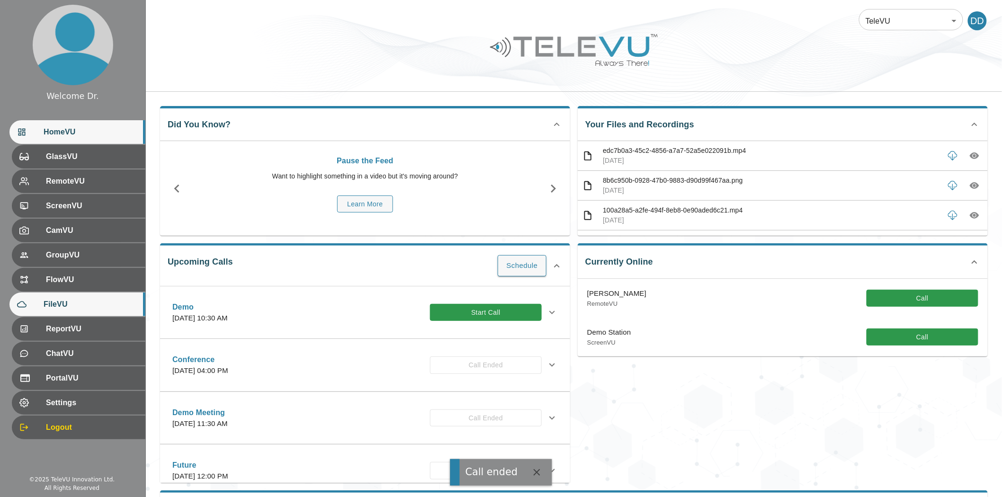
click at [67, 305] on span "FileVU" at bounding box center [91, 304] width 94 height 11
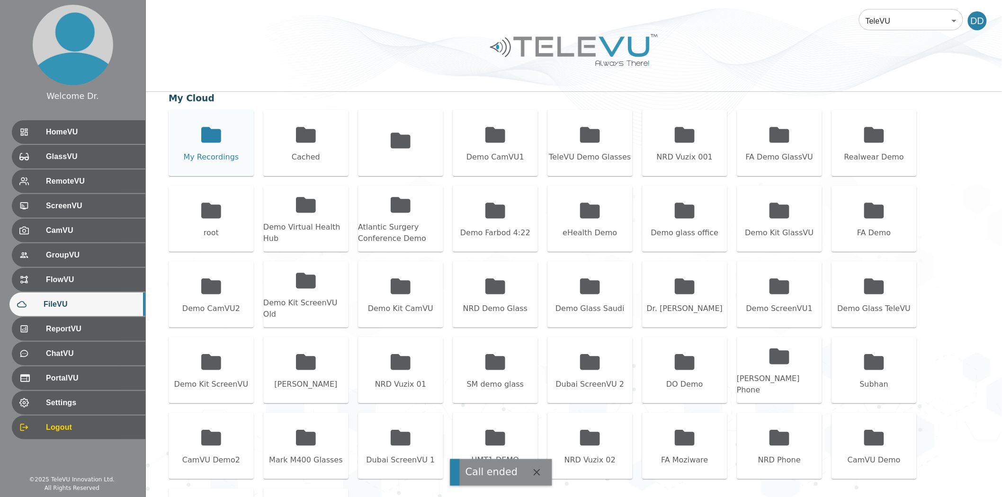
click at [235, 153] on div "My Recordings" at bounding box center [211, 157] width 55 height 11
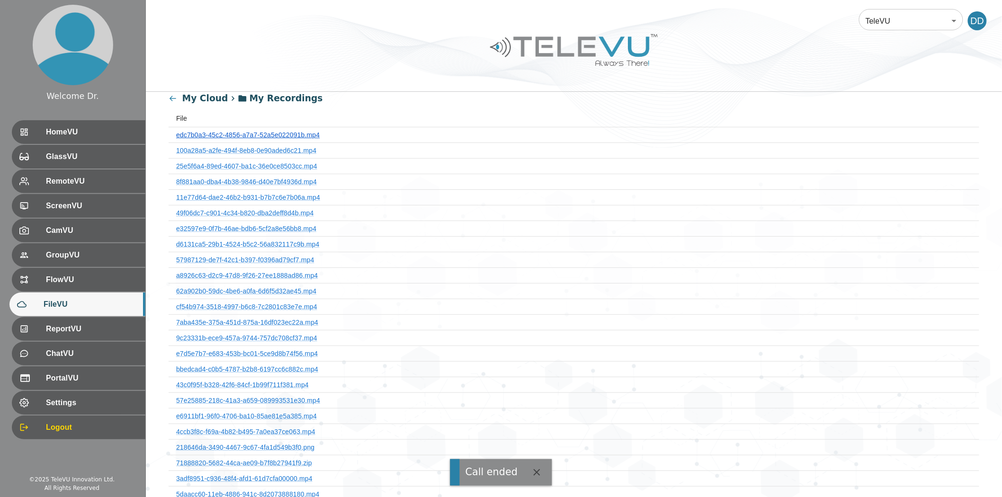
click at [258, 134] on link "edc7b0a3-45c2-4856-a7a7-52a5e022091b.mp4" at bounding box center [248, 135] width 144 height 8
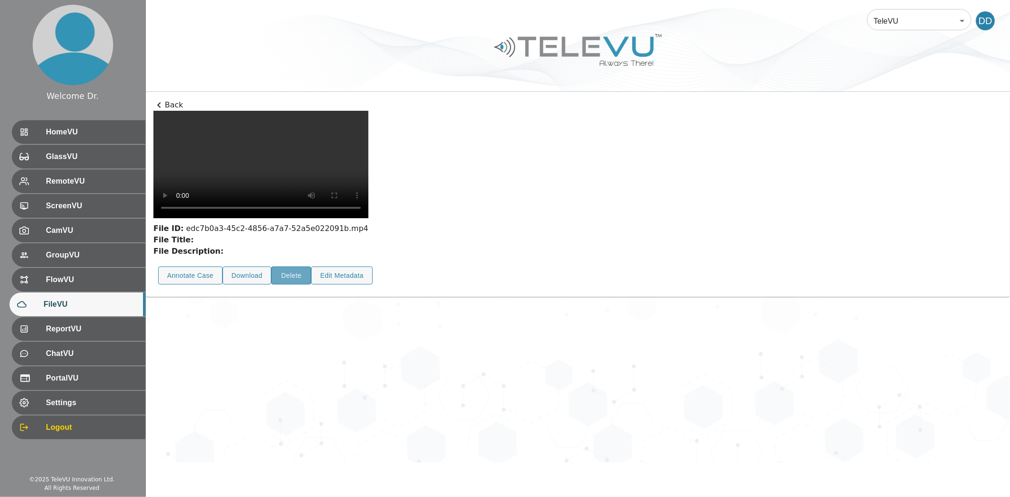
click at [288, 285] on button "Delete" at bounding box center [291, 276] width 40 height 18
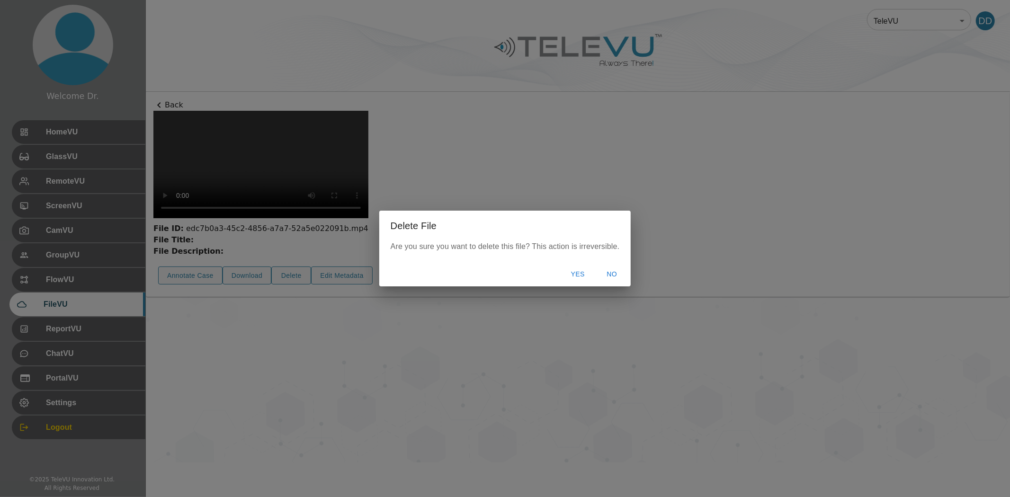
click at [574, 276] on button "Yes" at bounding box center [578, 275] width 30 height 18
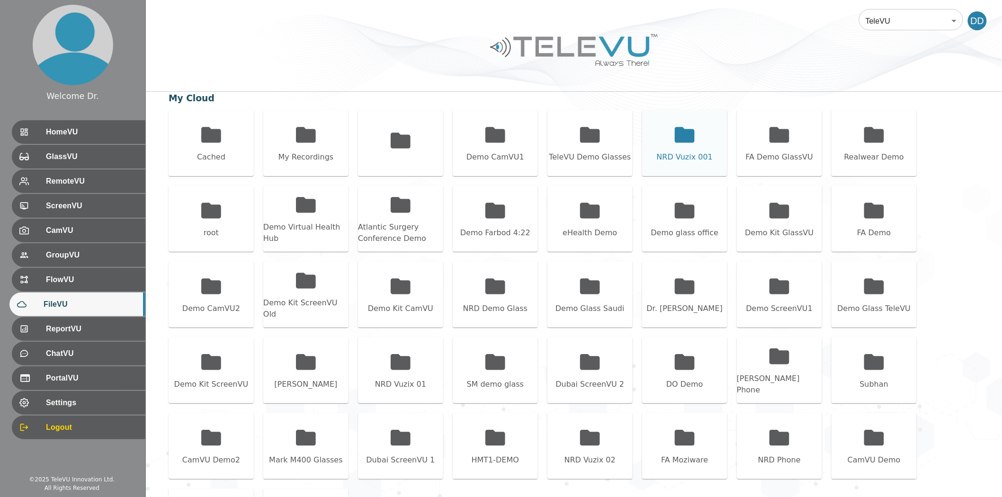
click at [659, 136] on div "NRD Vuzix 001" at bounding box center [684, 143] width 85 height 66
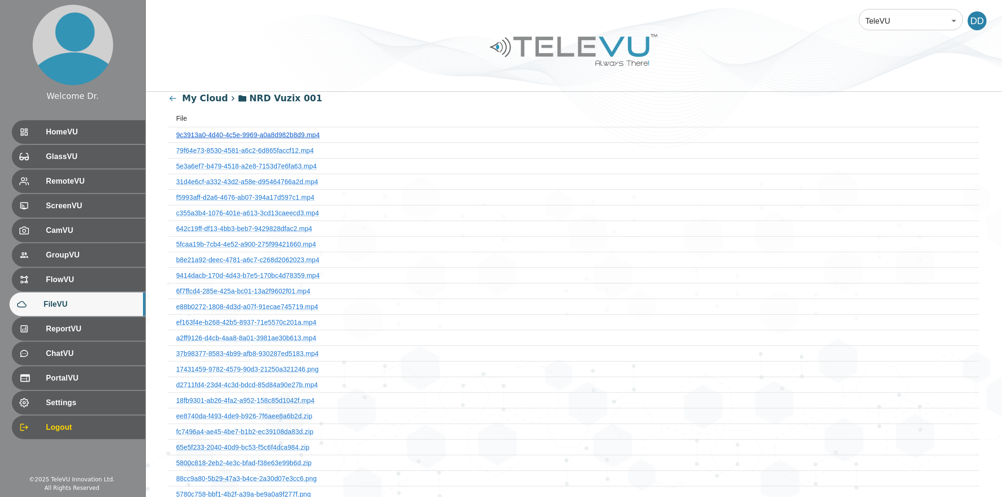
click at [244, 134] on link "9c3913a0-4d40-4c5e-9969-a0a8d982b8d9.mp4" at bounding box center [248, 135] width 144 height 8
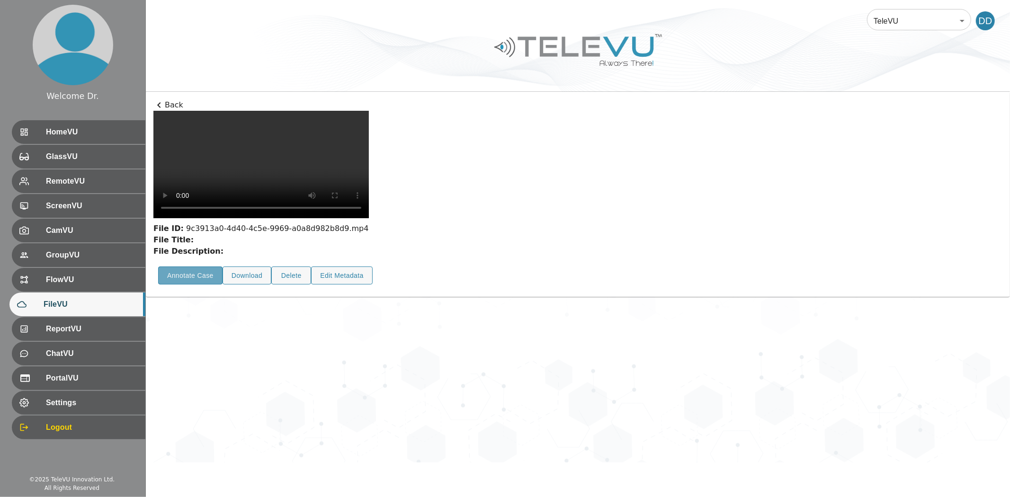
click at [206, 285] on button "Annotate Case" at bounding box center [190, 276] width 64 height 18
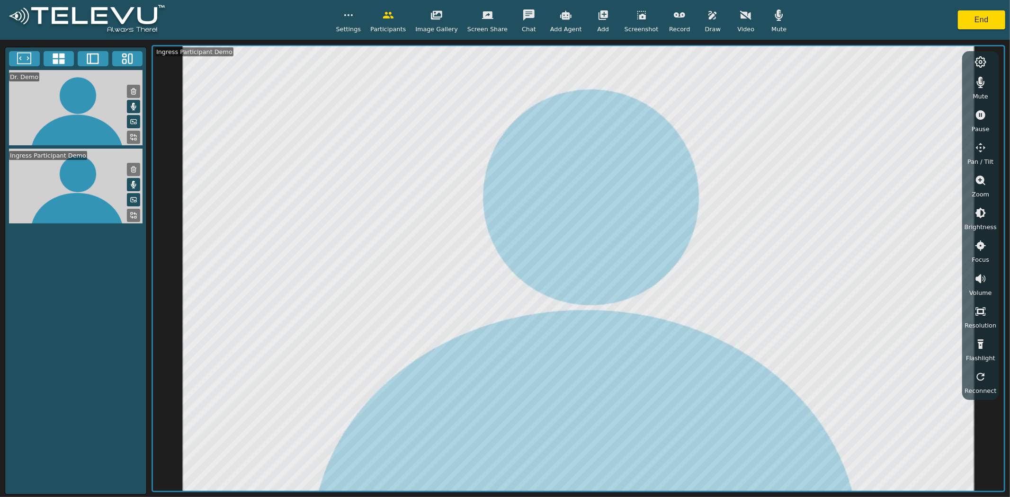
click at [131, 129] on video at bounding box center [75, 107] width 141 height 75
click at [738, 27] on span "Video" at bounding box center [746, 29] width 17 height 9
click at [134, 141] on icon at bounding box center [134, 138] width 8 height 8
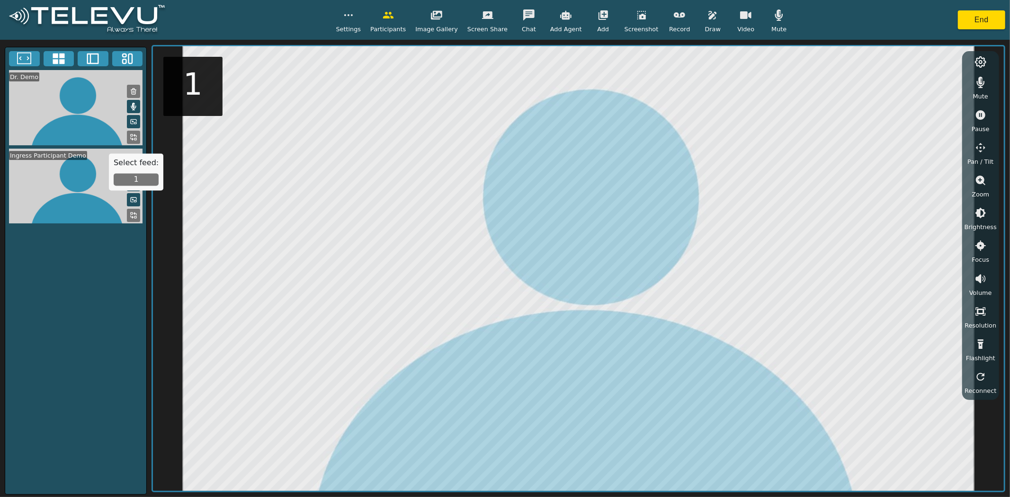
click at [130, 182] on button "1" at bounding box center [136, 180] width 45 height 12
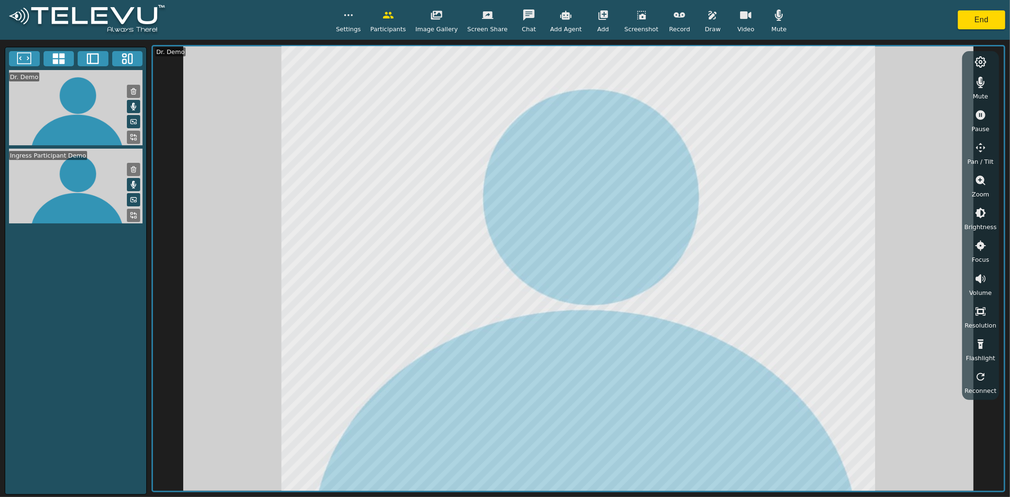
click at [129, 222] on button at bounding box center [133, 215] width 13 height 13
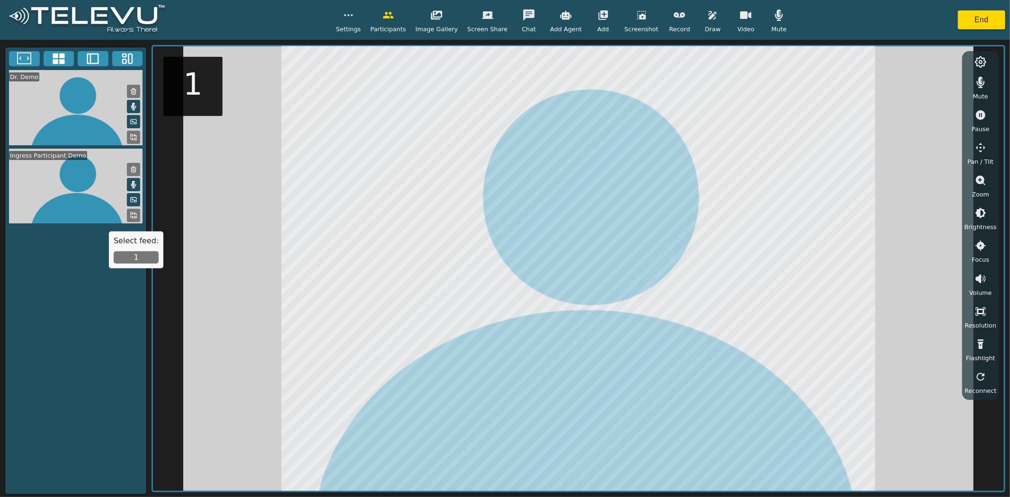
click at [140, 259] on button "1" at bounding box center [136, 258] width 45 height 12
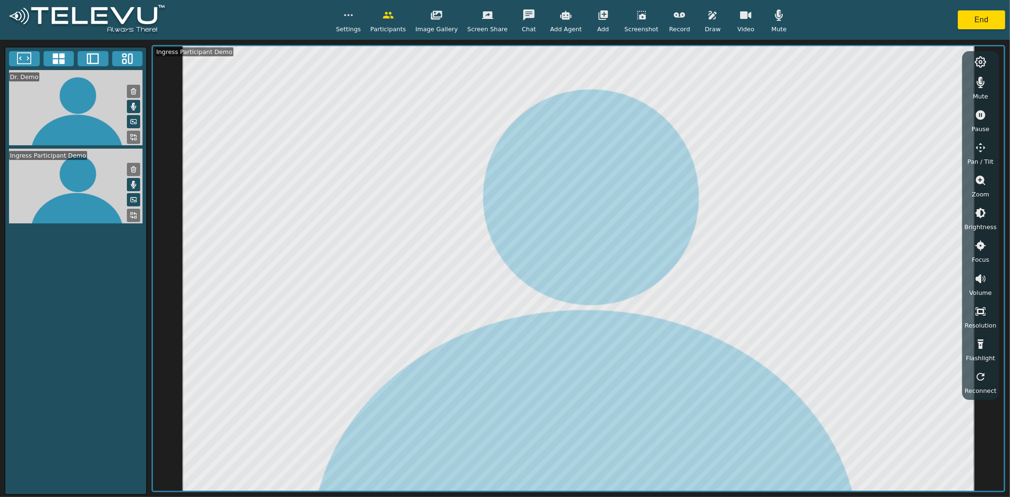
click at [707, 20] on icon "button" at bounding box center [712, 14] width 11 height 11
click at [766, 60] on icon "button" at bounding box center [771, 59] width 11 height 11
click at [674, 18] on icon "button" at bounding box center [679, 14] width 11 height 11
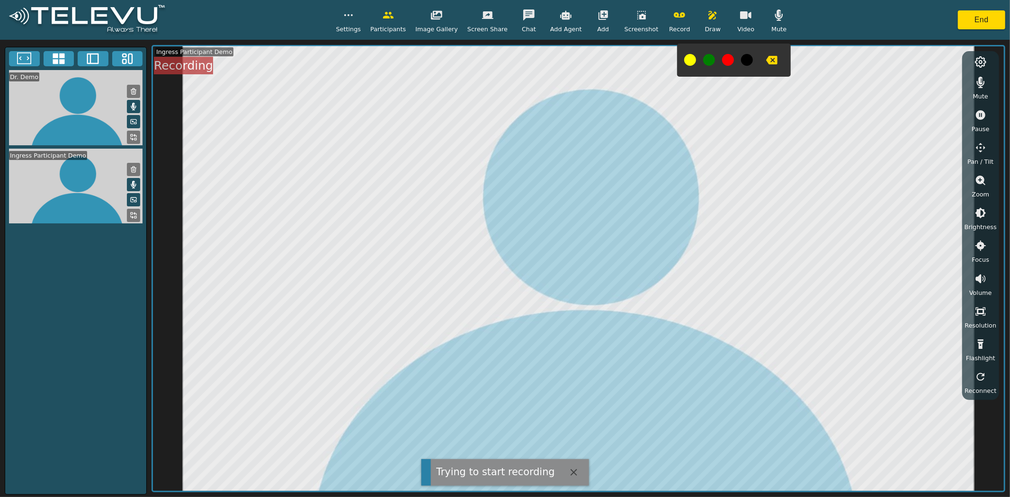
drag, startPoint x: 130, startPoint y: 148, endPoint x: 133, endPoint y: 152, distance: 5.0
click at [131, 141] on icon at bounding box center [134, 138] width 8 height 8
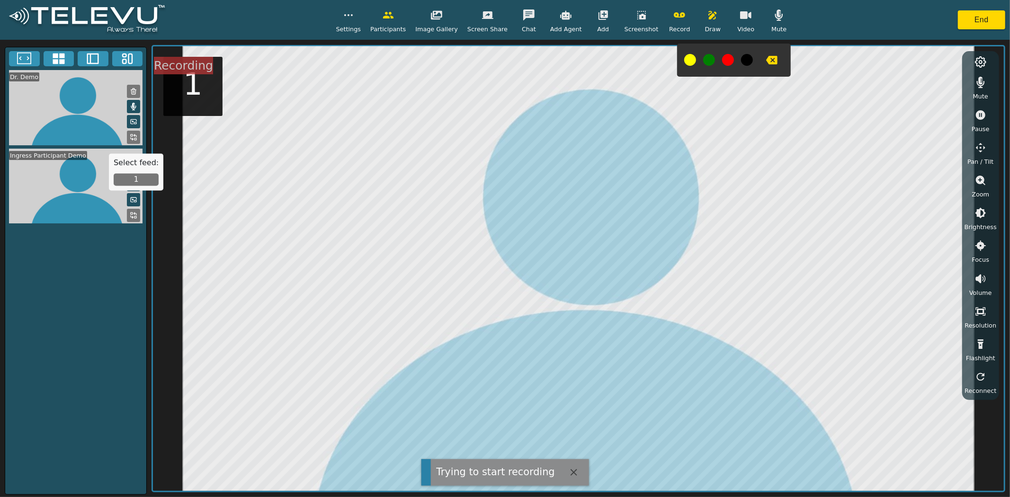
click at [134, 179] on button "1" at bounding box center [136, 180] width 45 height 12
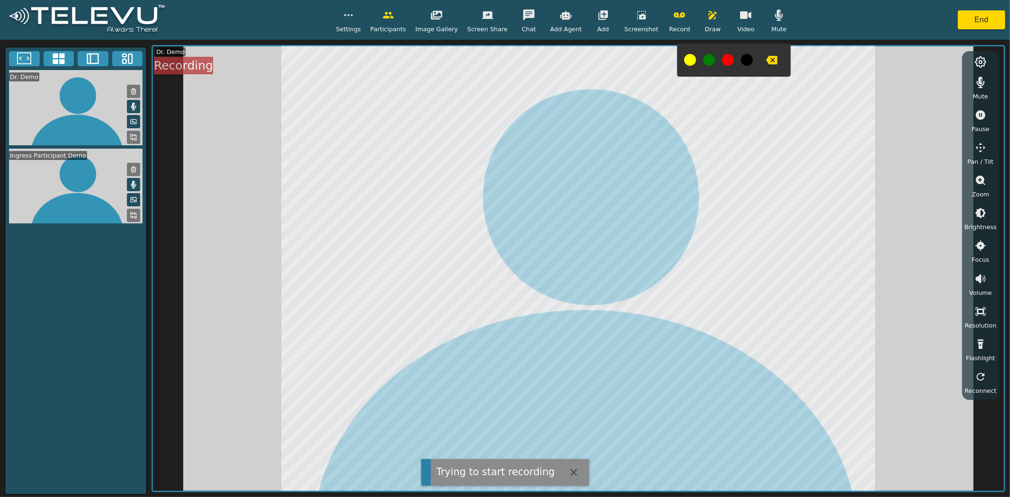
click at [134, 220] on button at bounding box center [133, 215] width 13 height 13
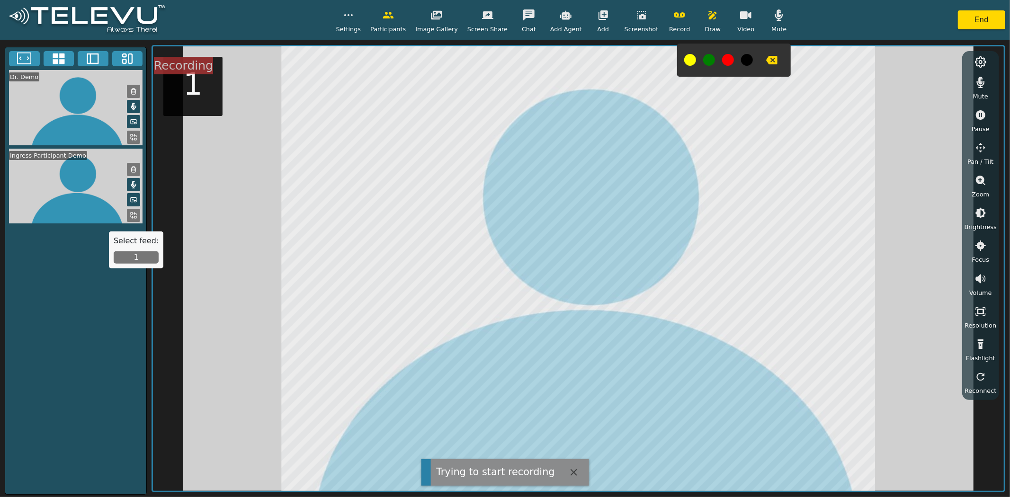
click at [135, 253] on button "1" at bounding box center [136, 258] width 45 height 12
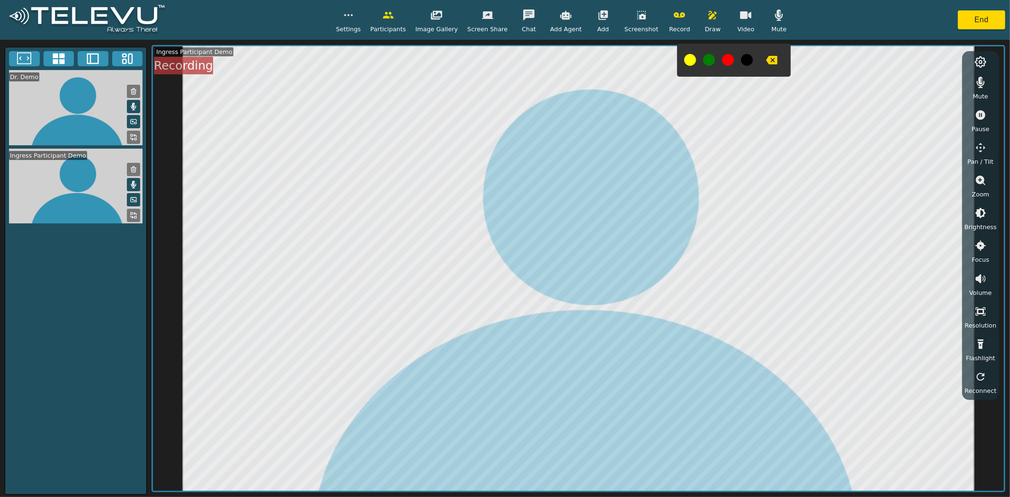
click at [722, 56] on button at bounding box center [728, 60] width 12 height 12
click at [674, 16] on icon "button" at bounding box center [679, 14] width 11 height 5
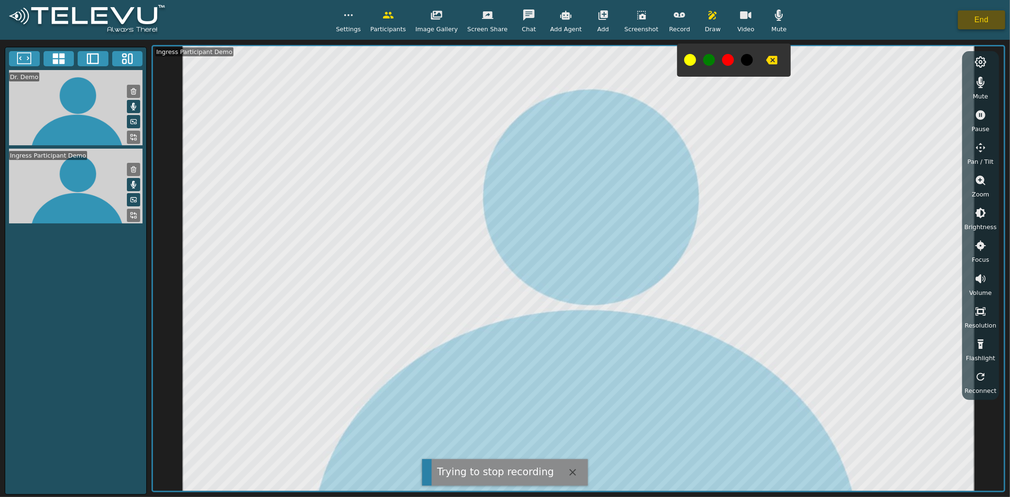
click at [973, 23] on button "End" at bounding box center [981, 19] width 47 height 19
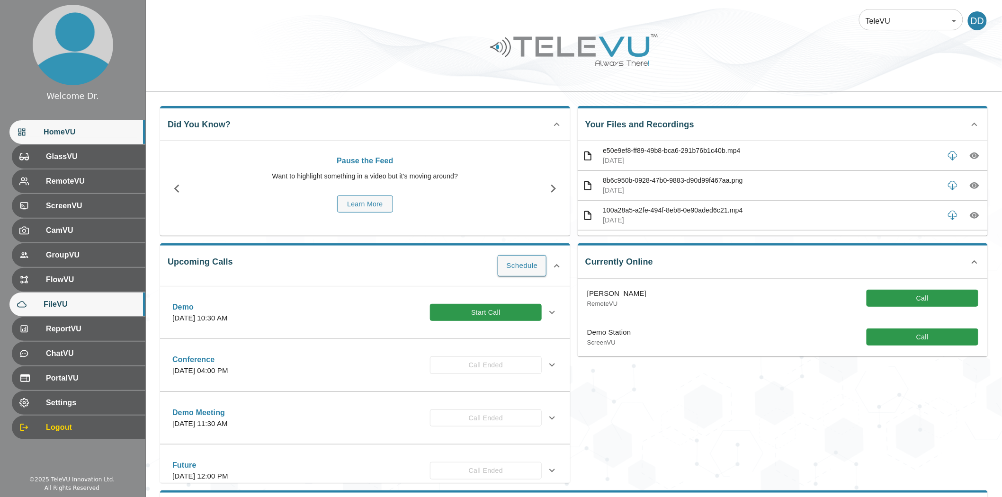
click at [67, 313] on div "FileVU" at bounding box center [77, 305] width 136 height 24
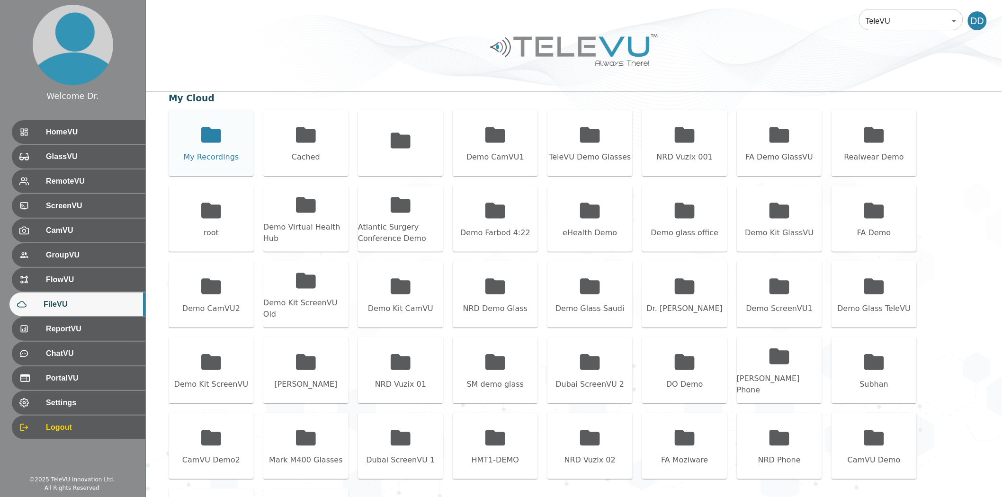
click at [220, 139] on icon at bounding box center [211, 135] width 20 height 16
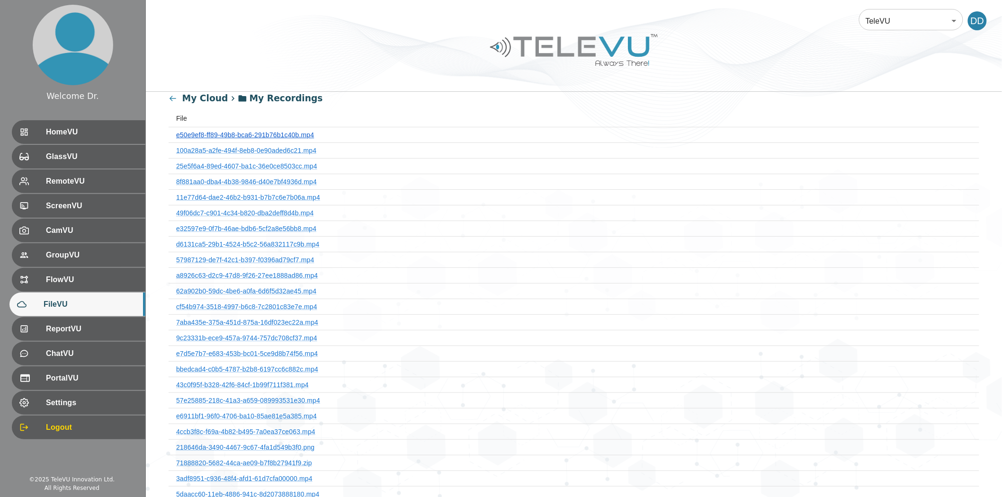
click at [245, 133] on link "e50e9ef8-ff89-49b8-bca6-291b76b1c40b.mp4" at bounding box center [245, 135] width 138 height 8
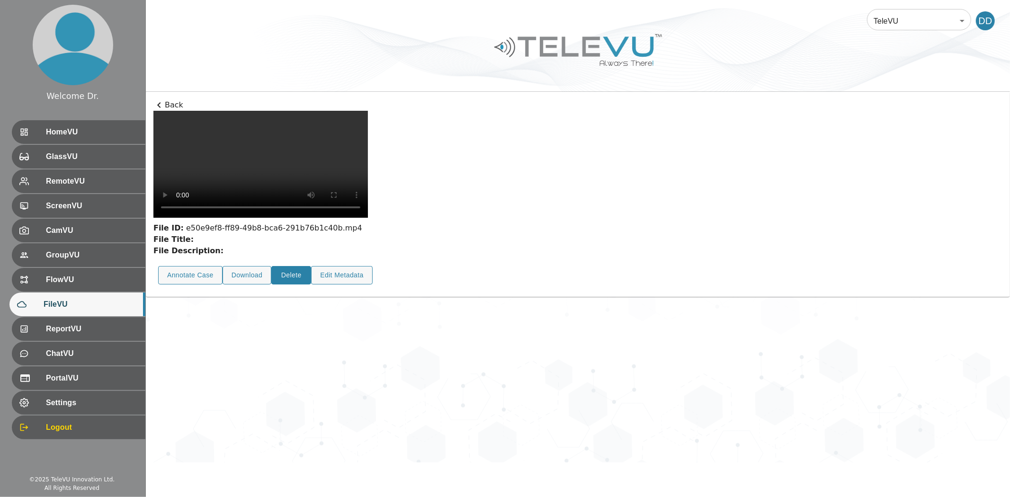
click at [296, 285] on button "Delete" at bounding box center [291, 275] width 40 height 18
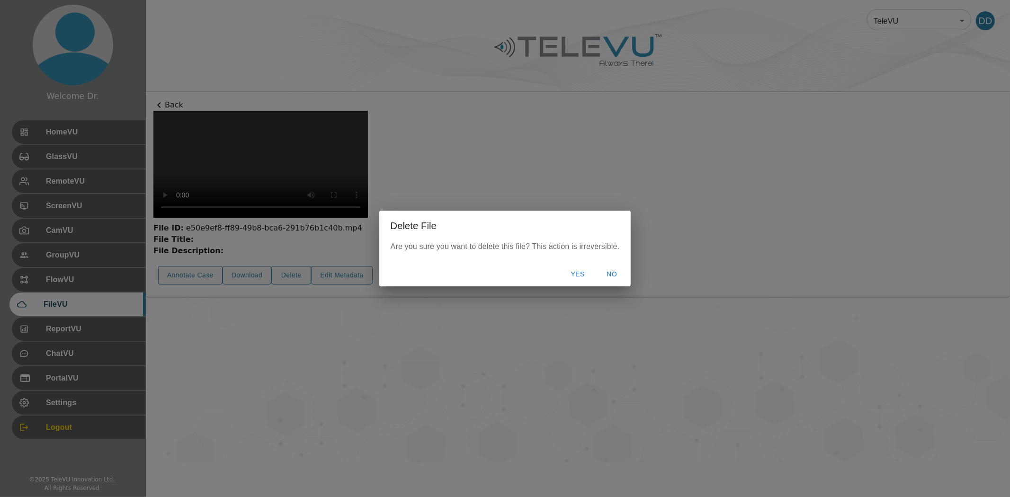
click at [582, 269] on button "Yes" at bounding box center [578, 275] width 30 height 18
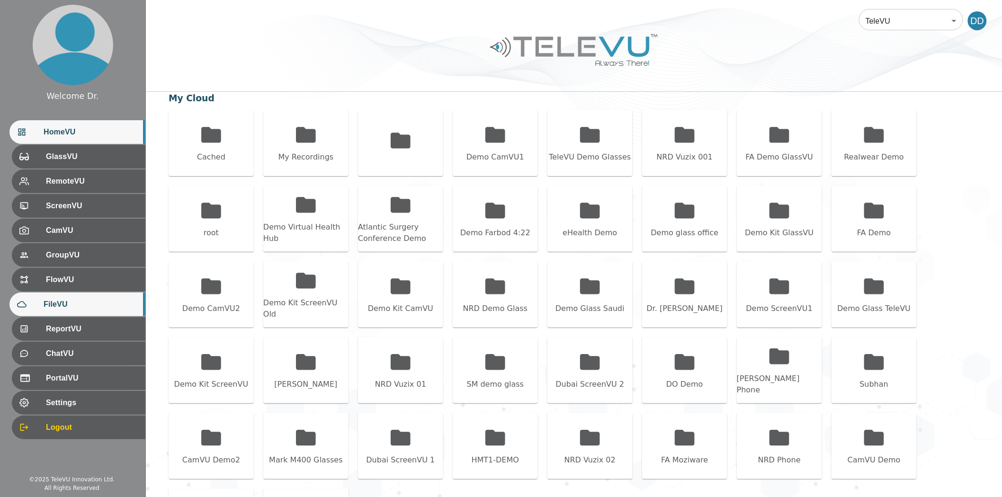
click at [100, 136] on span "HomeVU" at bounding box center [91, 131] width 94 height 11
